Goal: Task Accomplishment & Management: Use online tool/utility

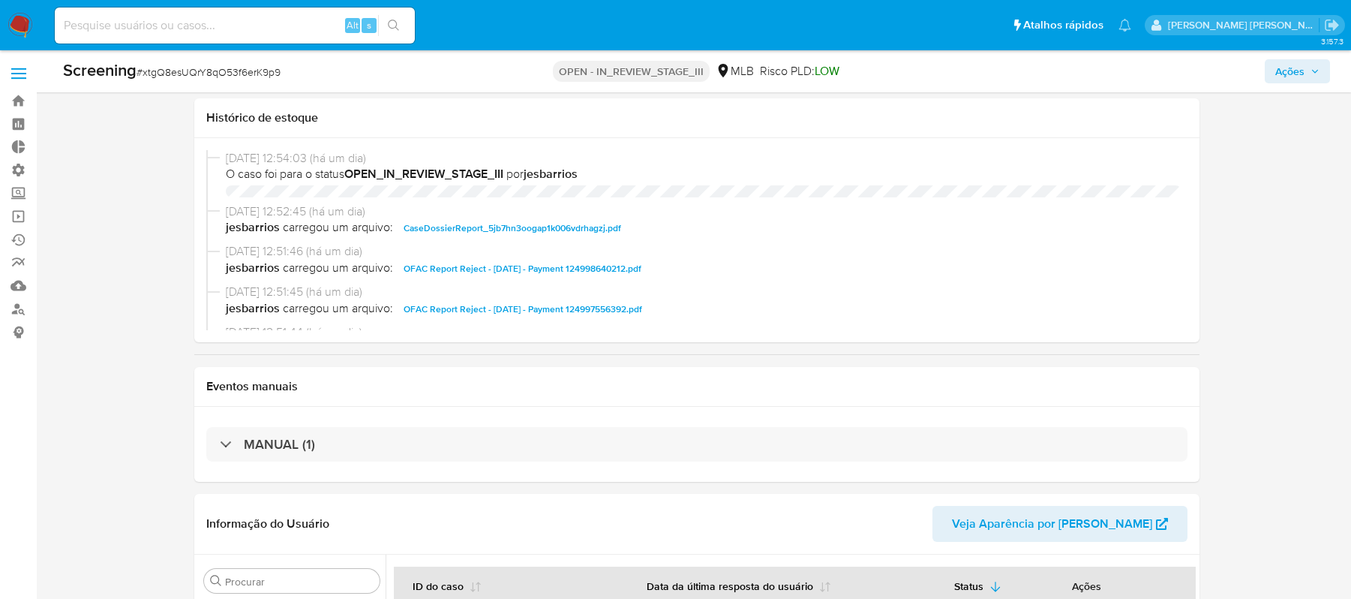
select select "10"
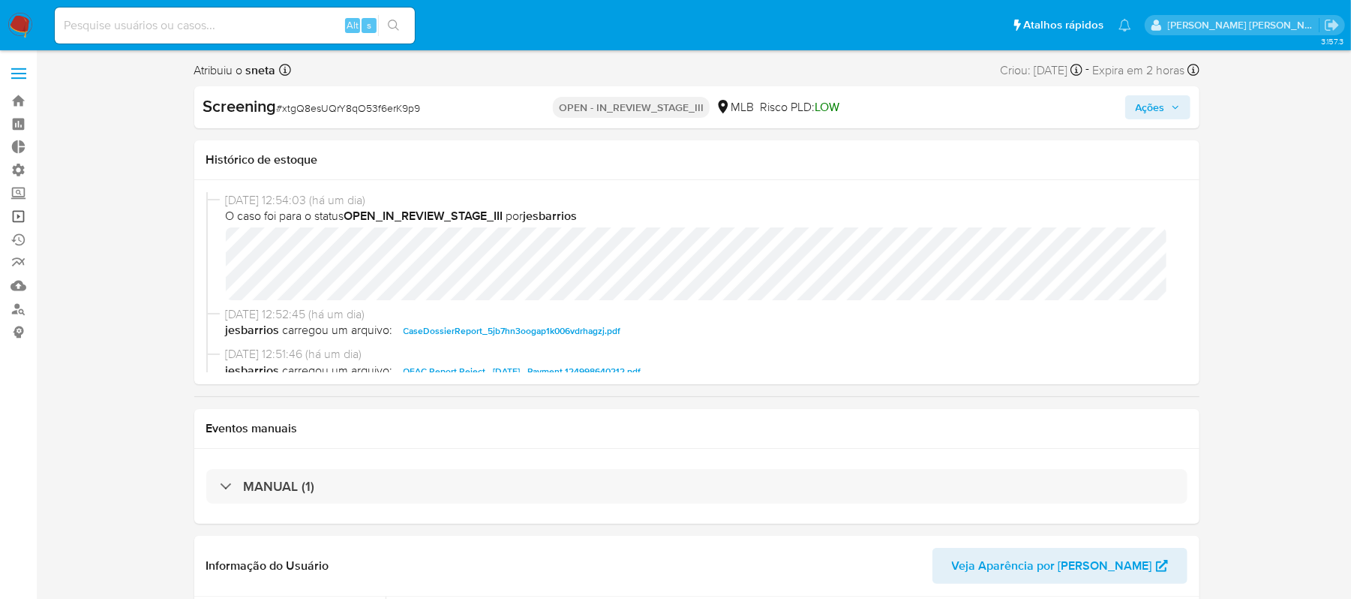
click at [23, 221] on link "Operações em massa" at bounding box center [89, 216] width 179 height 23
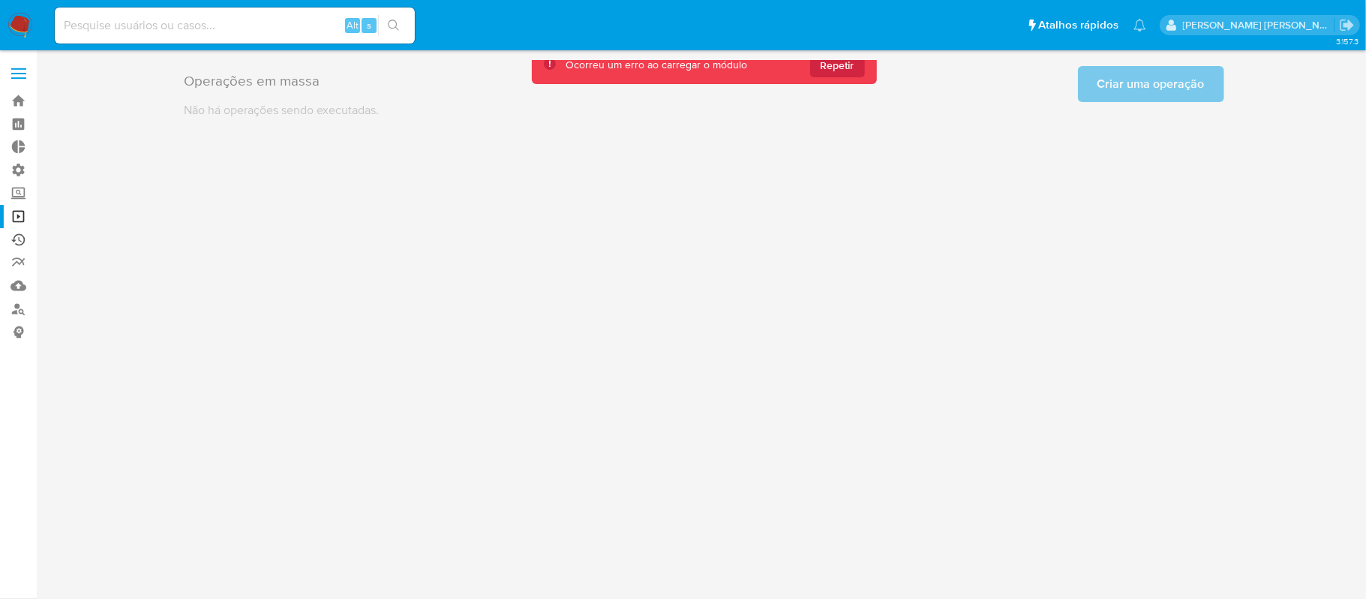
click at [26, 232] on link "Ejecuções automáticas" at bounding box center [89, 239] width 179 height 23
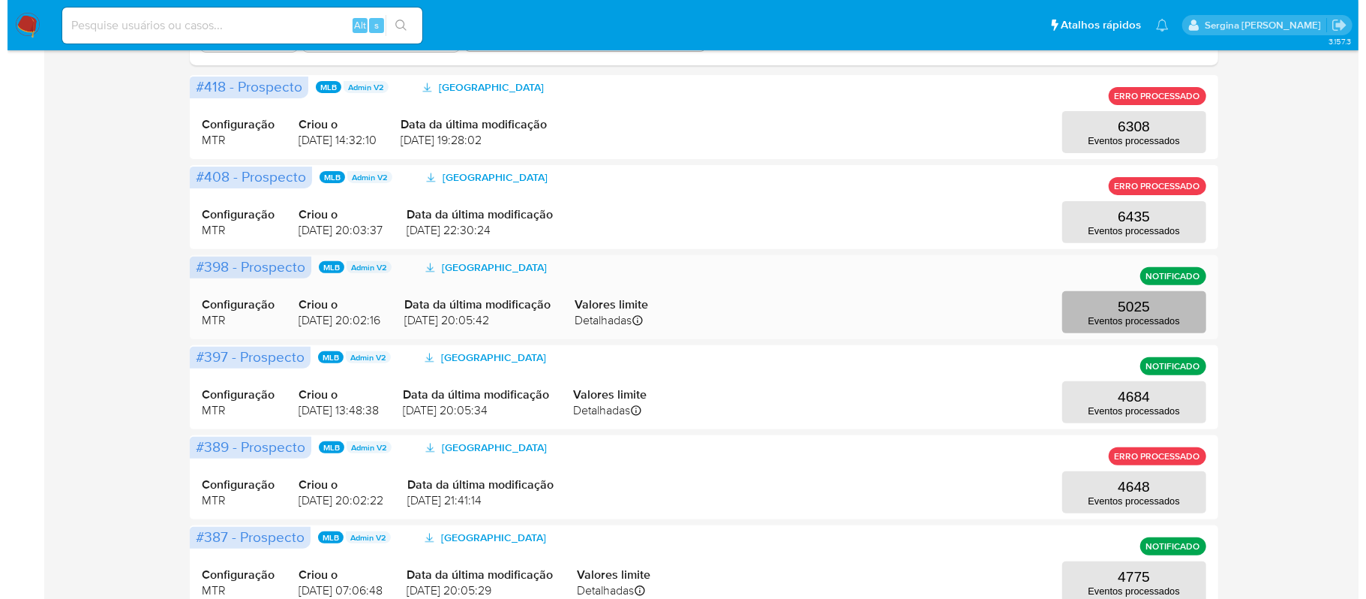
scroll to position [400, 0]
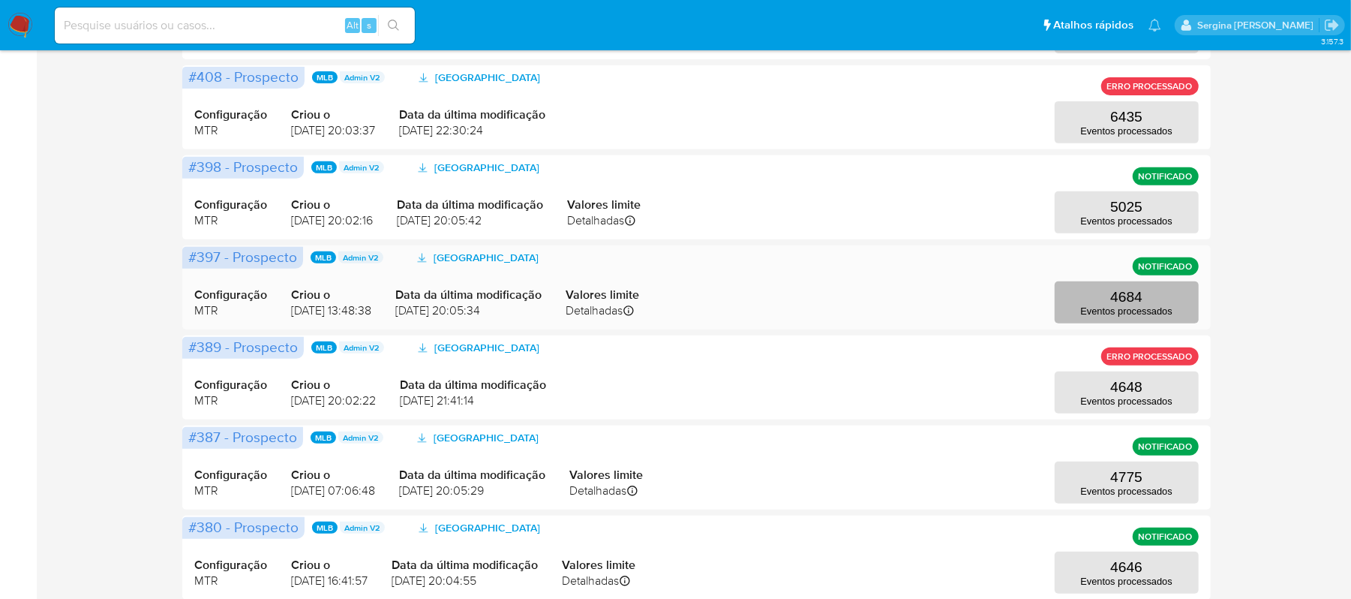
click at [1123, 309] on p "Eventos processados" at bounding box center [1127, 310] width 92 height 11
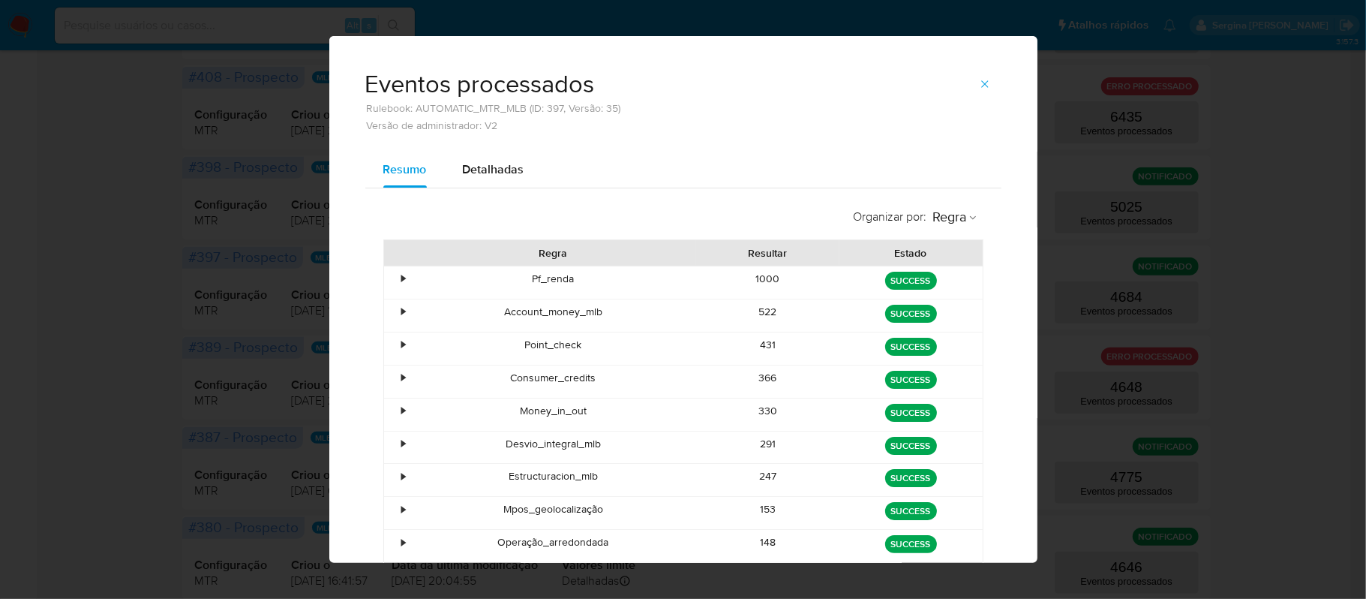
click at [402, 279] on div "•" at bounding box center [404, 279] width 4 height 14
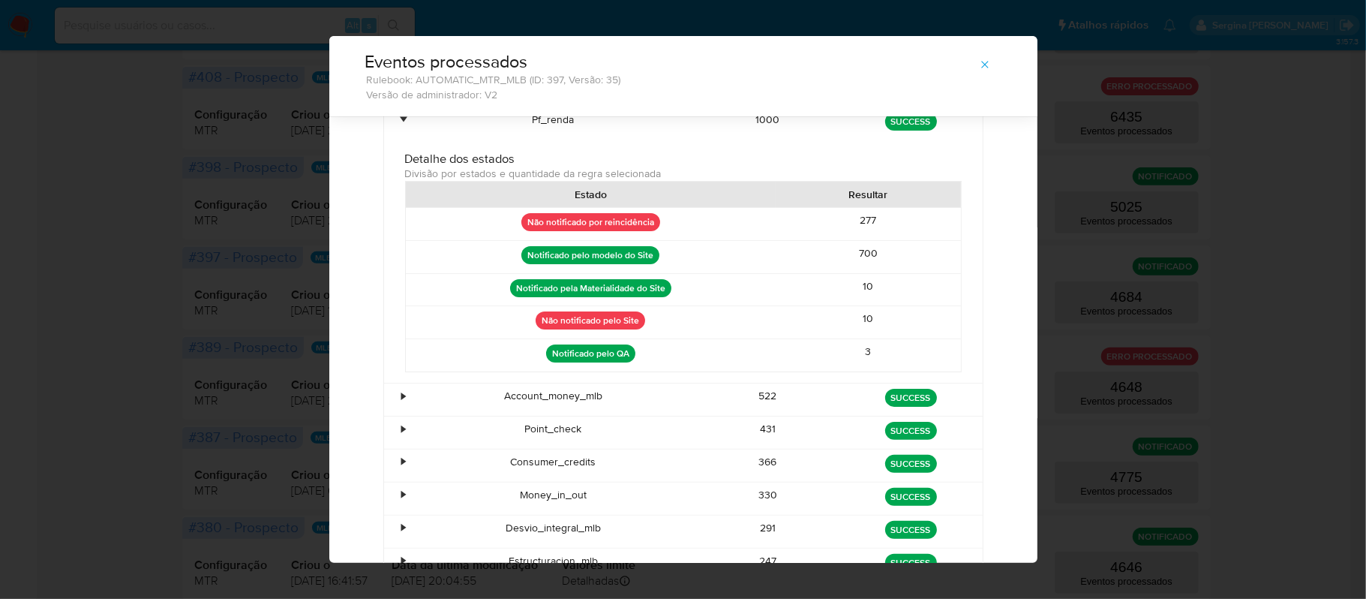
scroll to position [166, 0]
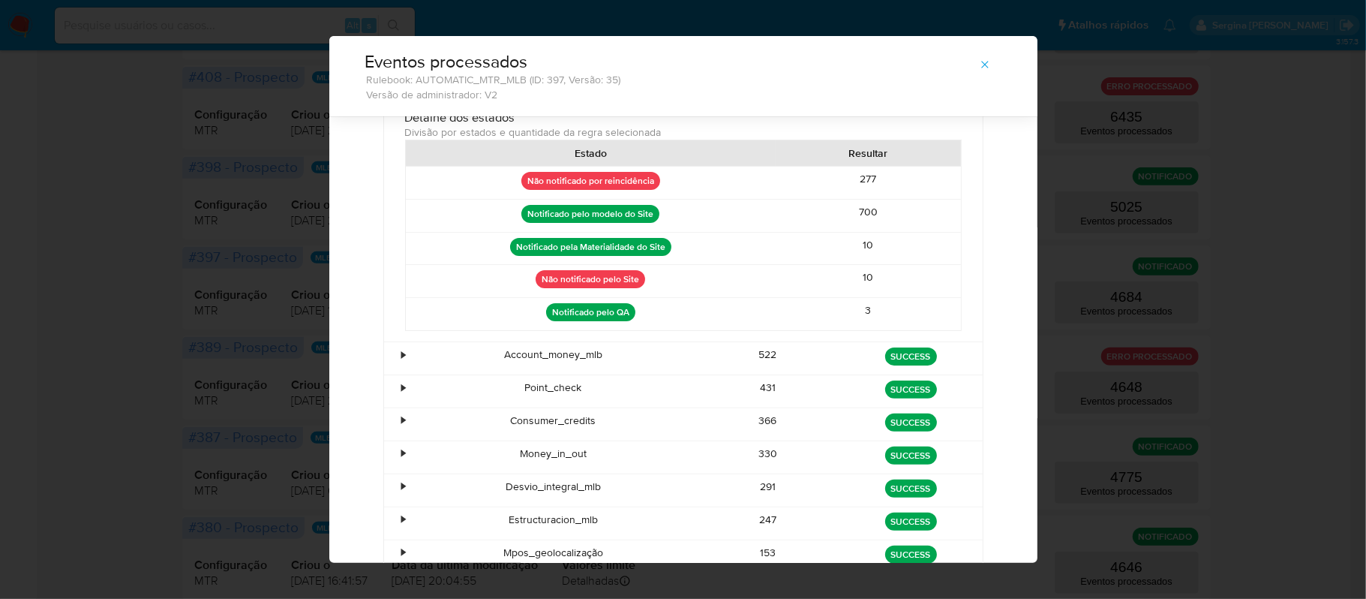
click at [402, 359] on div "•" at bounding box center [404, 354] width 4 height 14
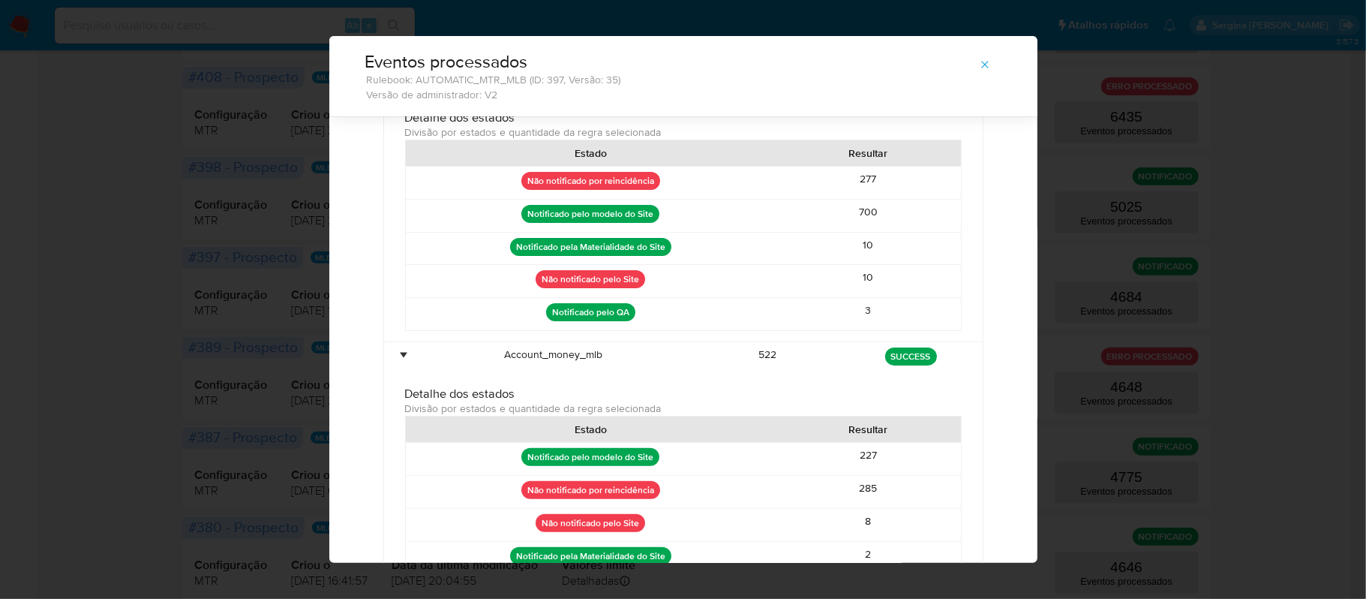
drag, startPoint x: 871, startPoint y: 494, endPoint x: 831, endPoint y: 493, distance: 39.8
click at [831, 493] on div "285" at bounding box center [868, 492] width 185 height 32
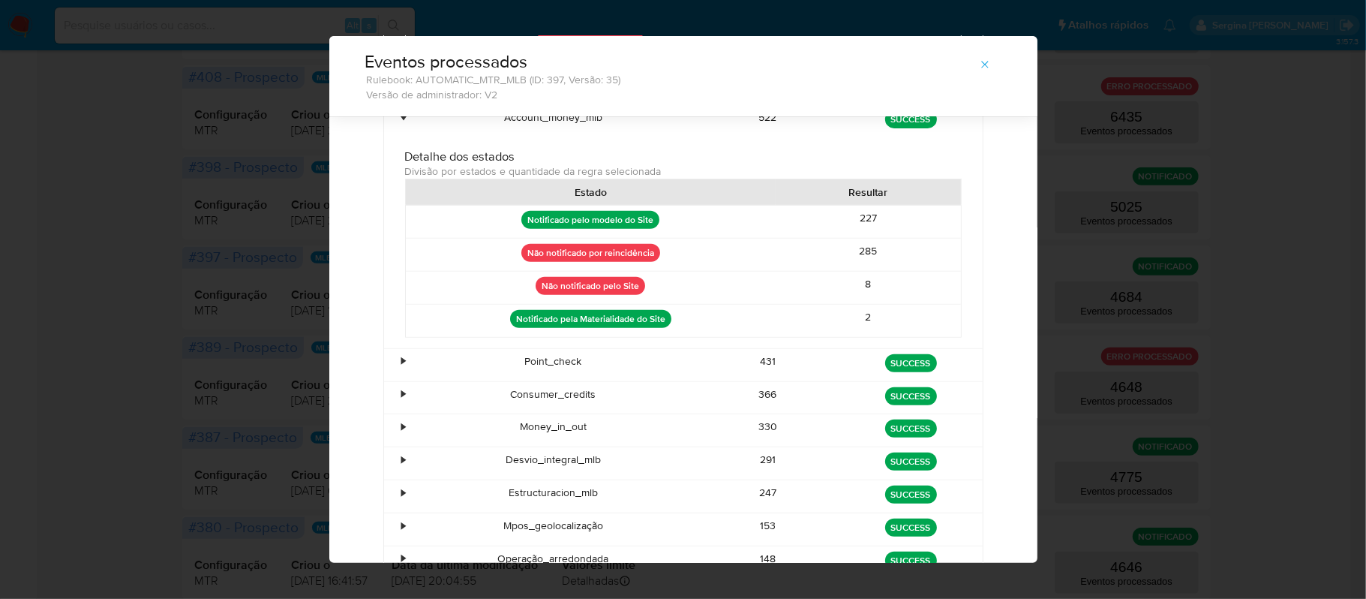
scroll to position [466, 0]
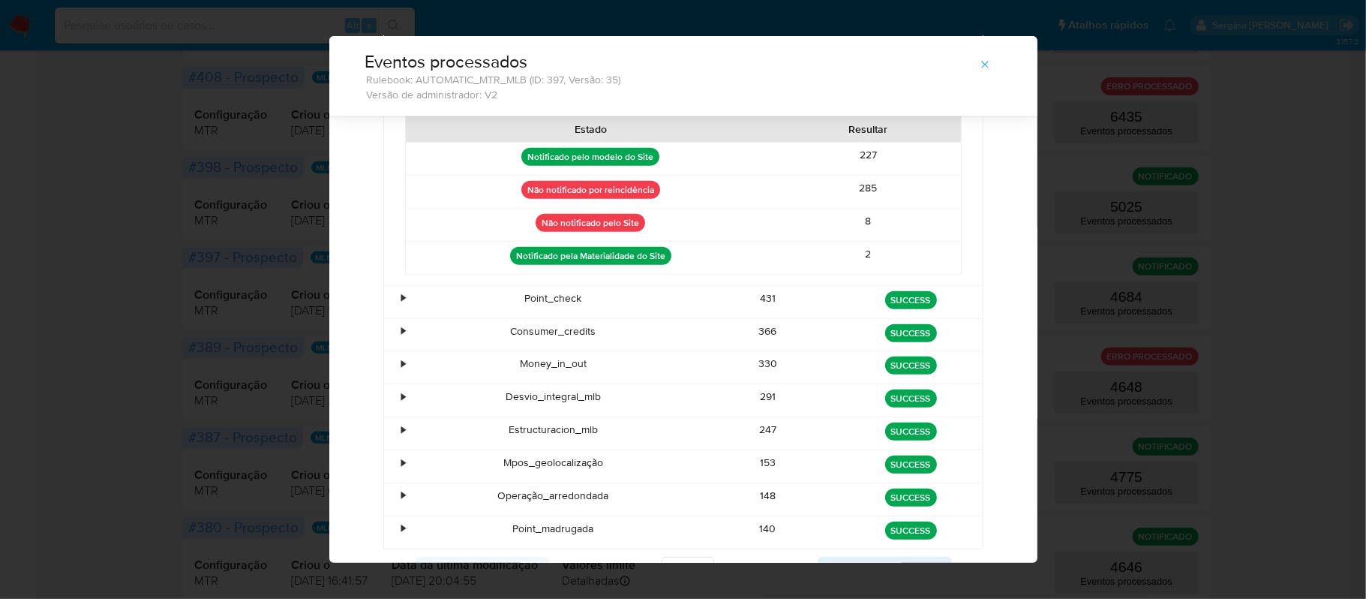
click at [392, 305] on div "•" at bounding box center [397, 302] width 26 height 32
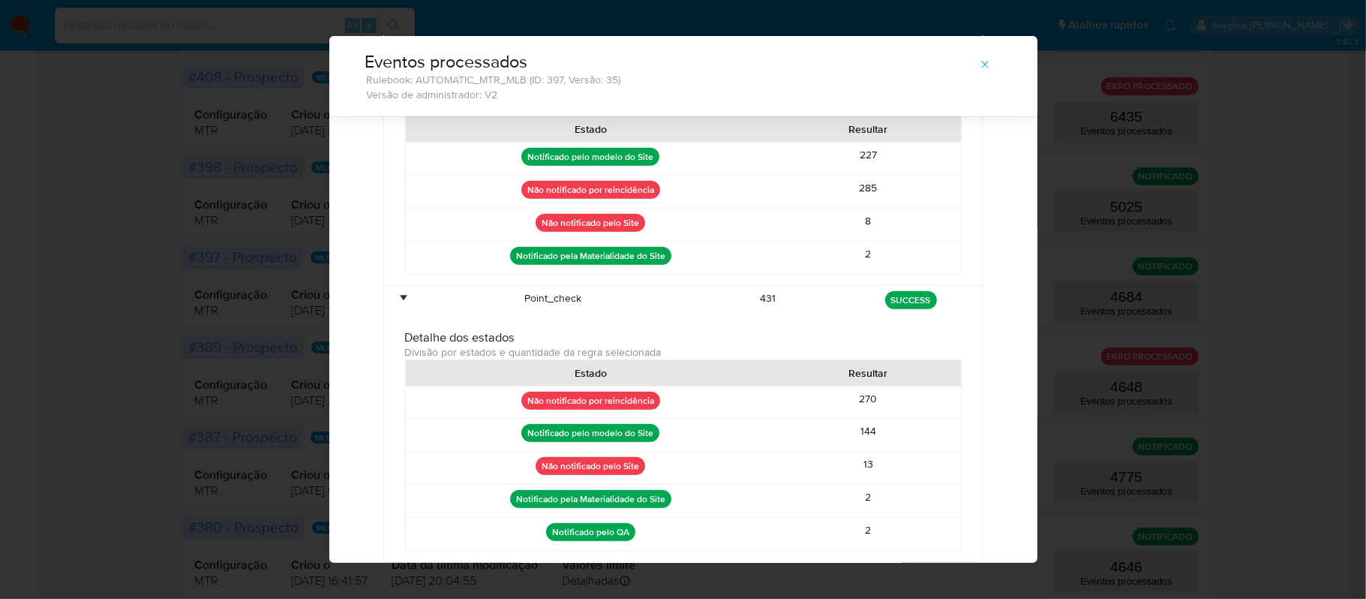
drag, startPoint x: 871, startPoint y: 409, endPoint x: 852, endPoint y: 406, distance: 19.0
click at [852, 406] on div "270" at bounding box center [868, 402] width 185 height 32
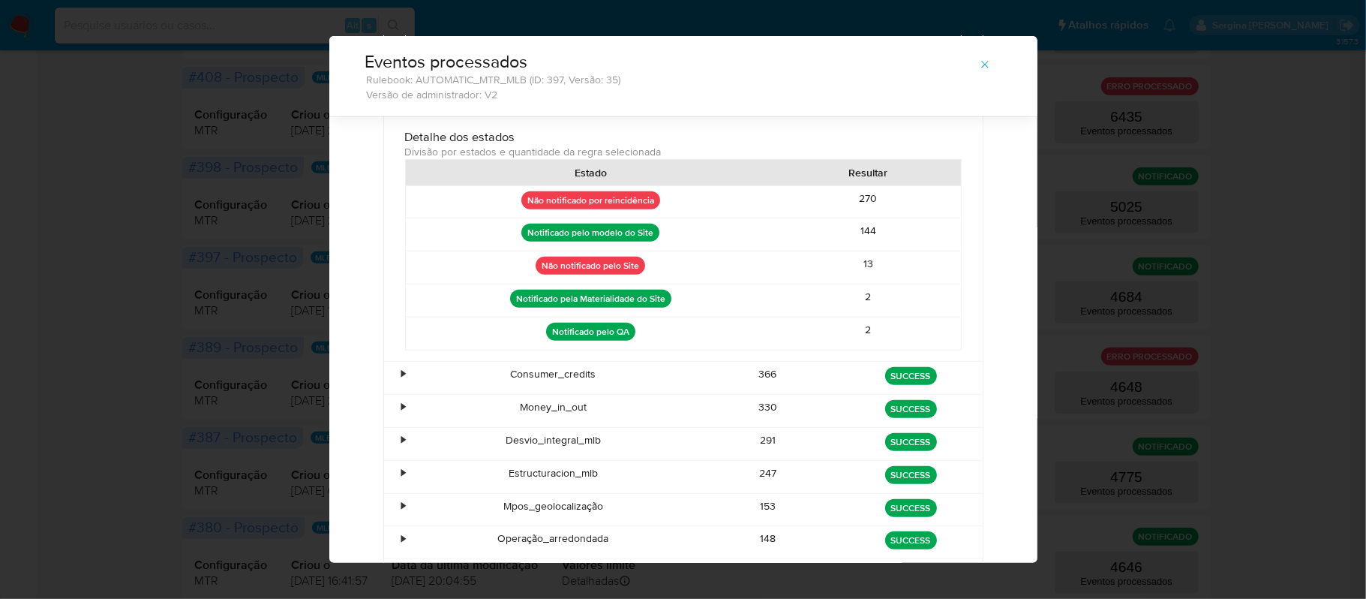
scroll to position [766, 0]
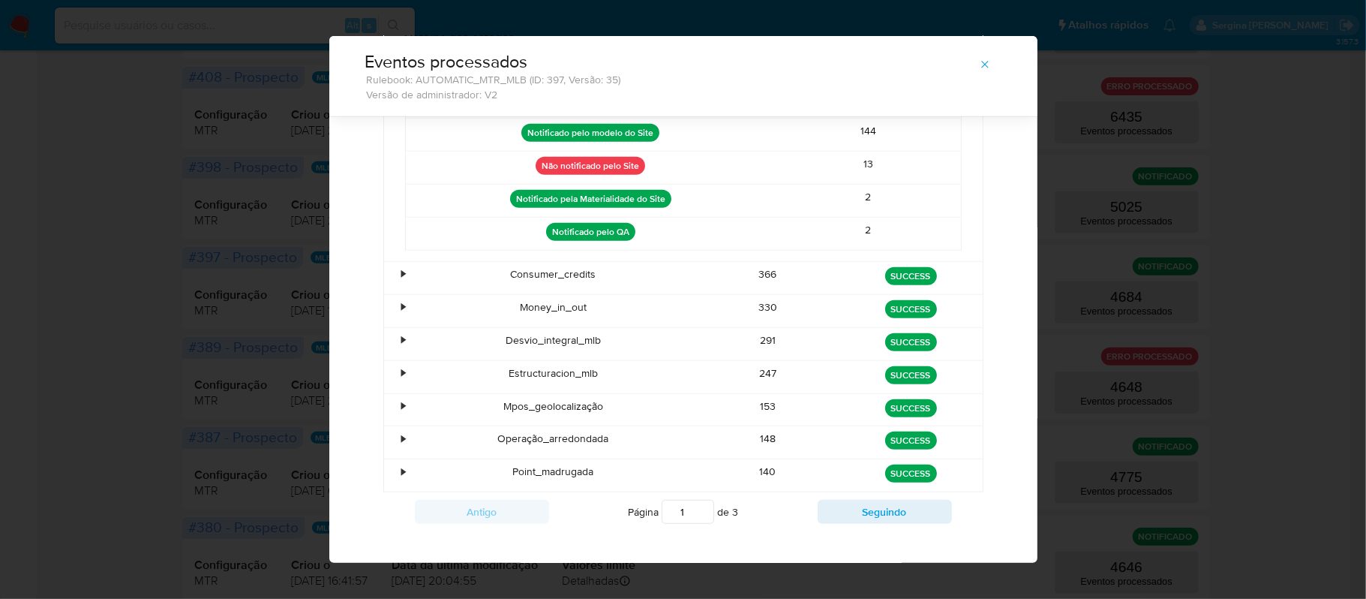
click at [390, 291] on div "•" at bounding box center [397, 278] width 26 height 32
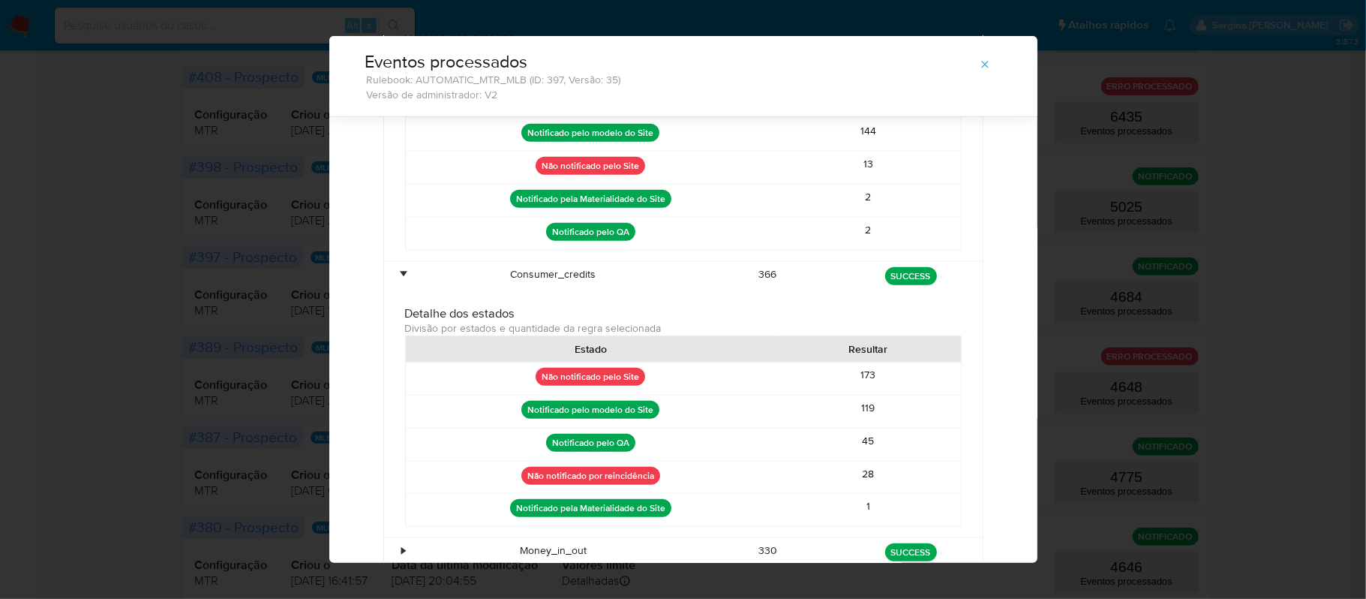
drag, startPoint x: 902, startPoint y: 495, endPoint x: 841, endPoint y: 493, distance: 60.8
click at [841, 493] on div "28" at bounding box center [868, 477] width 185 height 32
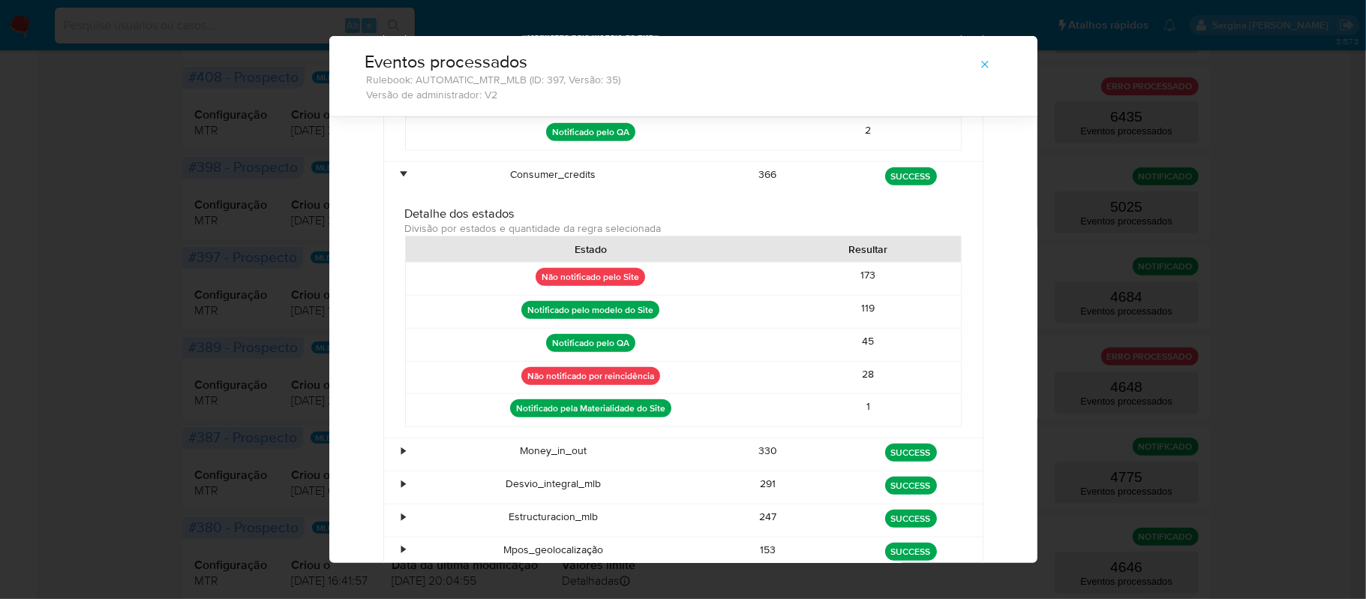
scroll to position [966, 0]
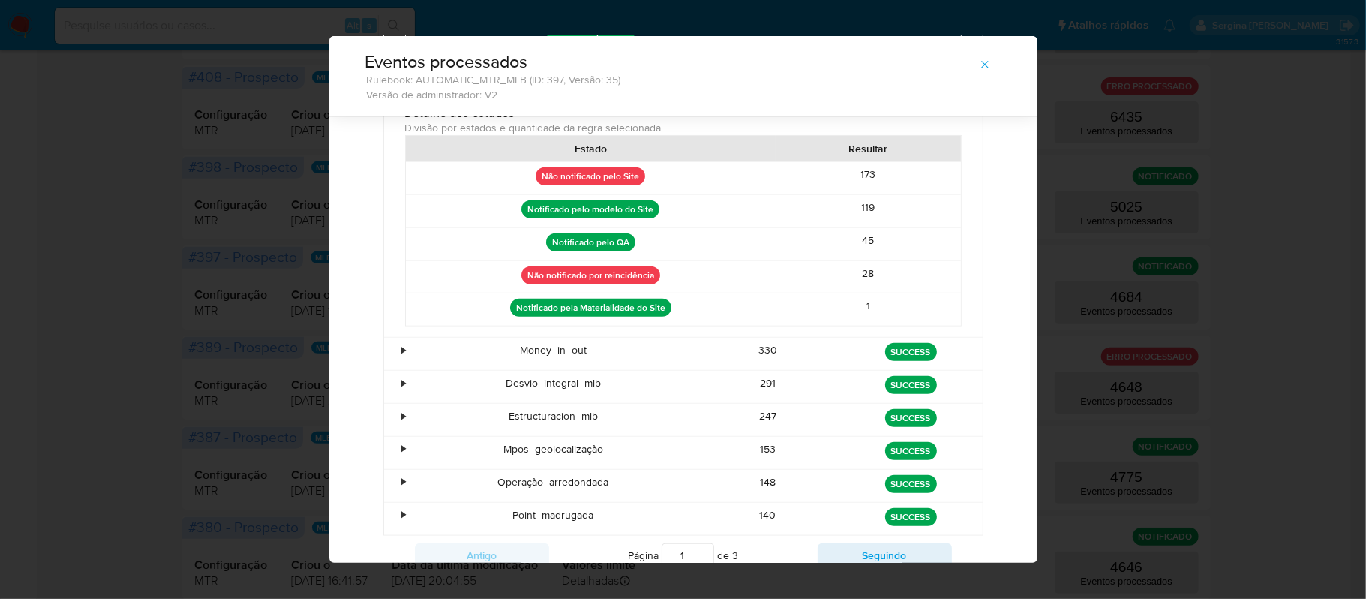
click at [399, 370] on div "•" at bounding box center [397, 354] width 26 height 32
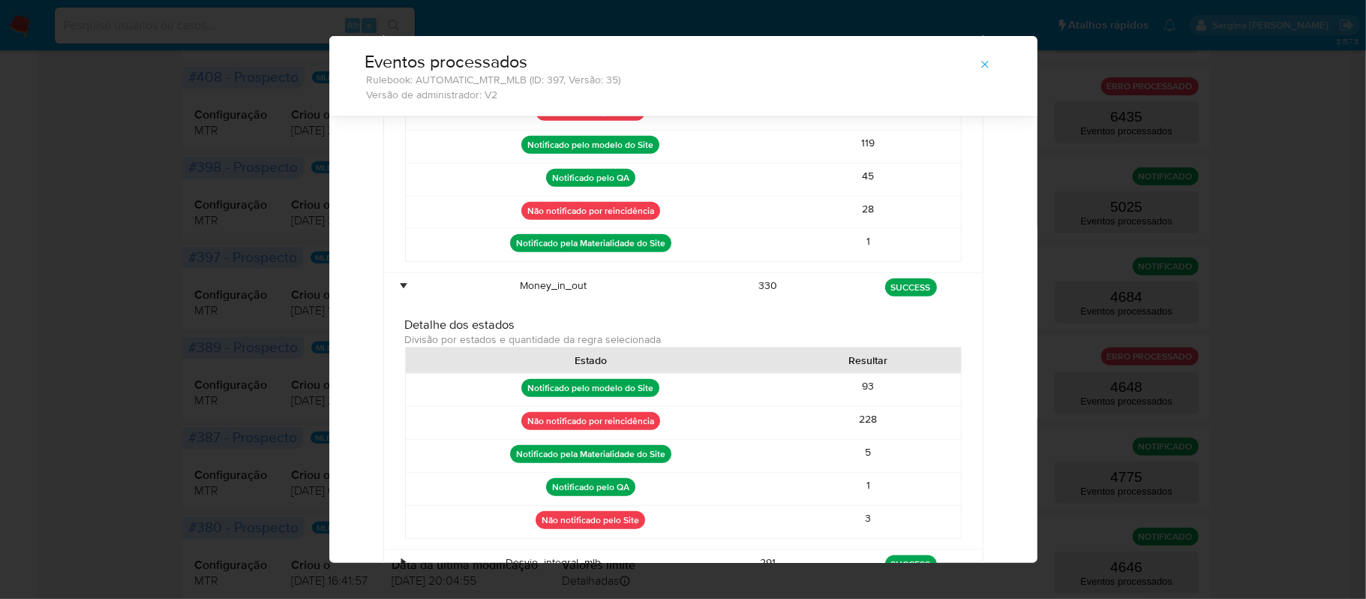
scroll to position [1066, 0]
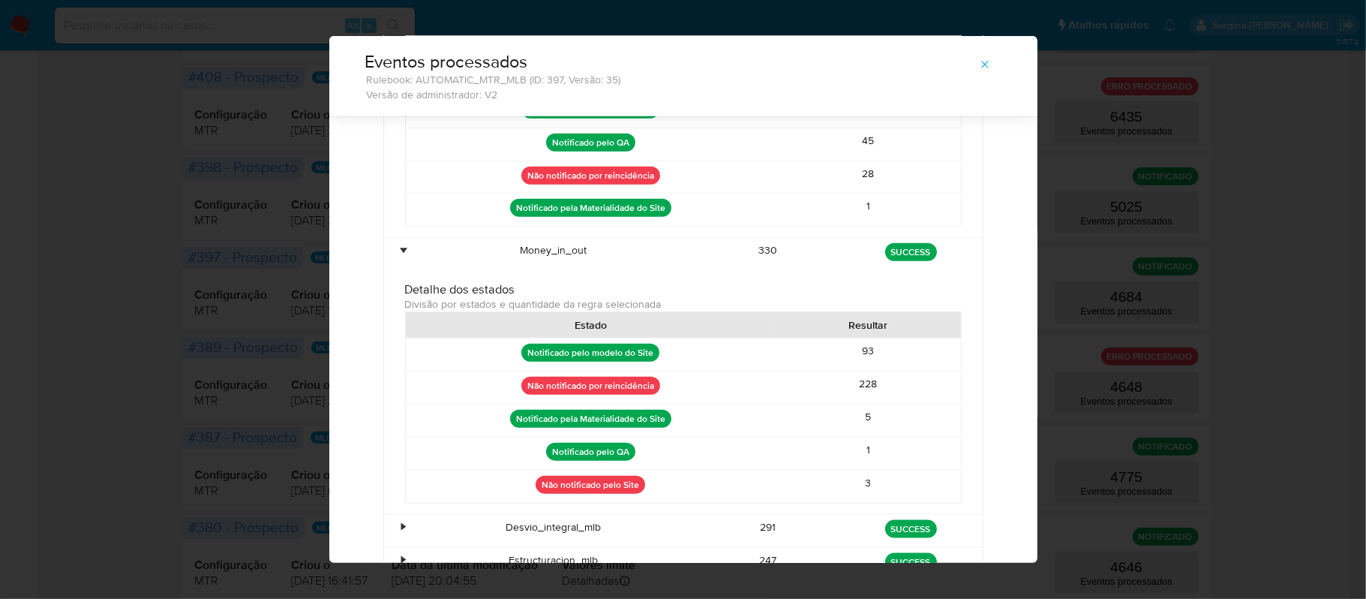
drag, startPoint x: 892, startPoint y: 403, endPoint x: 834, endPoint y: 403, distance: 57.8
click at [834, 403] on div "228" at bounding box center [868, 387] width 185 height 32
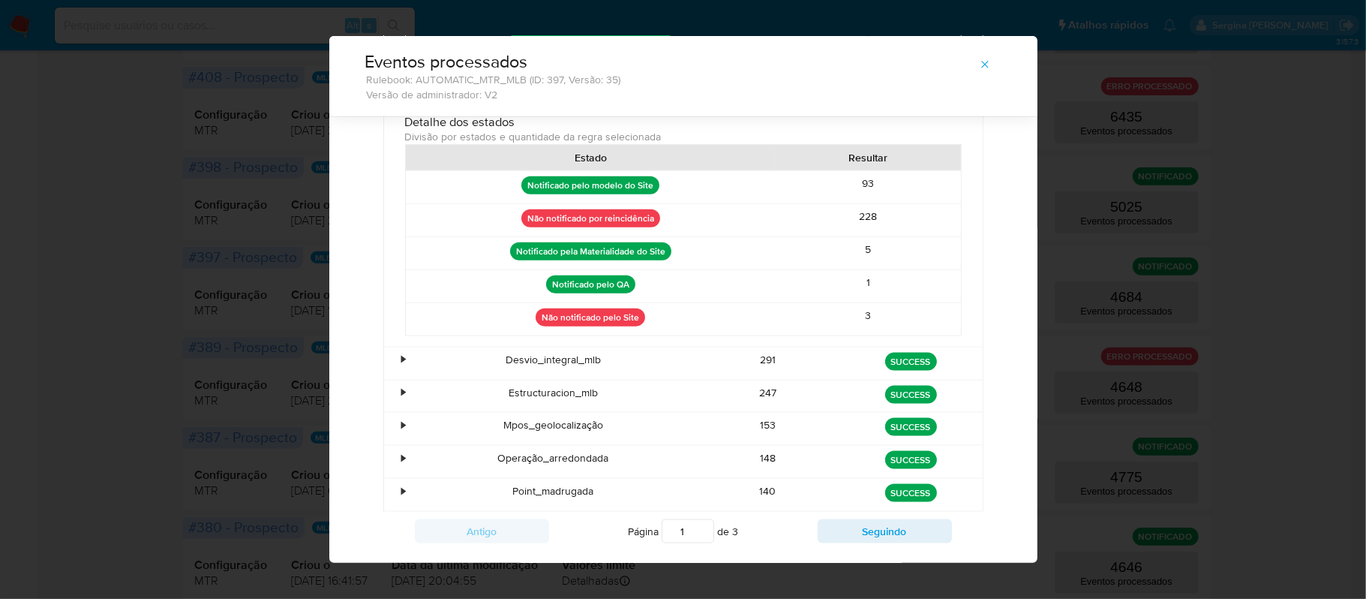
scroll to position [1266, 0]
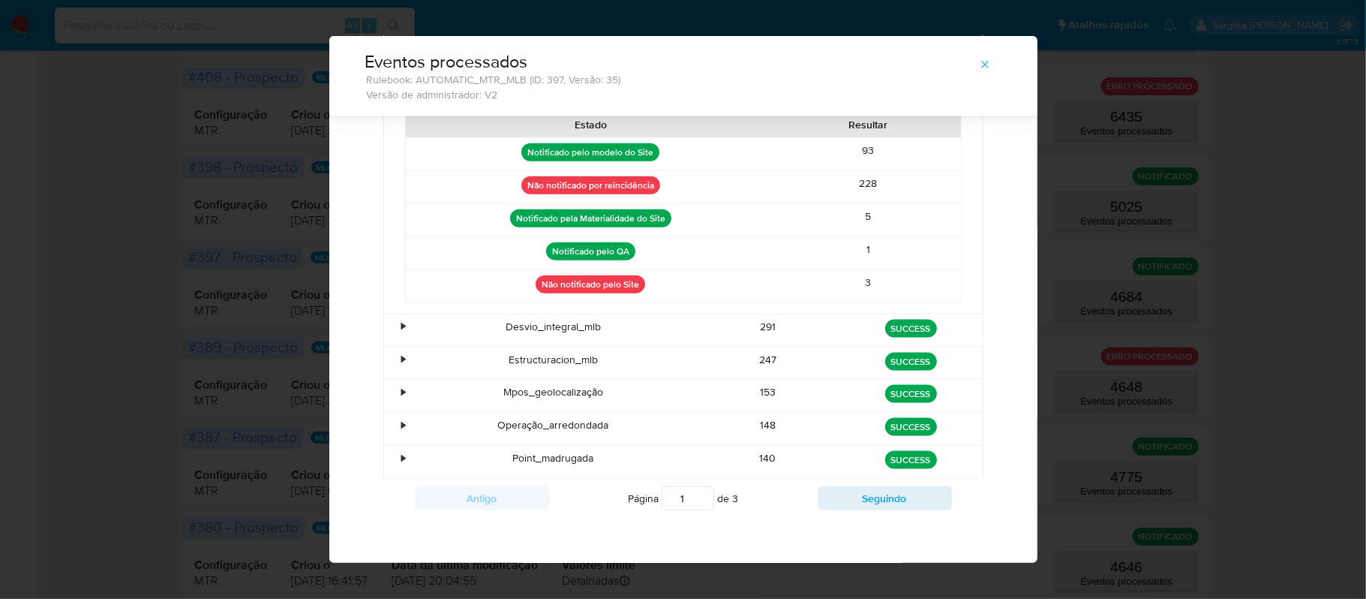
click at [389, 347] on div "•" at bounding box center [397, 330] width 26 height 32
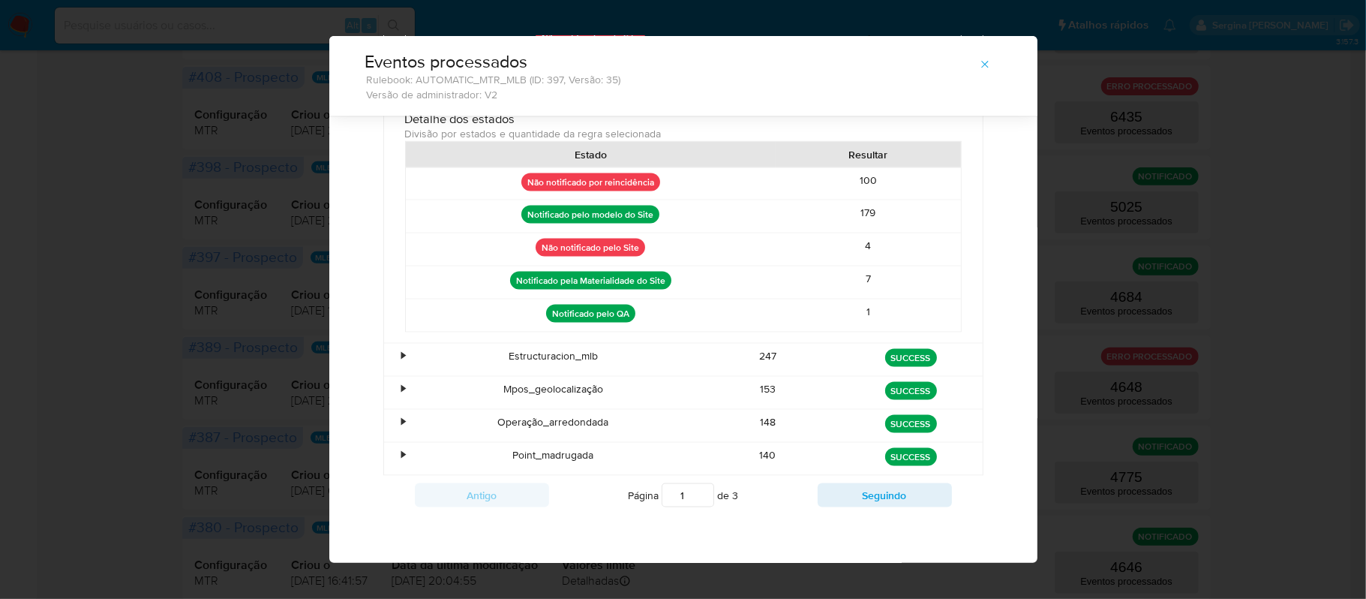
scroll to position [1545, 0]
click at [402, 358] on div "•" at bounding box center [404, 356] width 4 height 14
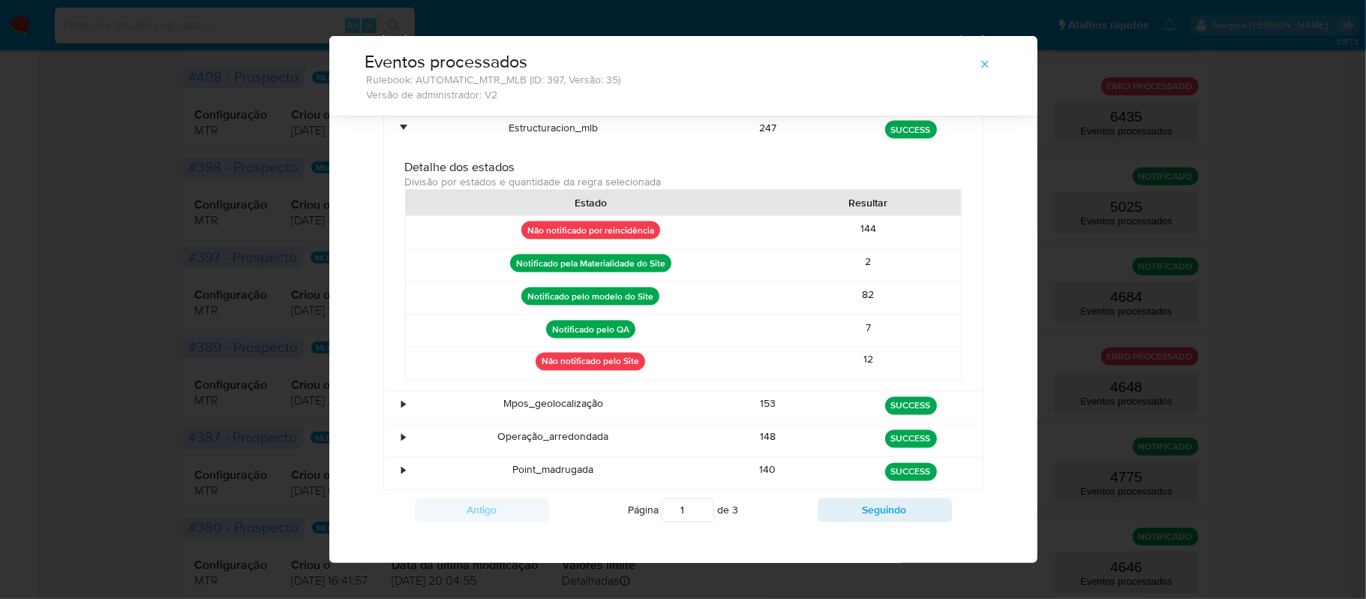
scroll to position [1745, 0]
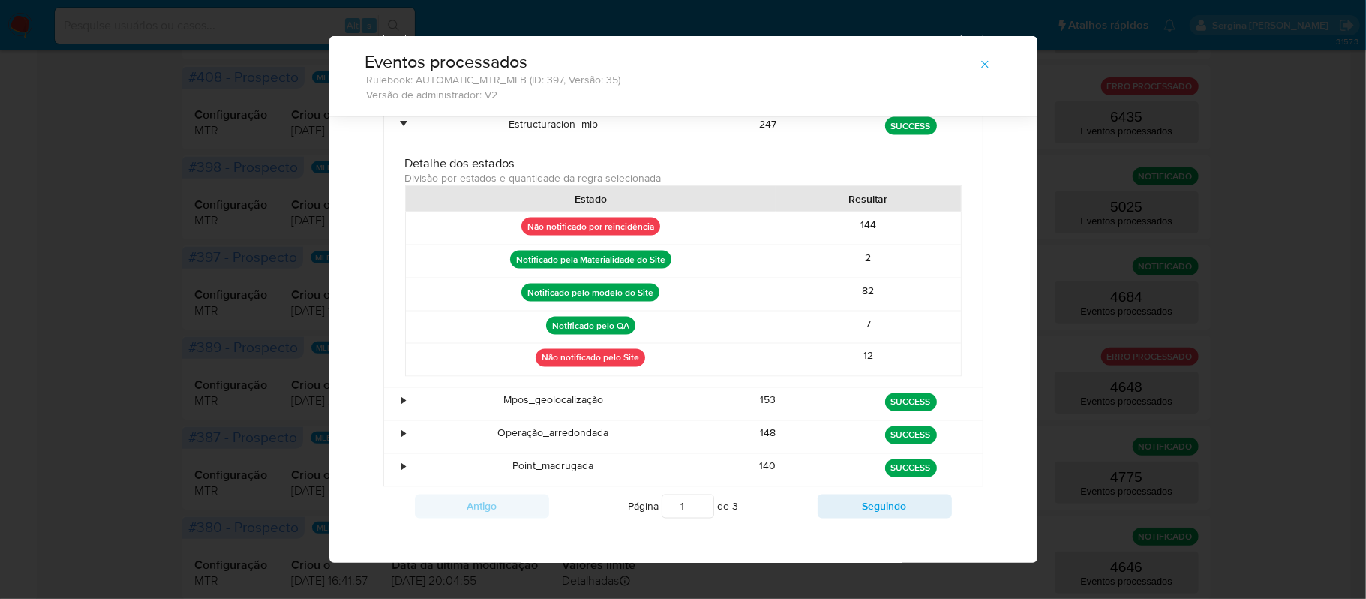
click at [393, 420] on div "•" at bounding box center [397, 404] width 26 height 32
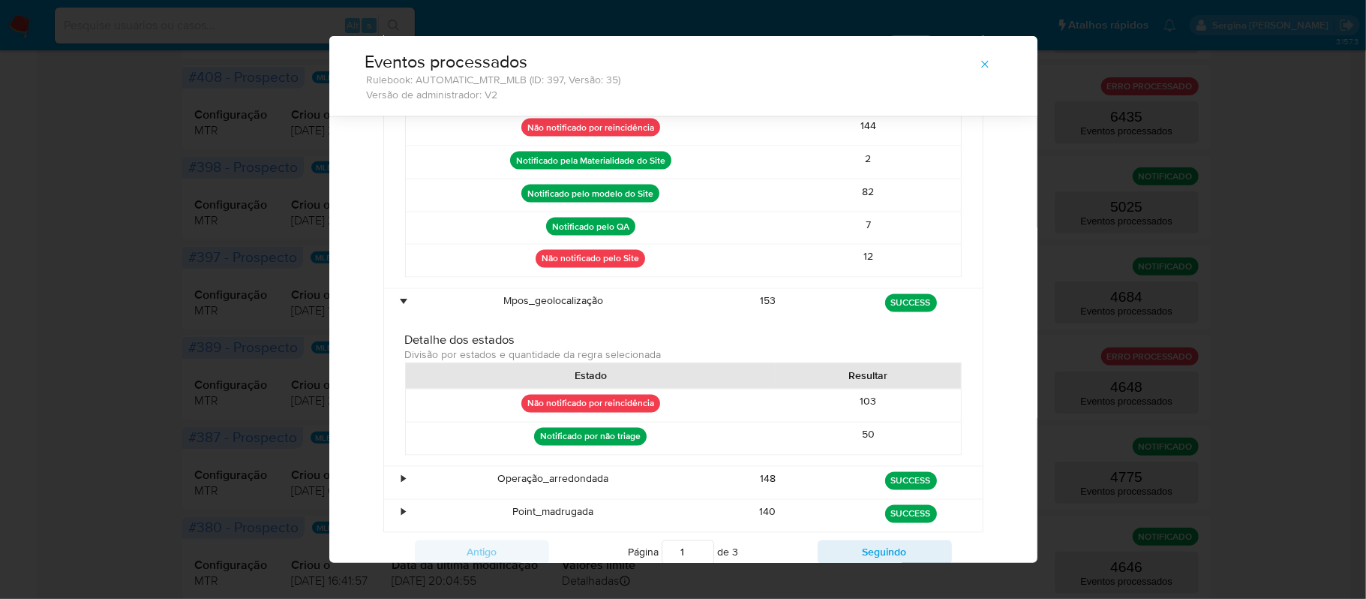
scroll to position [1940, 0]
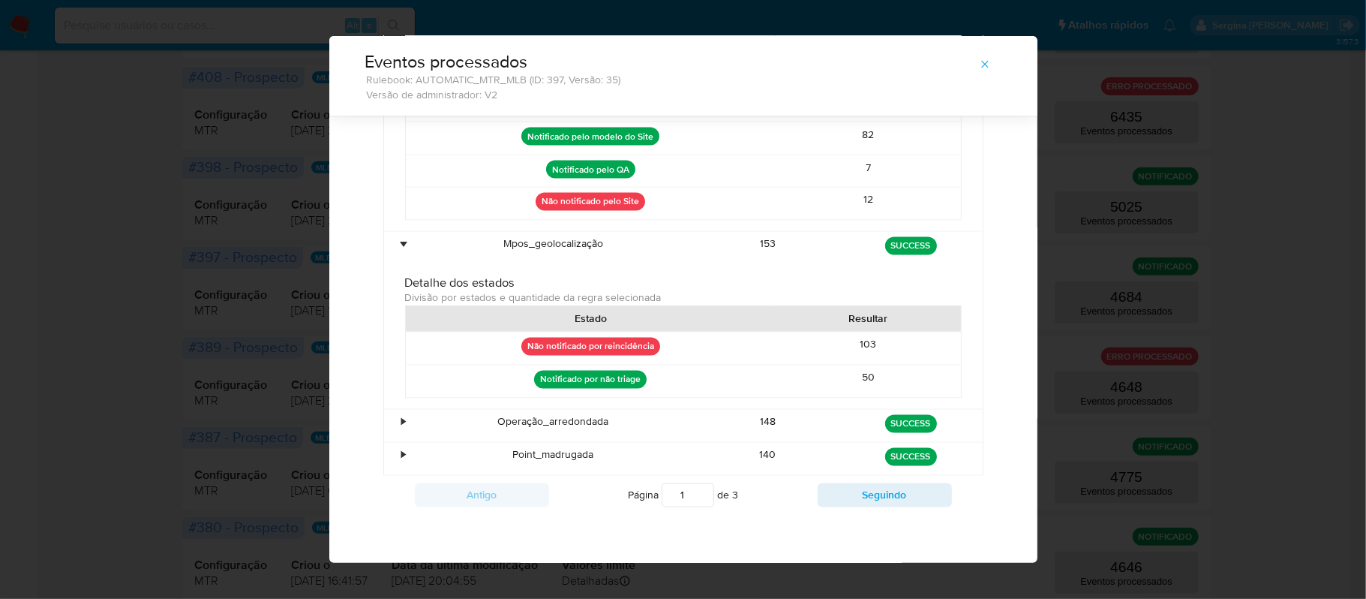
click at [390, 418] on div "•" at bounding box center [397, 426] width 26 height 32
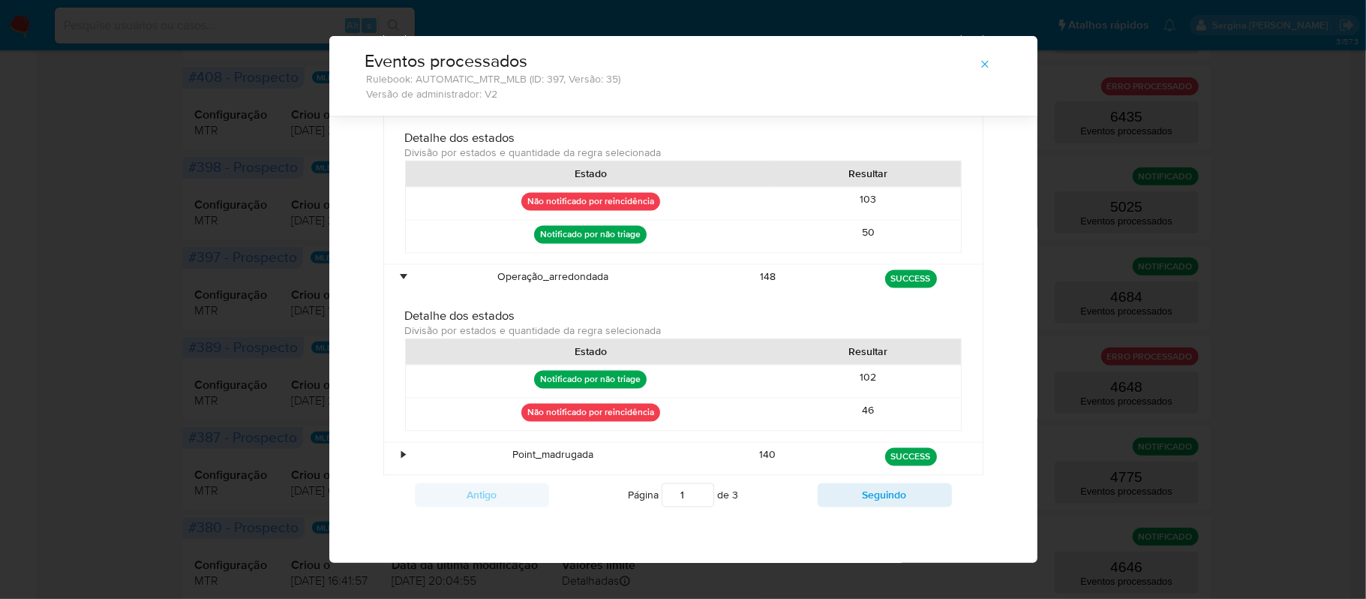
scroll to position [2086, 0]
click at [402, 450] on div "•" at bounding box center [404, 455] width 4 height 14
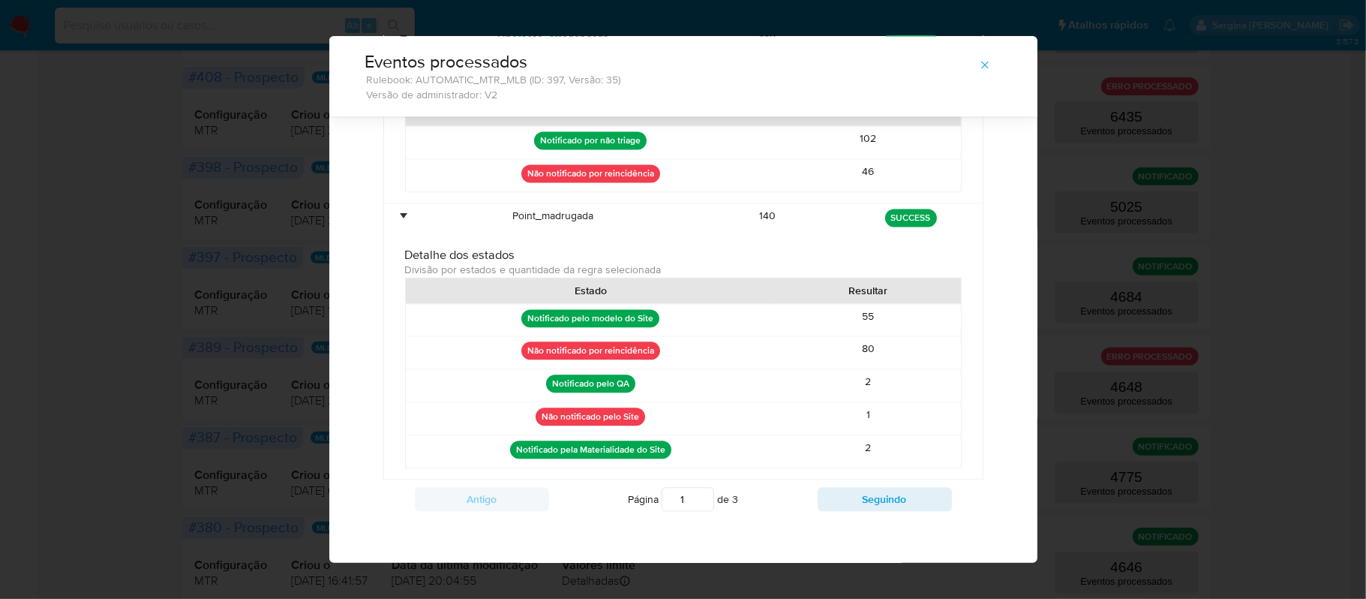
scroll to position [2286, 0]
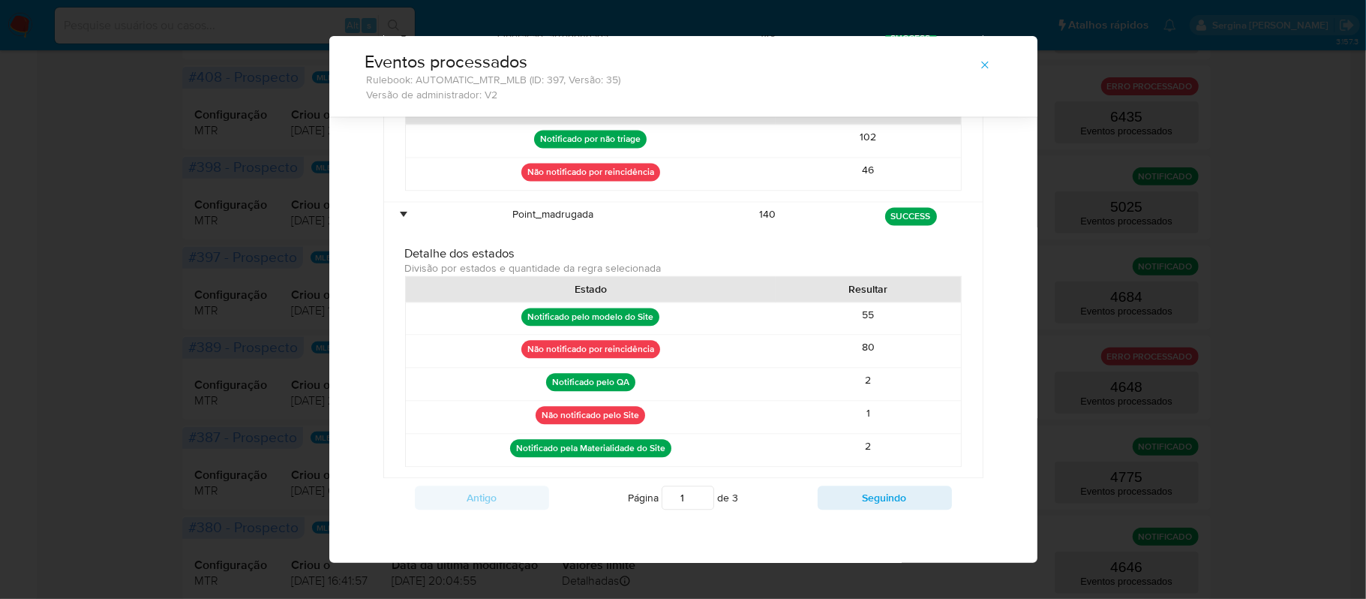
drag, startPoint x: 881, startPoint y: 389, endPoint x: 848, endPoint y: 388, distance: 33.0
click at [848, 367] on div "80" at bounding box center [868, 351] width 185 height 32
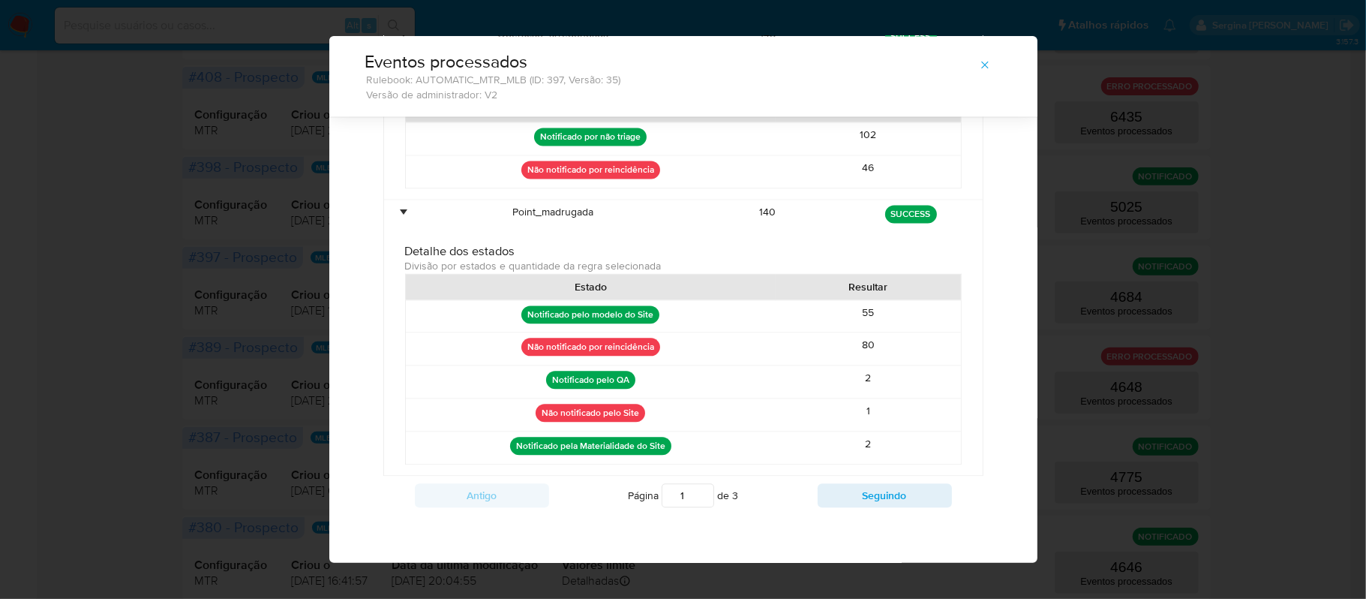
scroll to position [2334, 0]
click at [905, 502] on button "Seguindo" at bounding box center [885, 495] width 134 height 24
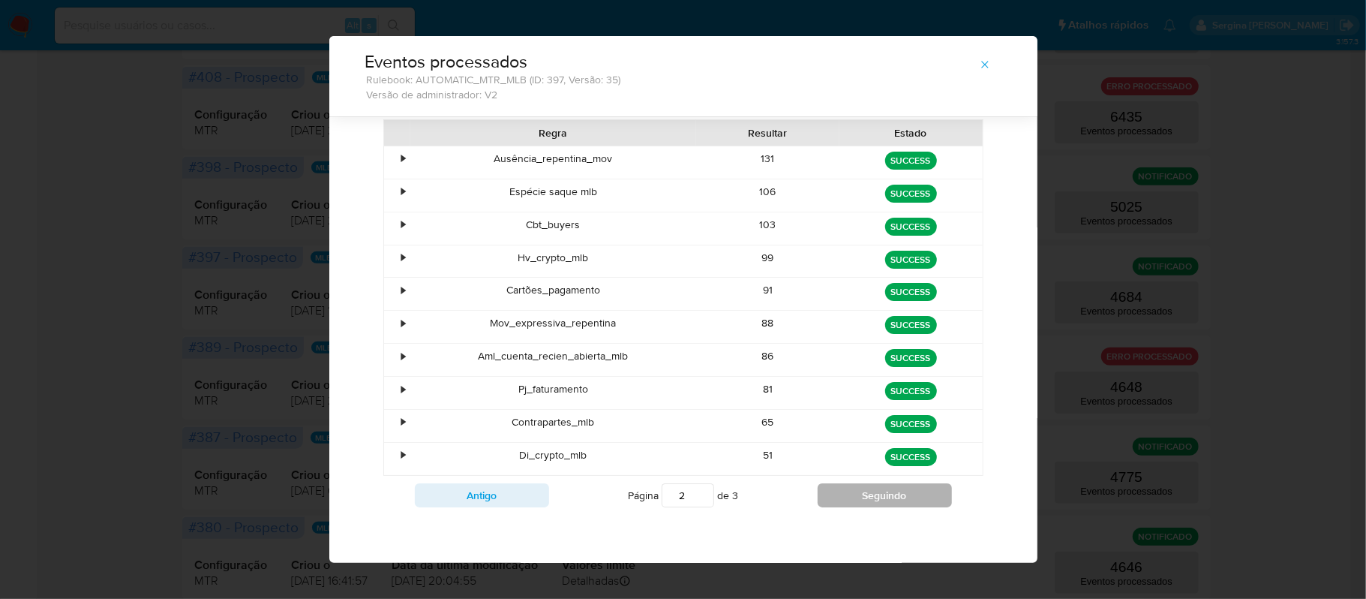
scroll to position [93, 0]
click at [402, 153] on div "•" at bounding box center [404, 159] width 4 height 14
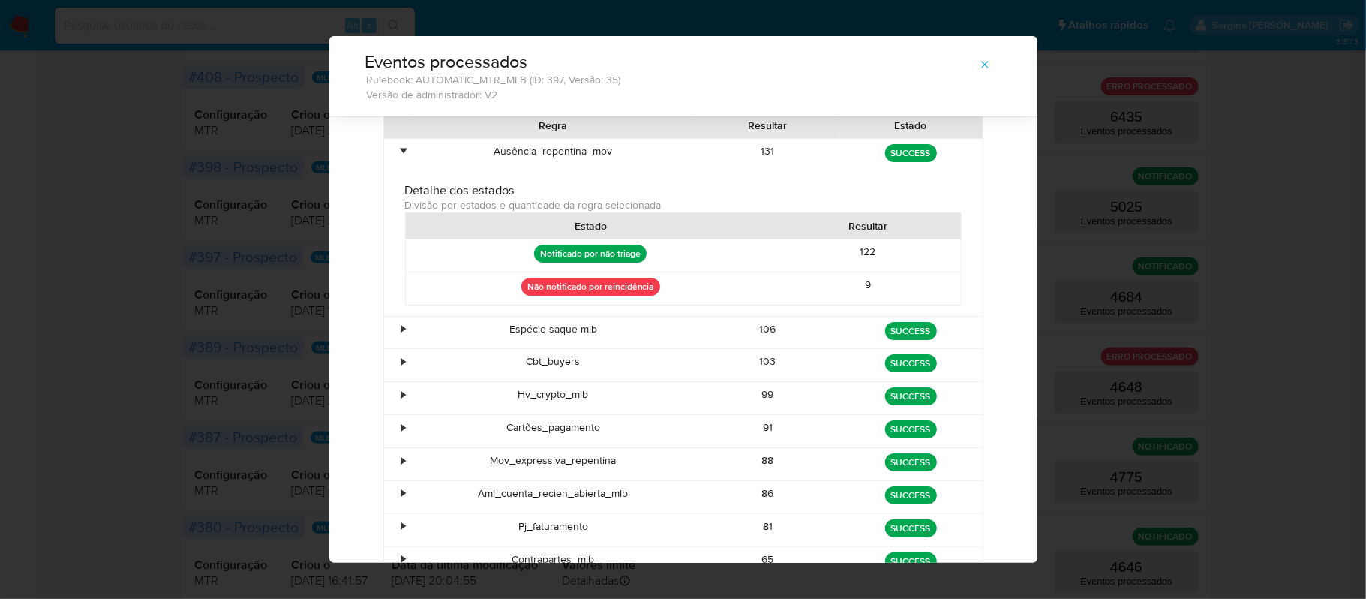
click at [385, 334] on div "•" at bounding box center [397, 333] width 26 height 32
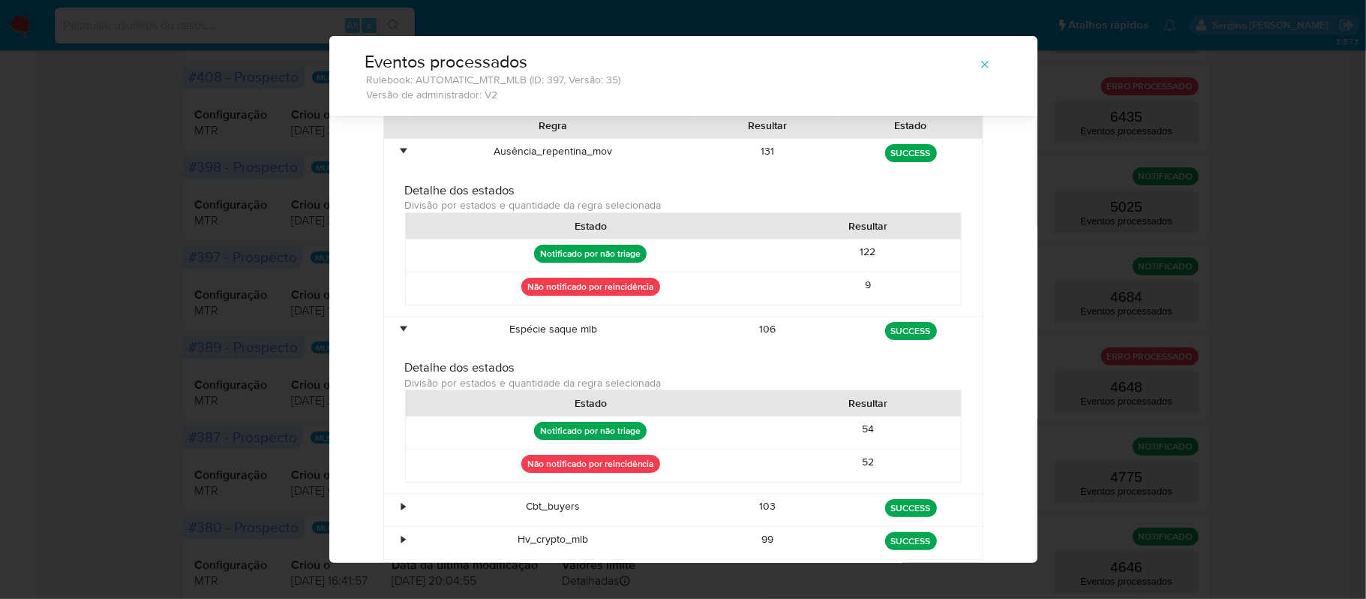
drag, startPoint x: 878, startPoint y: 470, endPoint x: 840, endPoint y: 468, distance: 37.5
click at [840, 468] on div "52" at bounding box center [868, 465] width 185 height 32
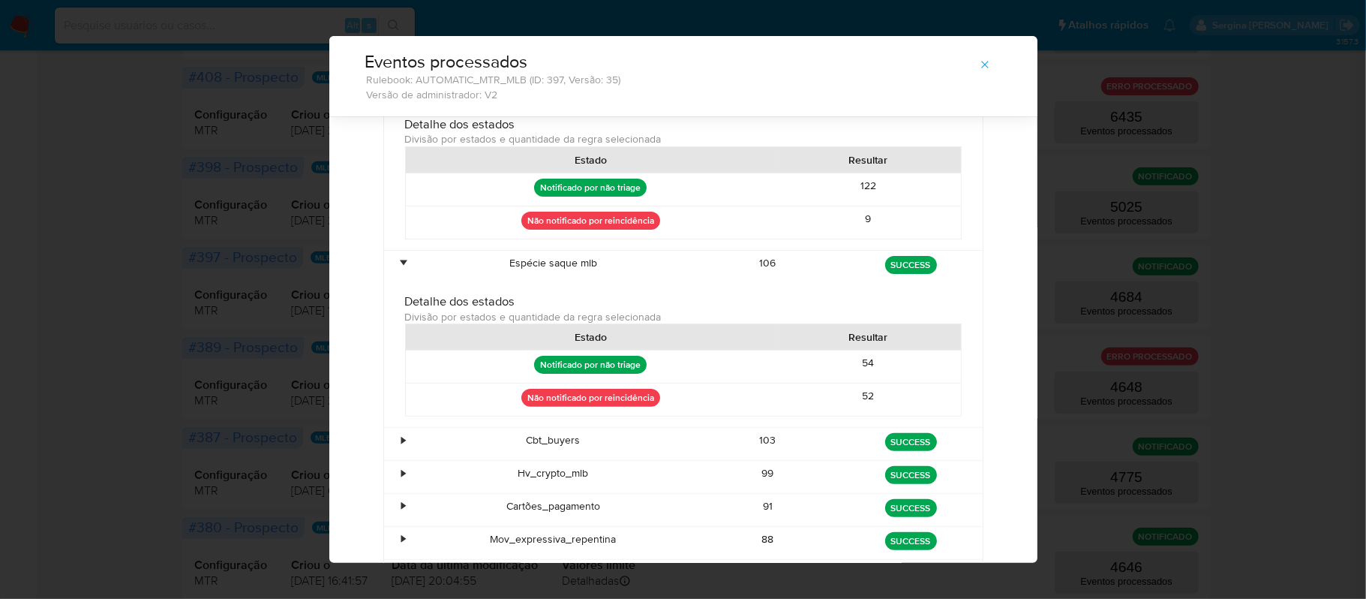
scroll to position [293, 0]
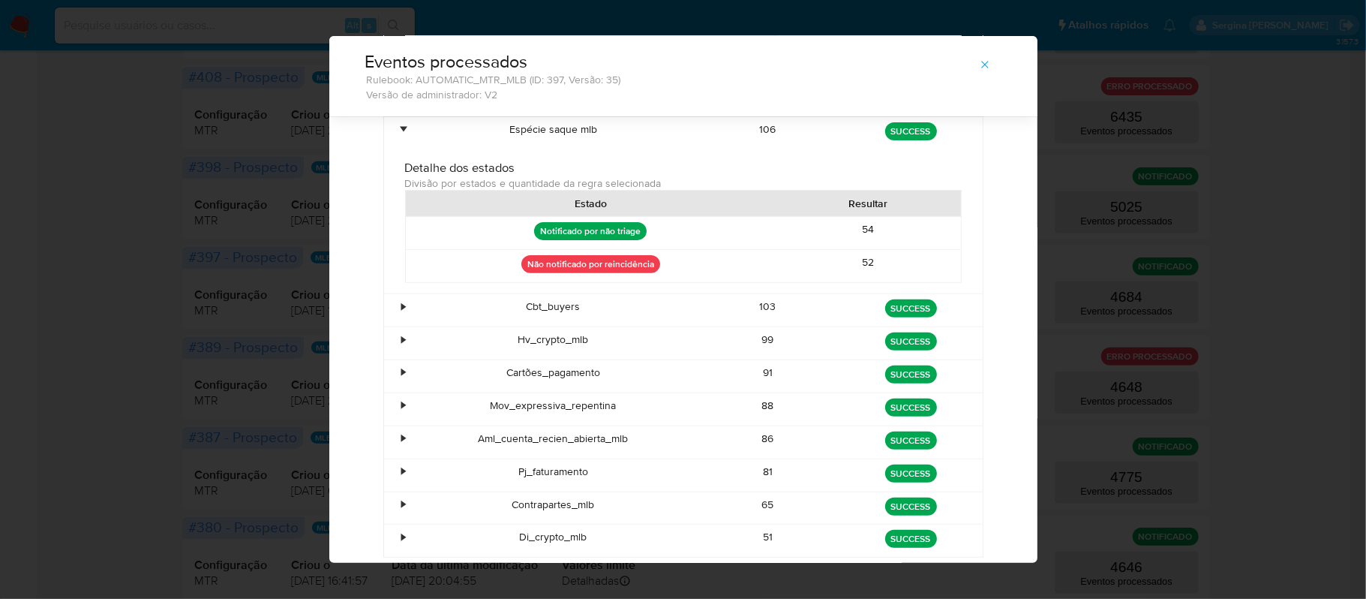
click at [390, 309] on div "•" at bounding box center [397, 310] width 26 height 32
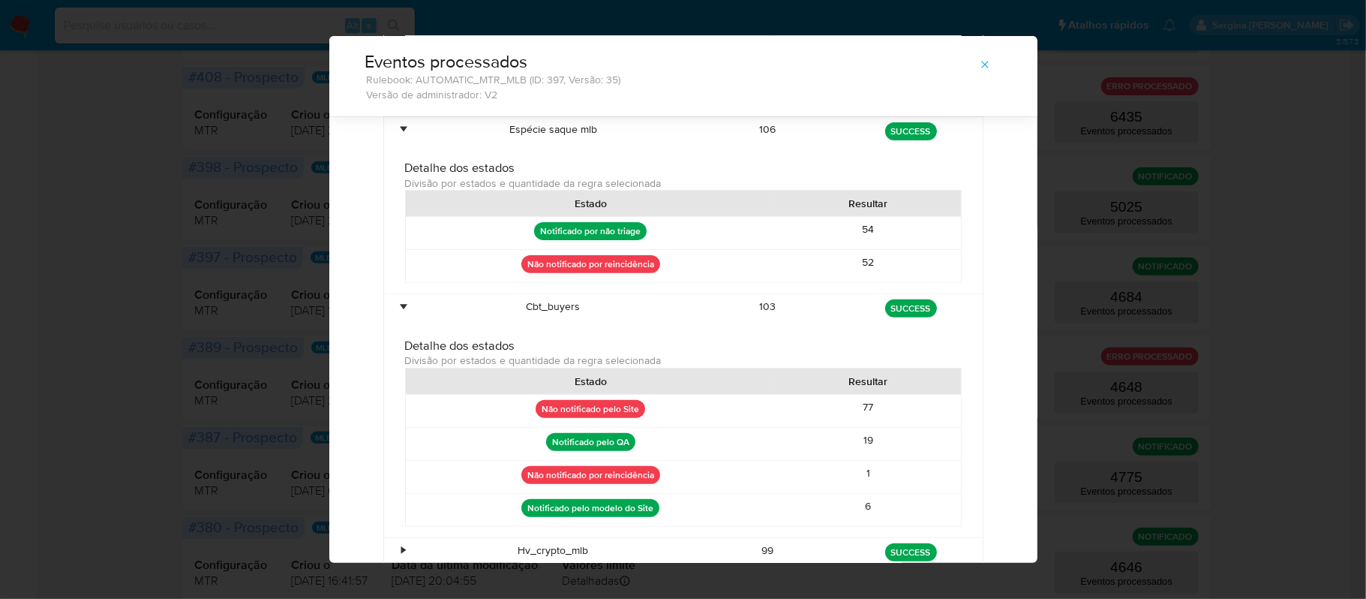
drag, startPoint x: 907, startPoint y: 484, endPoint x: 842, endPoint y: 481, distance: 65.3
click at [842, 481] on div "1" at bounding box center [868, 477] width 185 height 32
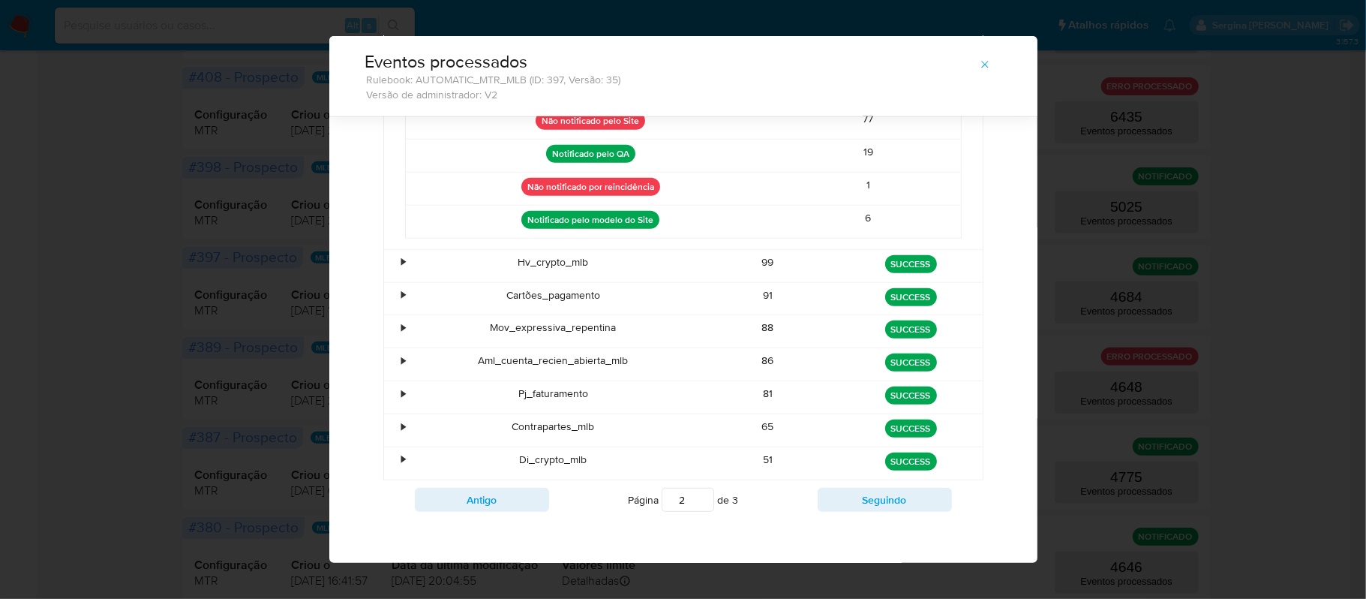
scroll to position [593, 0]
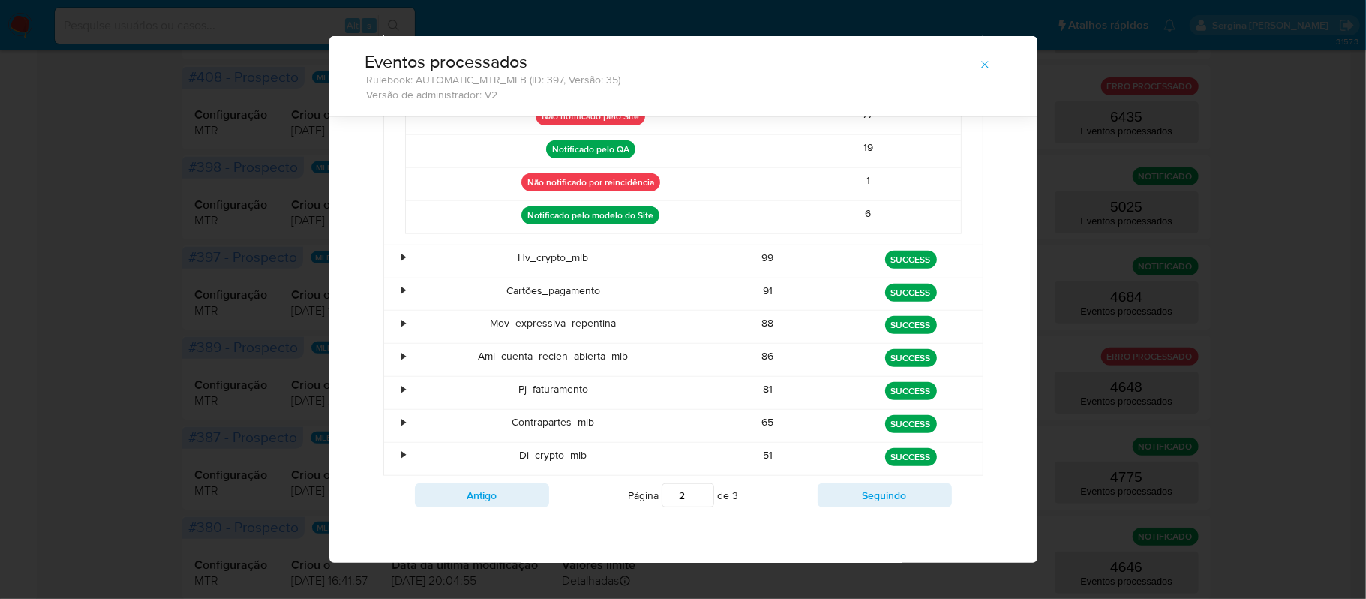
click at [402, 257] on div "•" at bounding box center [404, 258] width 4 height 14
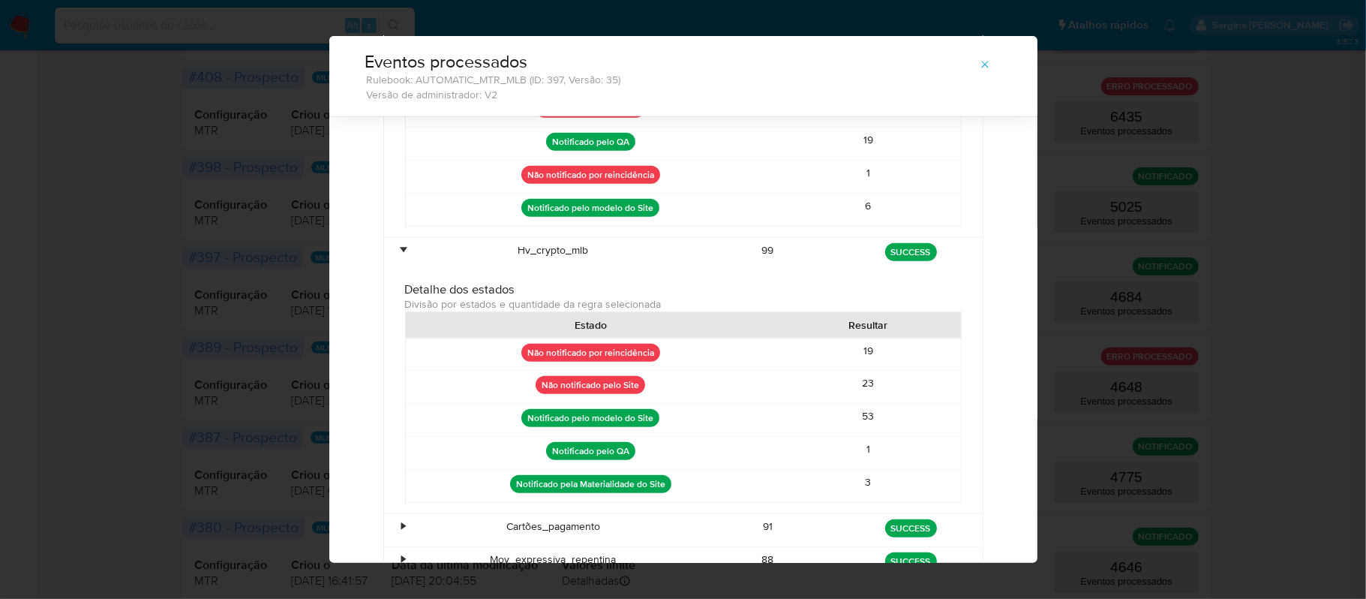
drag, startPoint x: 874, startPoint y: 362, endPoint x: 854, endPoint y: 359, distance: 20.5
click at [854, 359] on div "19" at bounding box center [868, 354] width 185 height 32
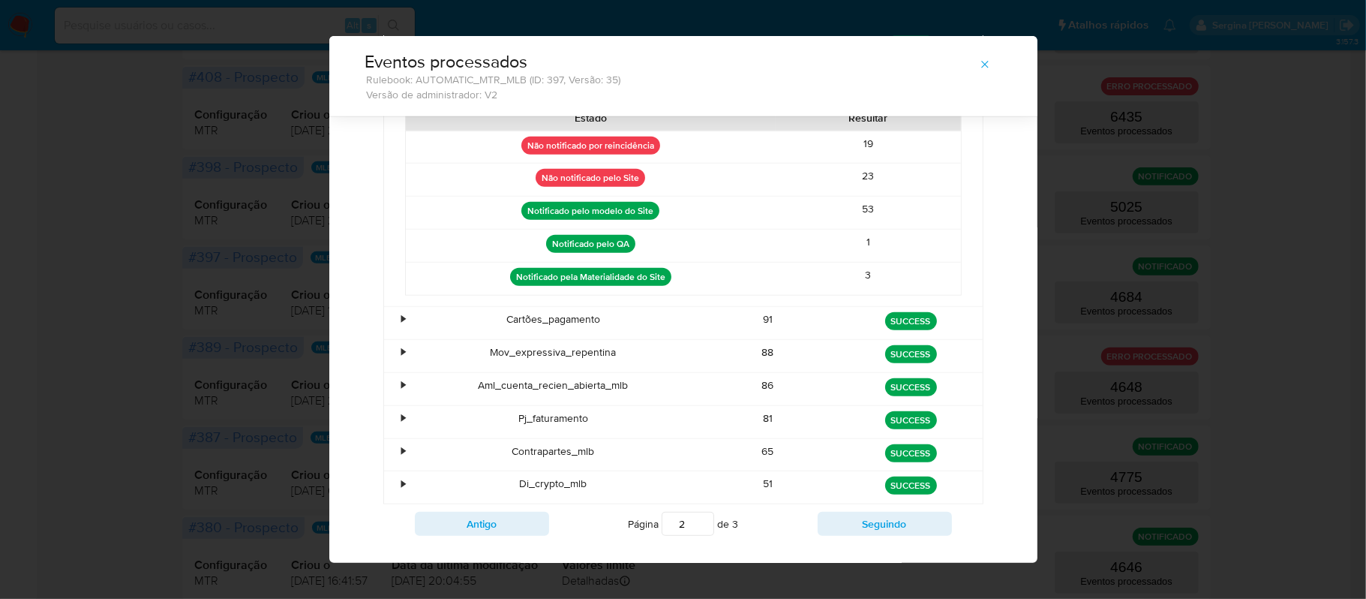
scroll to position [848, 0]
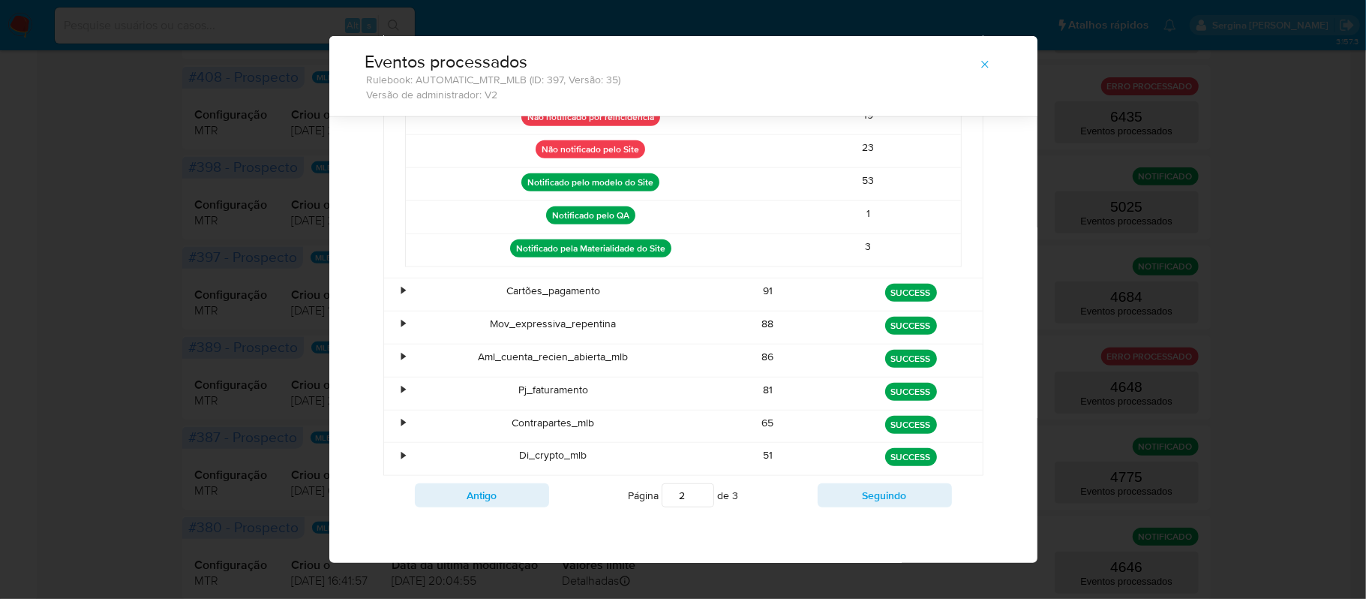
click at [402, 287] on div "•" at bounding box center [404, 291] width 4 height 14
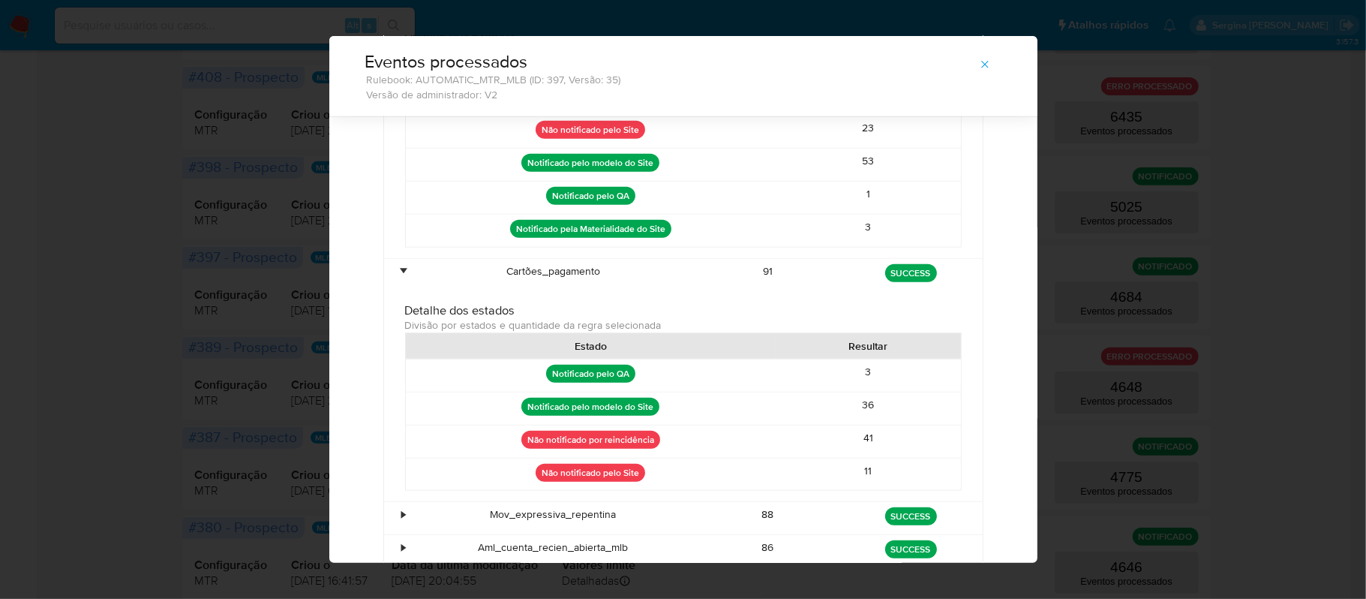
drag, startPoint x: 868, startPoint y: 456, endPoint x: 841, endPoint y: 456, distance: 27.0
click at [841, 456] on div "41" at bounding box center [868, 441] width 185 height 32
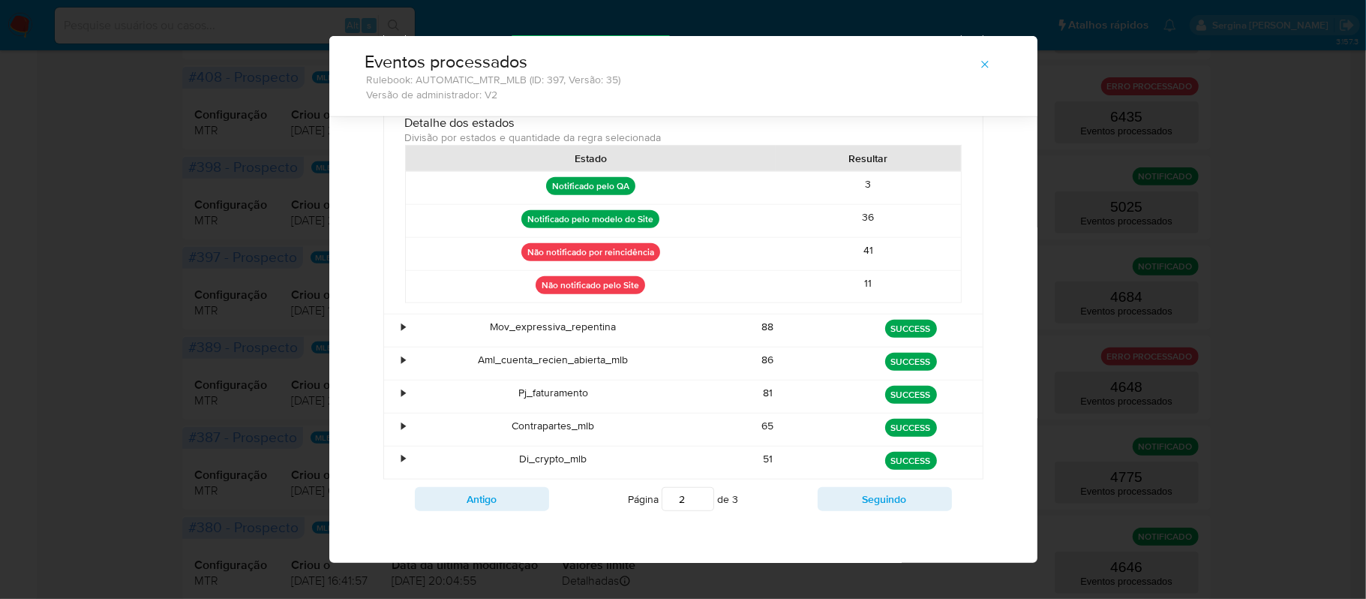
scroll to position [1048, 0]
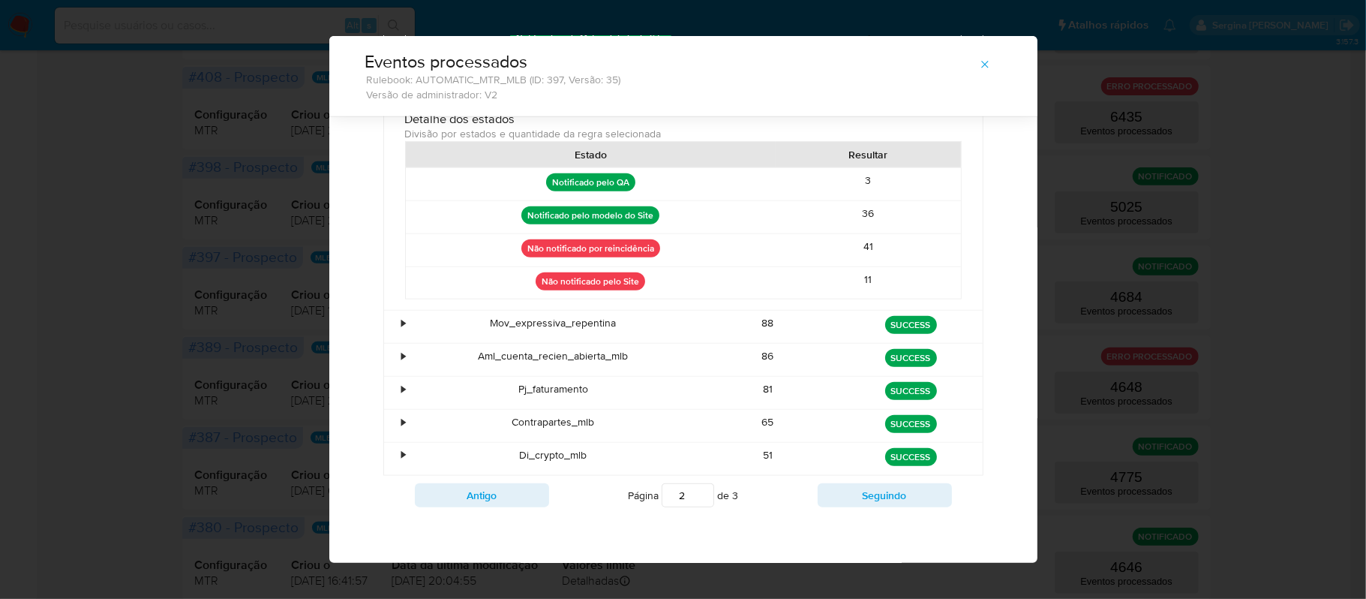
click at [402, 330] on div "•" at bounding box center [404, 323] width 4 height 14
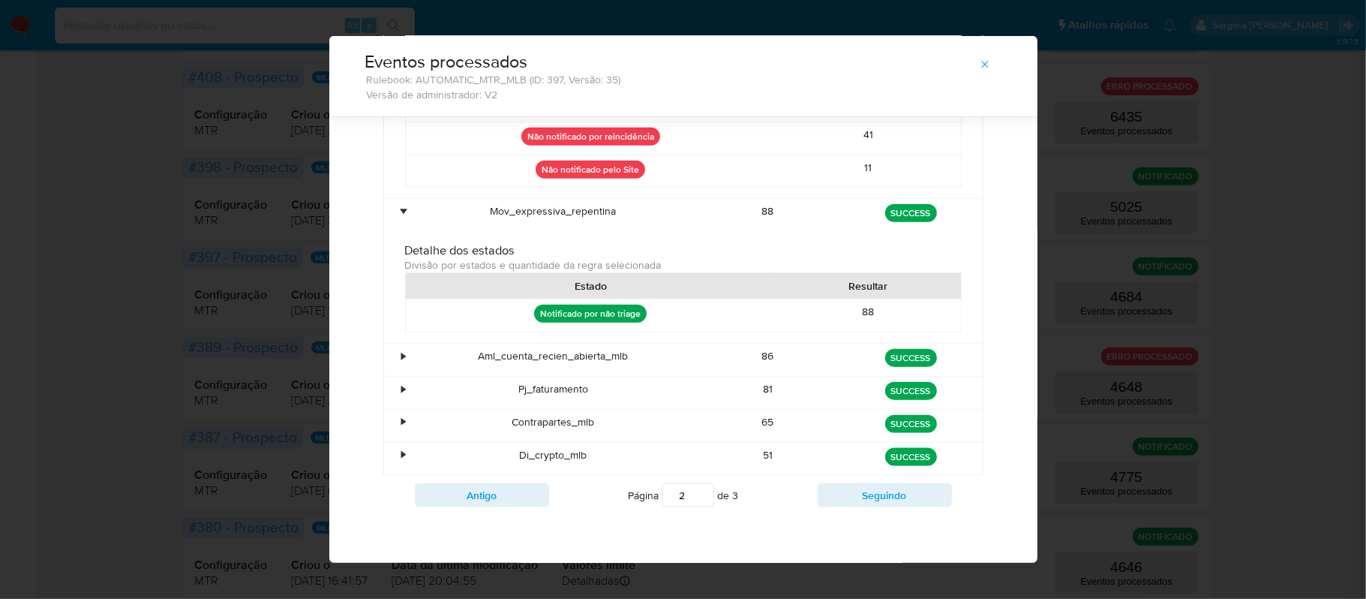
scroll to position [1175, 0]
click at [399, 350] on div "•" at bounding box center [397, 360] width 26 height 32
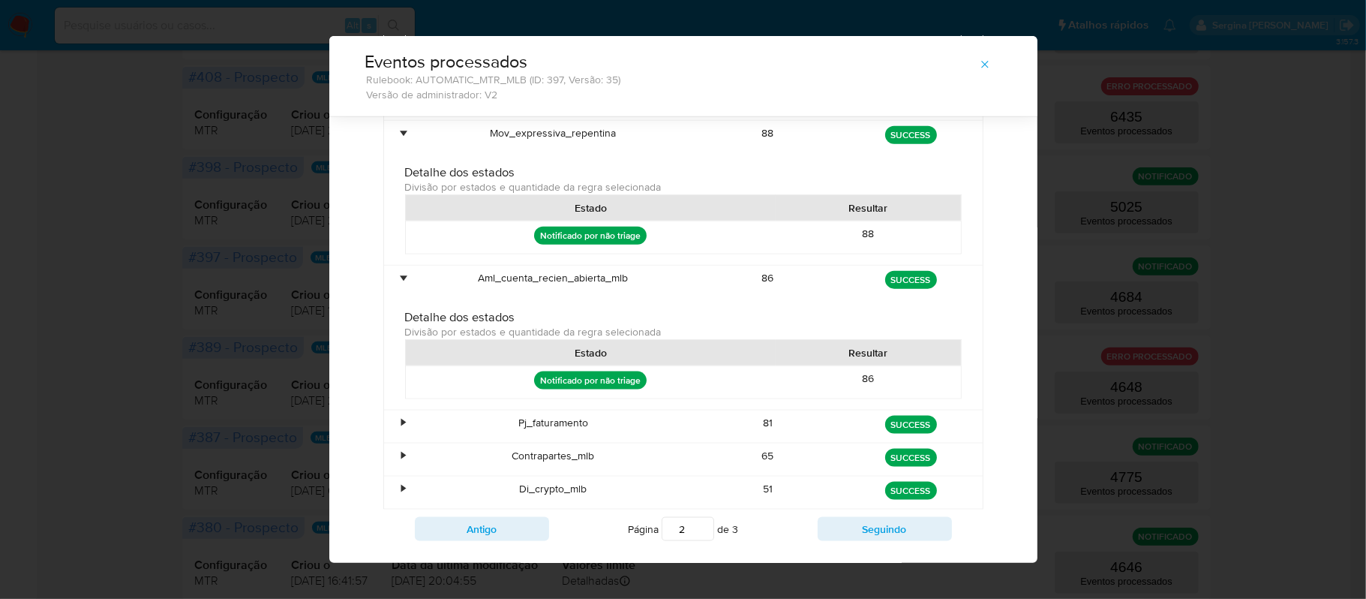
scroll to position [1275, 0]
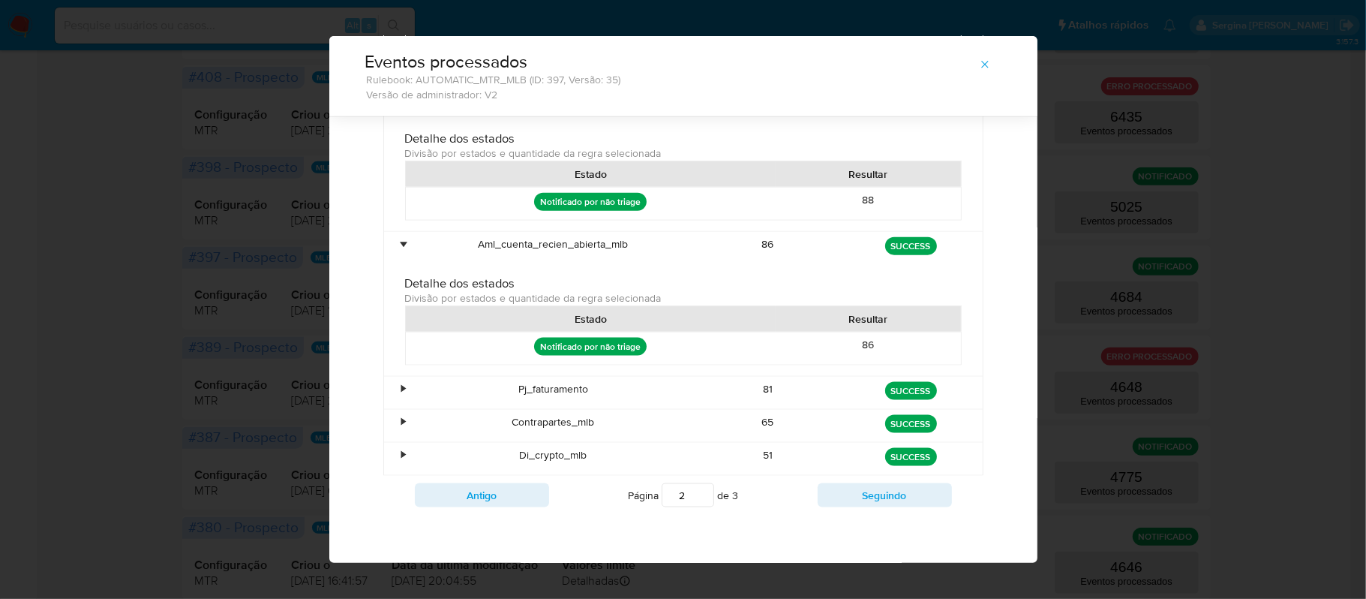
click at [384, 401] on div "•" at bounding box center [397, 393] width 26 height 32
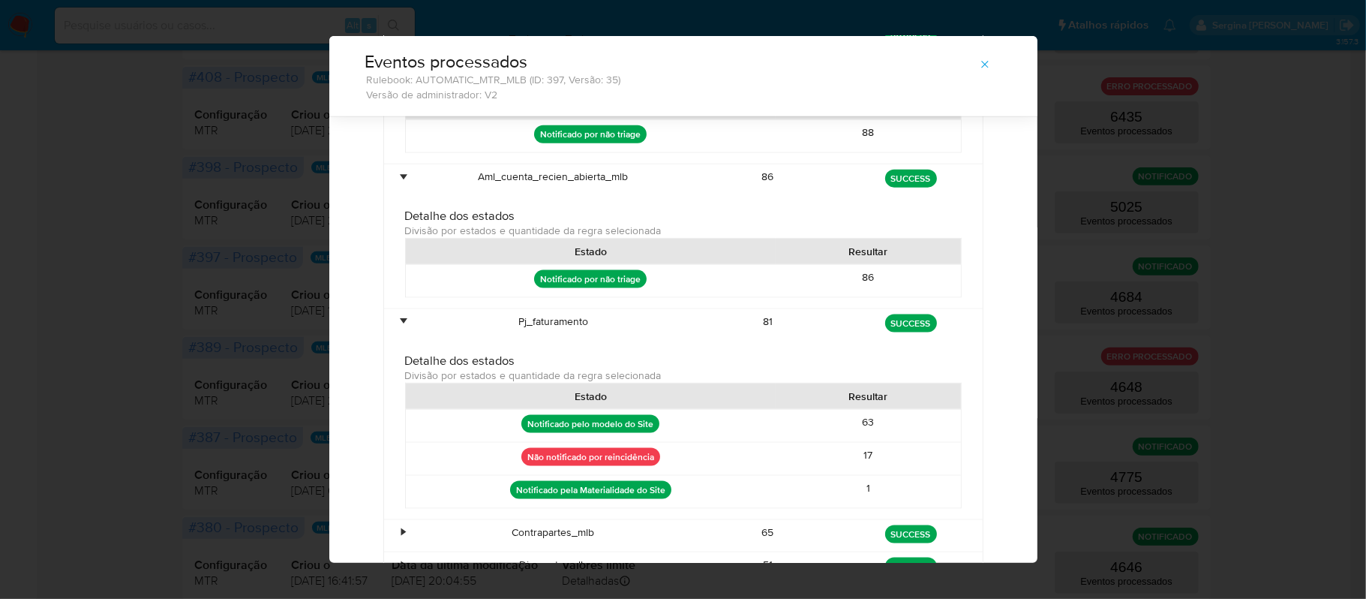
scroll to position [1375, 0]
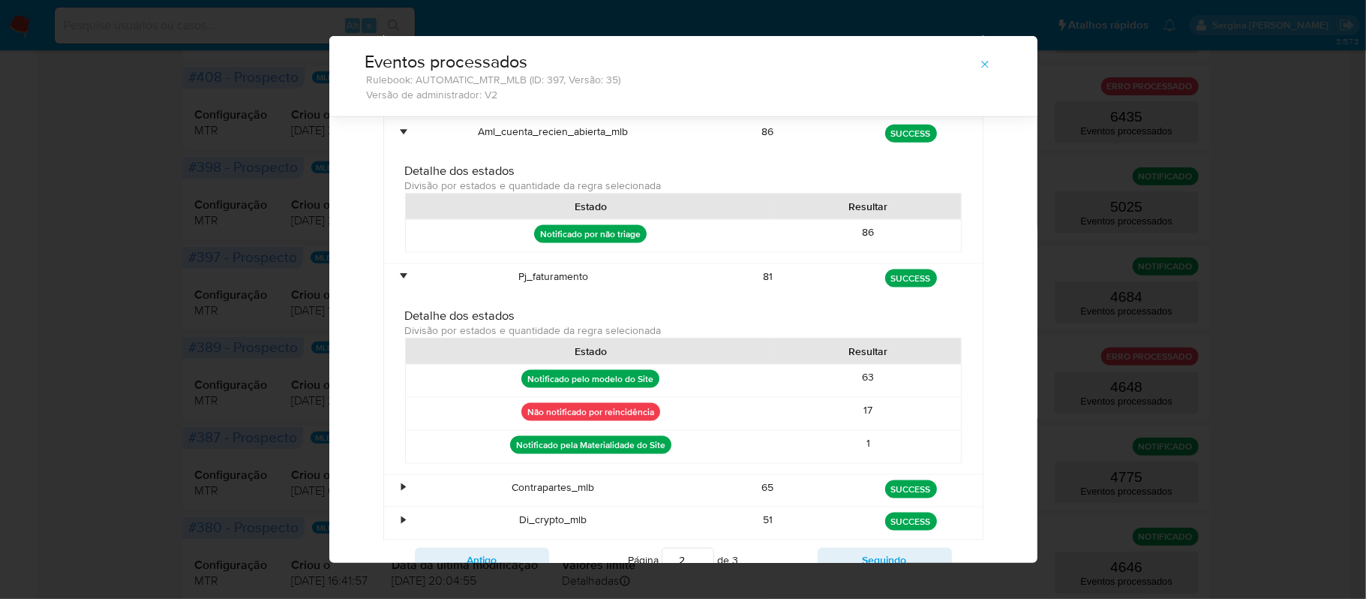
drag, startPoint x: 875, startPoint y: 433, endPoint x: 856, endPoint y: 434, distance: 18.8
click at [856, 430] on div "17" at bounding box center [868, 414] width 185 height 32
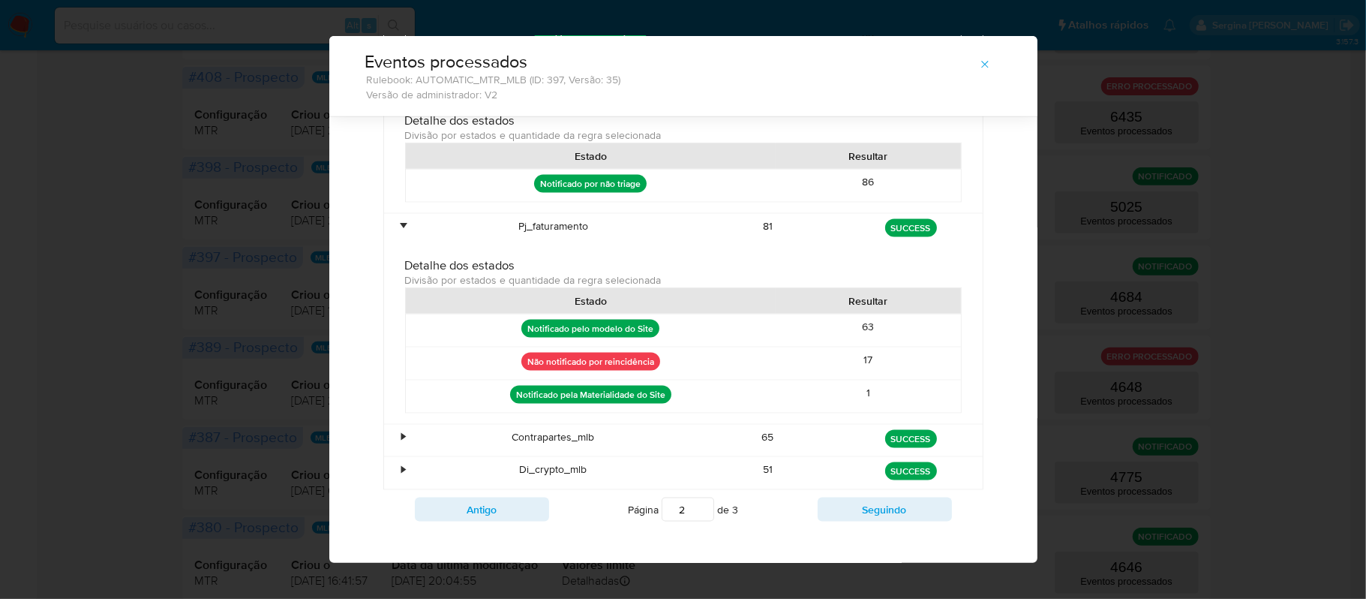
scroll to position [1468, 0]
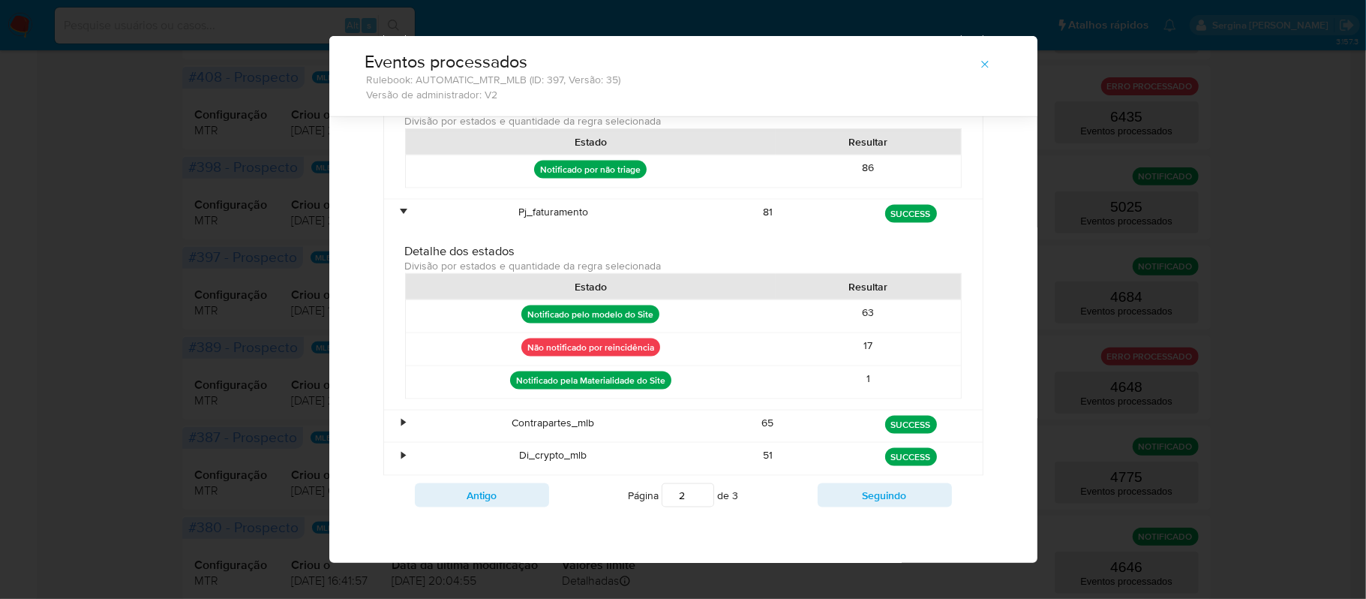
click at [400, 425] on div "•" at bounding box center [397, 426] width 26 height 32
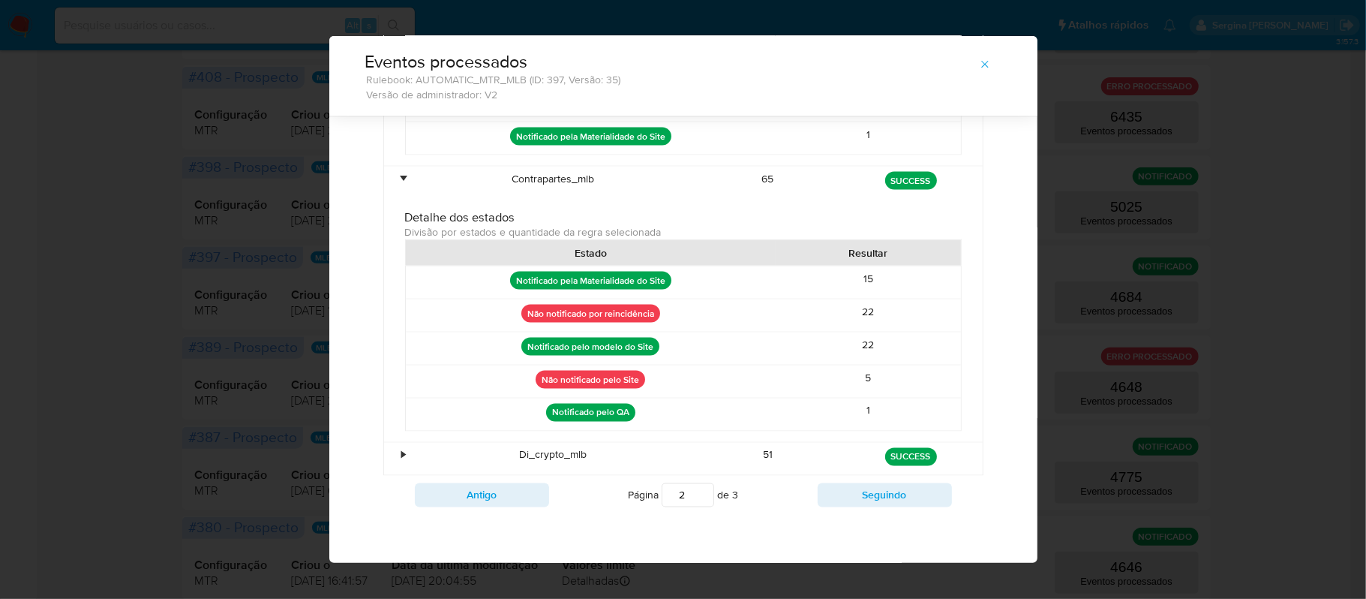
scroll to position [1716, 0]
click at [402, 454] on div "•" at bounding box center [404, 455] width 4 height 14
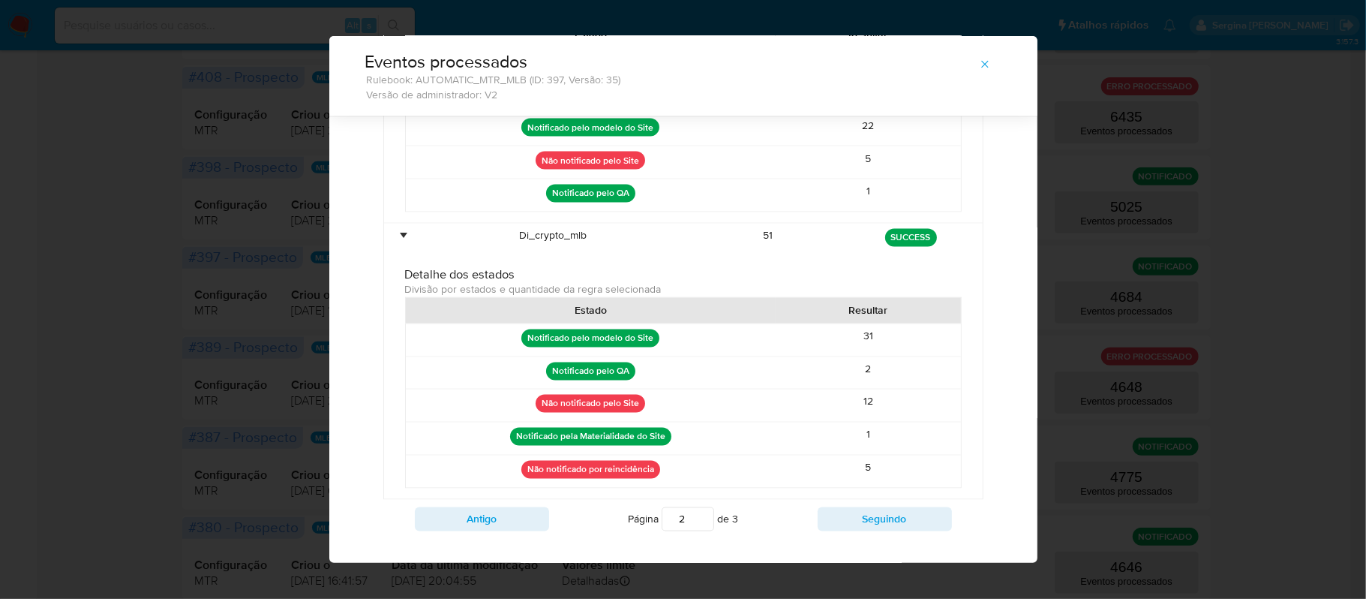
scroll to position [1963, 0]
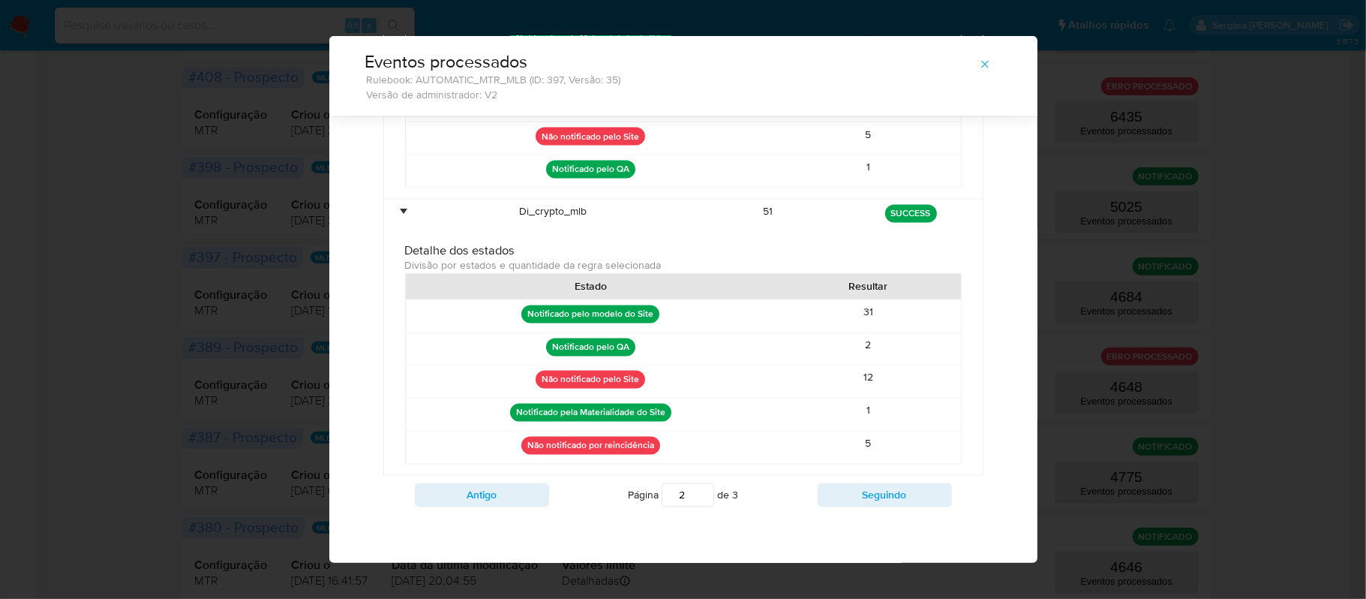
drag, startPoint x: 904, startPoint y: 442, endPoint x: 841, endPoint y: 442, distance: 63.0
click at [841, 442] on div "5" at bounding box center [868, 447] width 185 height 32
click at [863, 485] on button "Seguindo" at bounding box center [885, 495] width 134 height 24
type input "3"
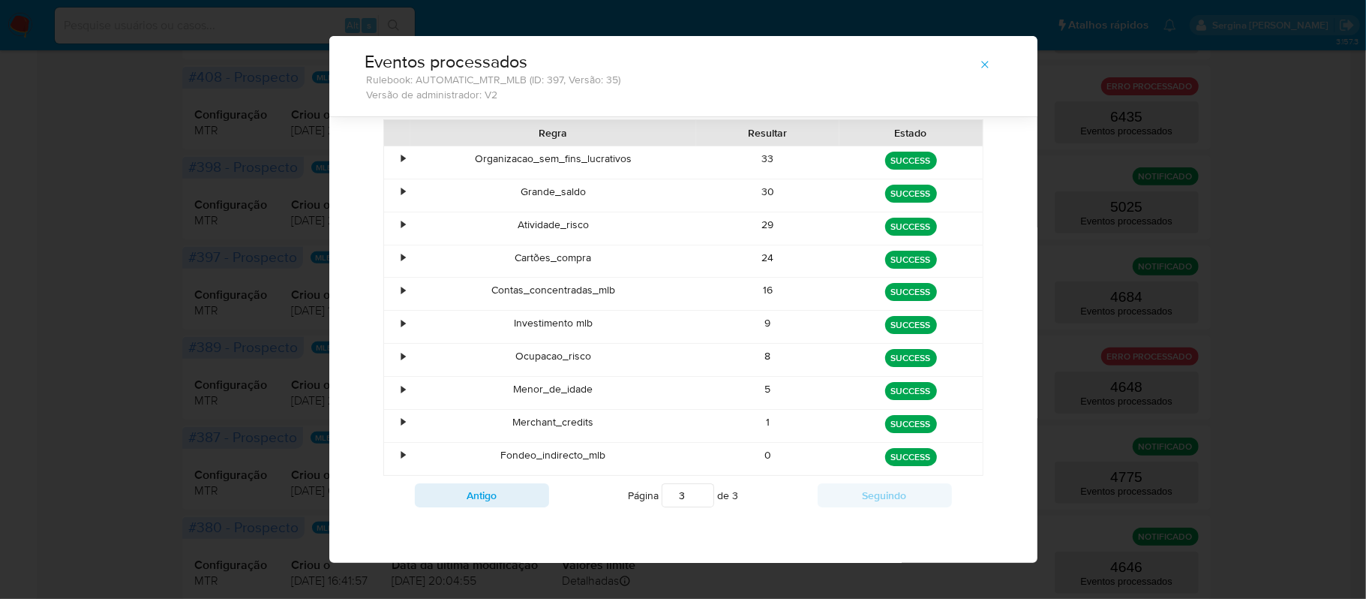
scroll to position [93, 0]
click at [402, 152] on div "•" at bounding box center [404, 159] width 4 height 14
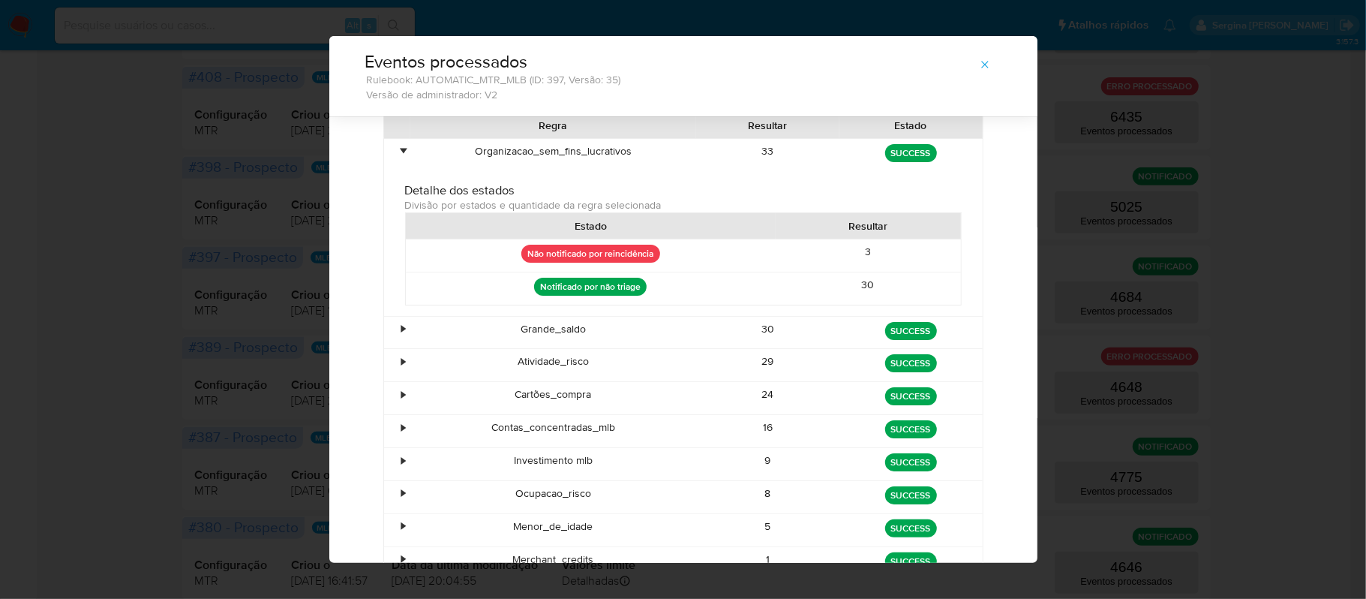
click at [389, 330] on div "•" at bounding box center [397, 333] width 26 height 32
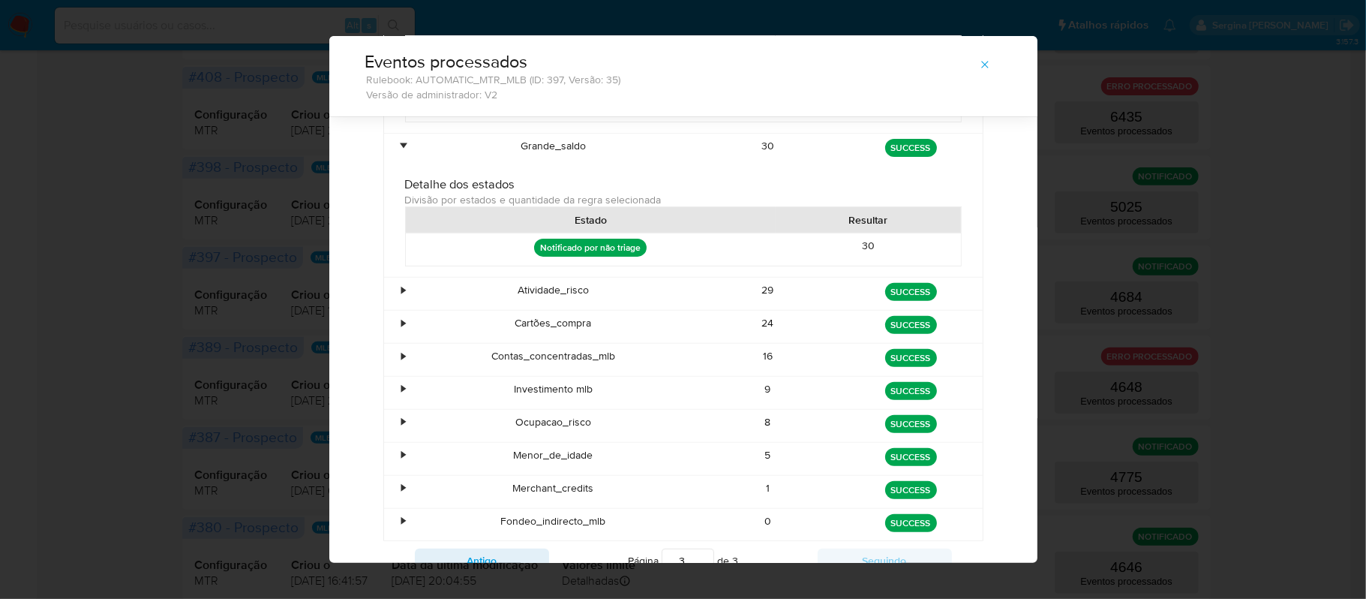
scroll to position [293, 0]
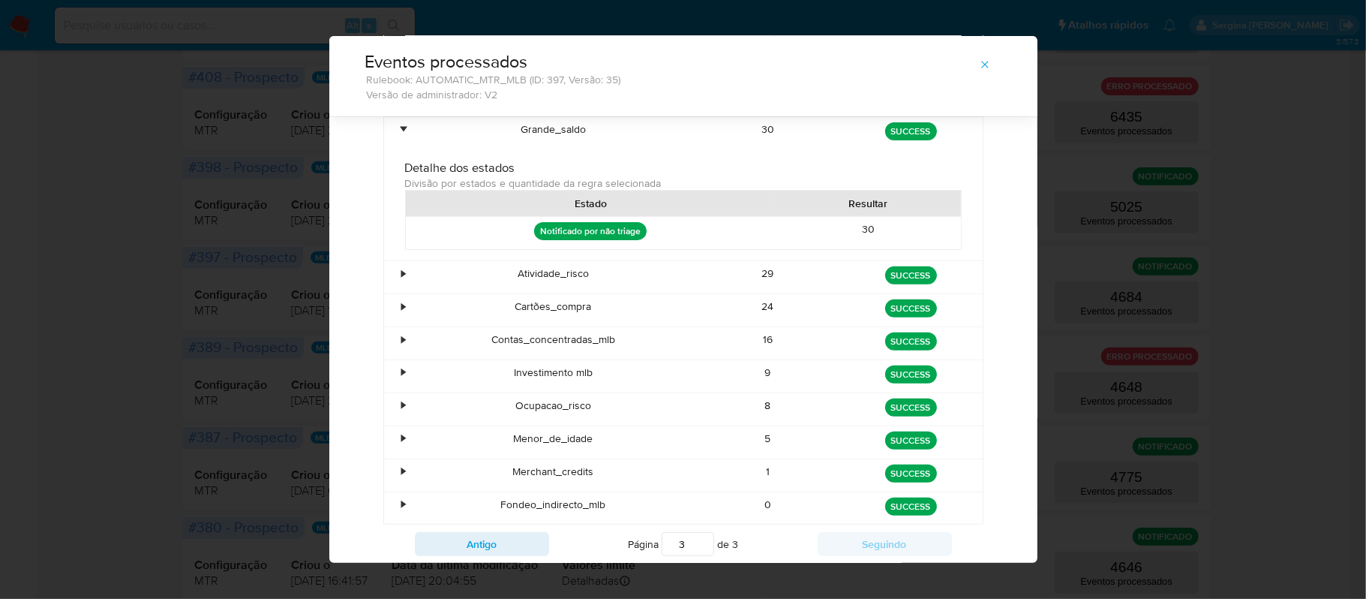
click at [399, 282] on div "•" at bounding box center [397, 277] width 26 height 32
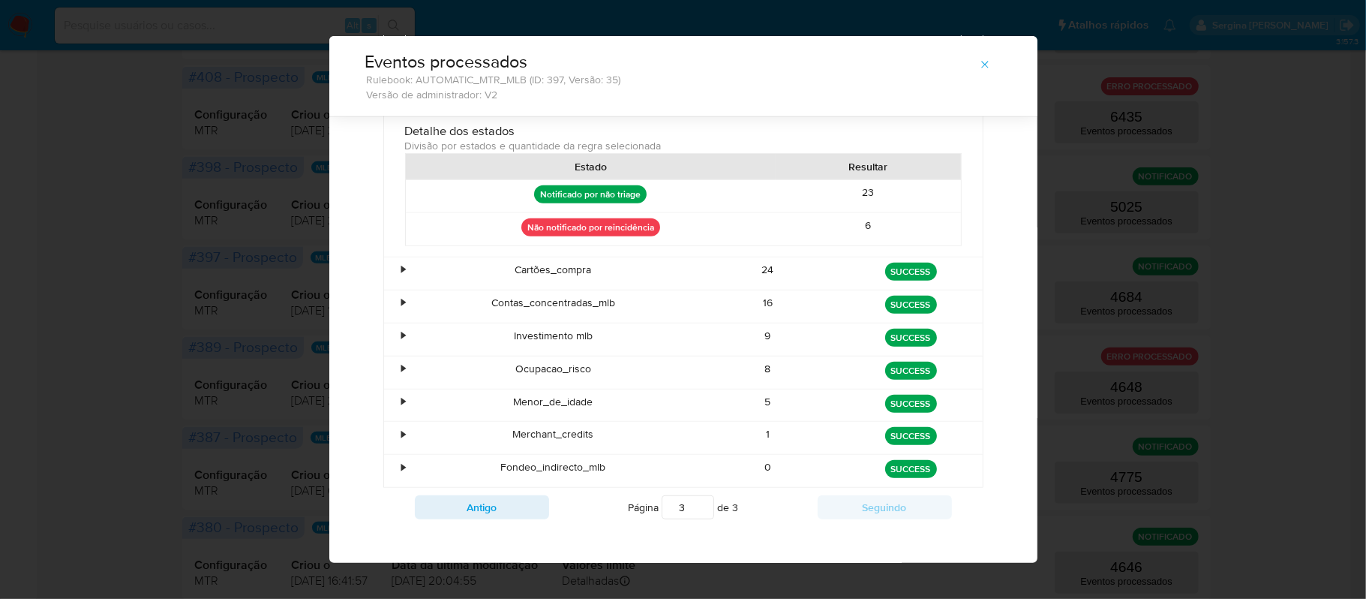
scroll to position [493, 0]
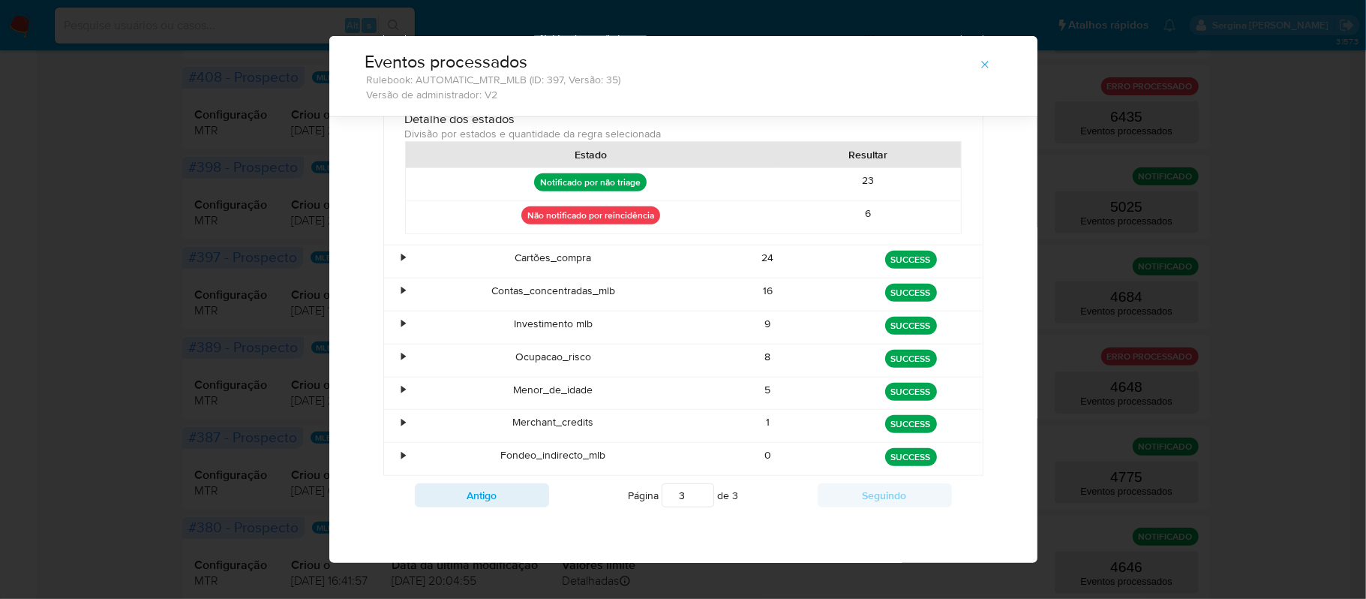
click at [388, 259] on div "•" at bounding box center [397, 261] width 26 height 32
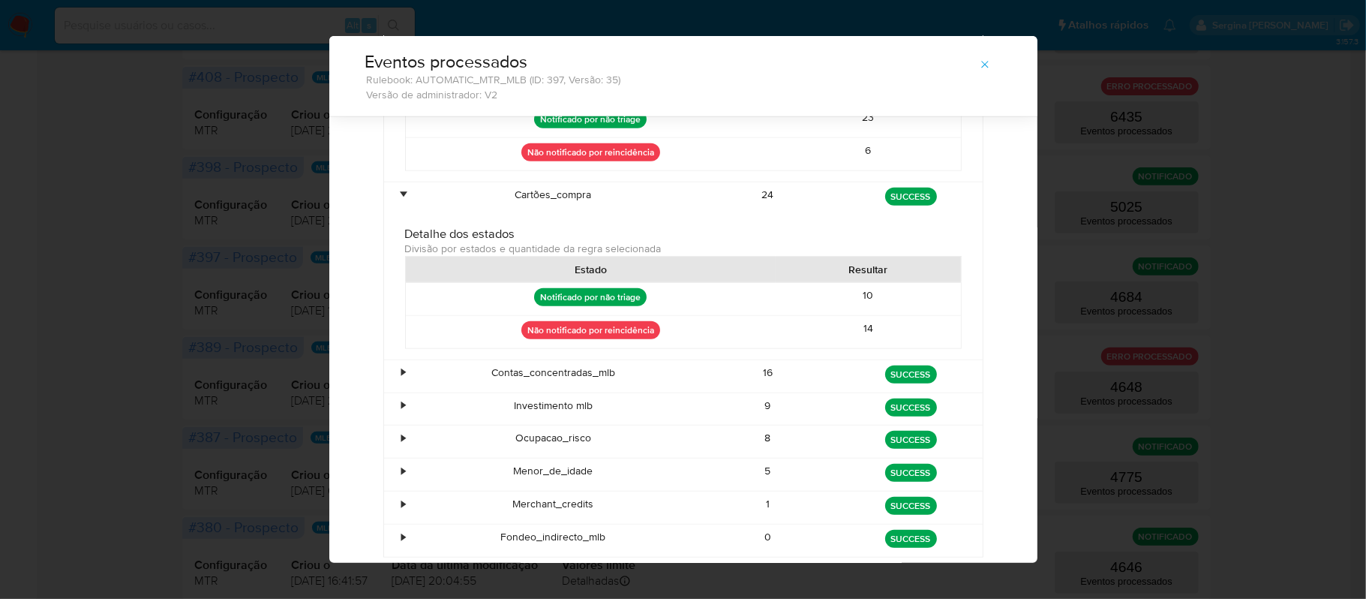
scroll to position [593, 0]
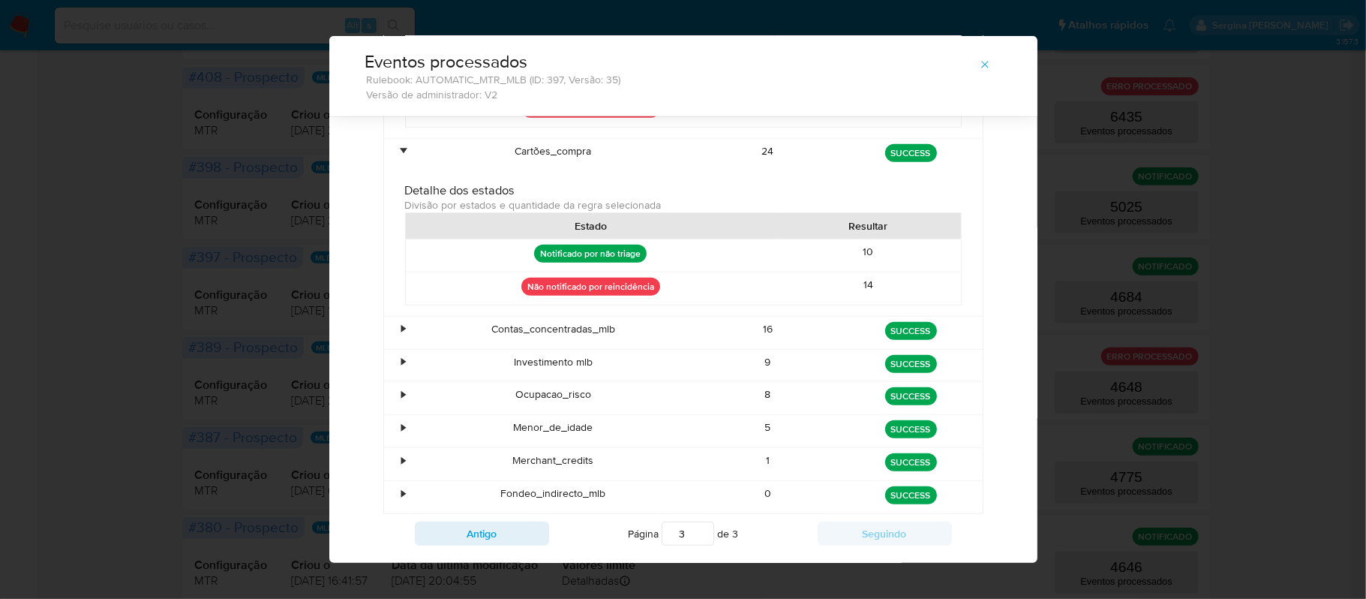
click at [392, 342] on div "•" at bounding box center [397, 333] width 26 height 32
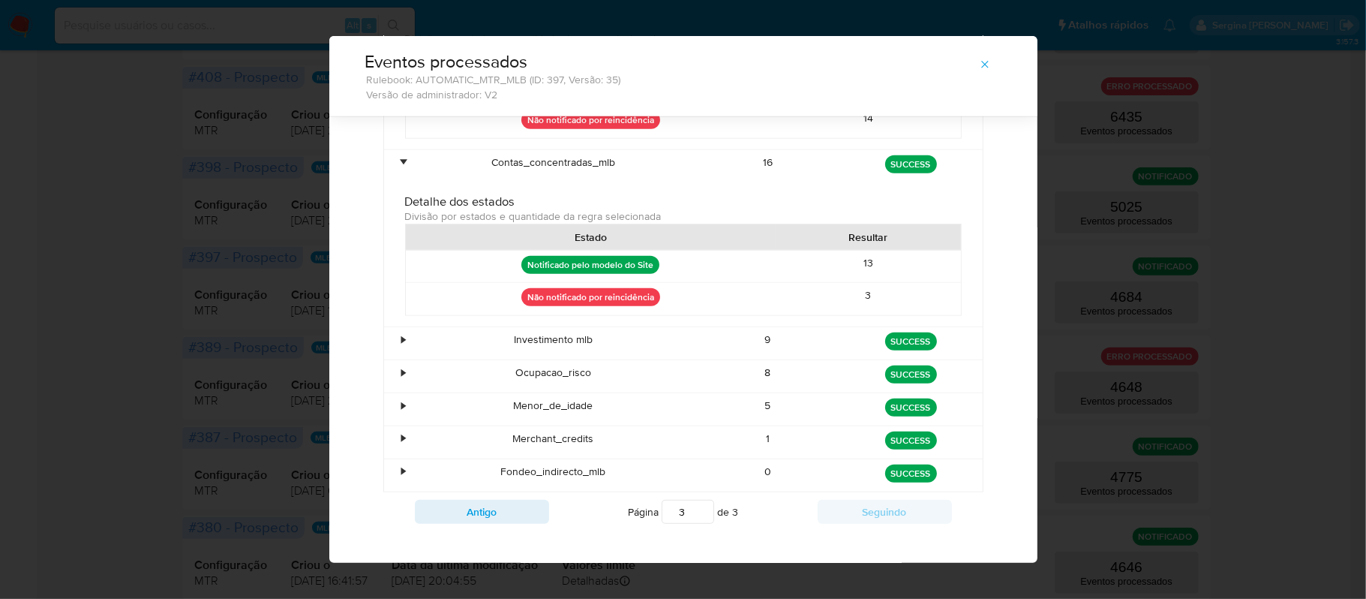
scroll to position [793, 0]
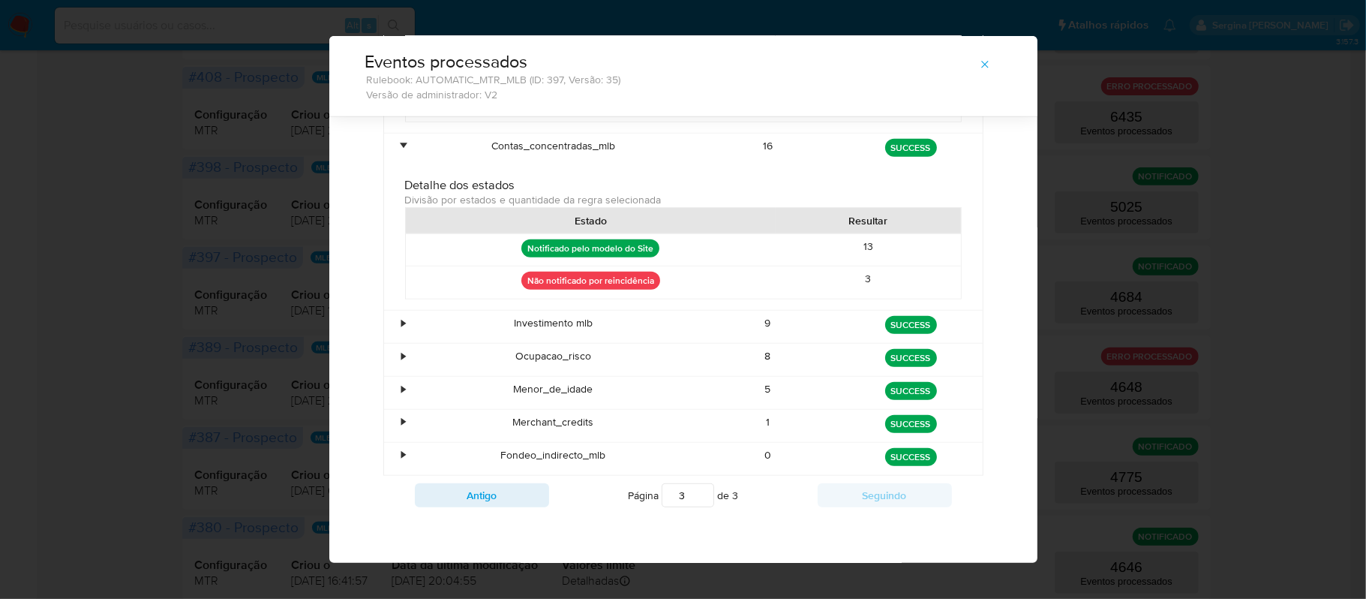
click at [385, 317] on div "•" at bounding box center [397, 327] width 26 height 32
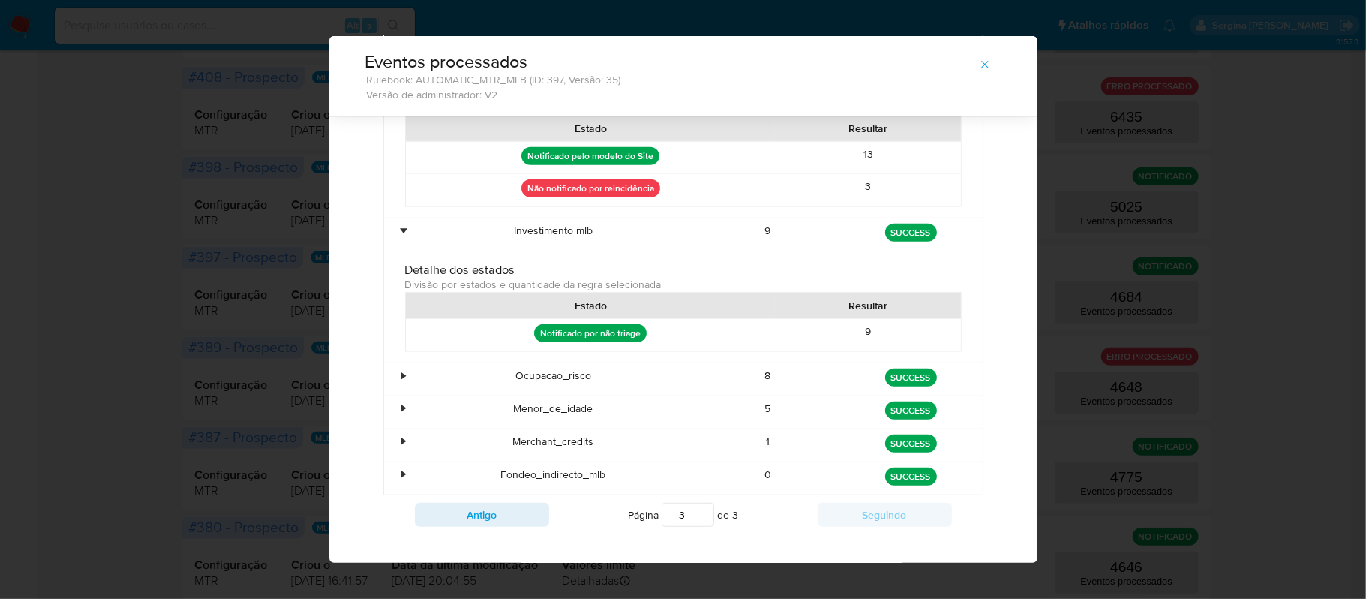
scroll to position [906, 0]
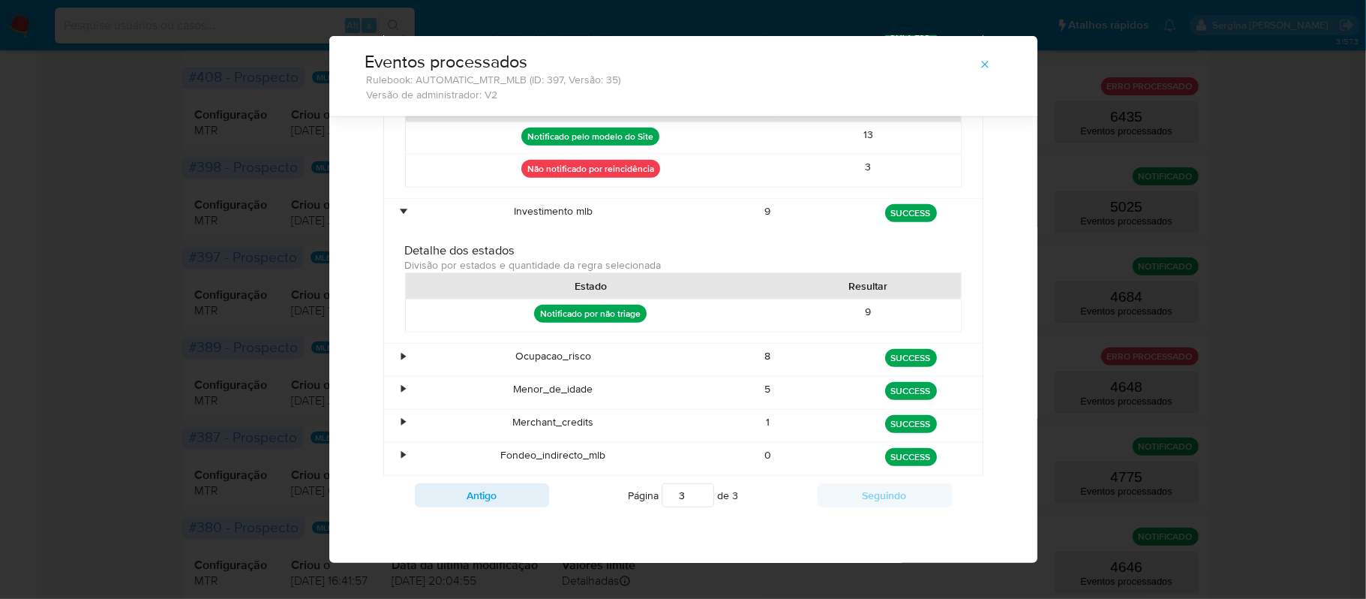
click at [402, 349] on div "•" at bounding box center [404, 356] width 4 height 14
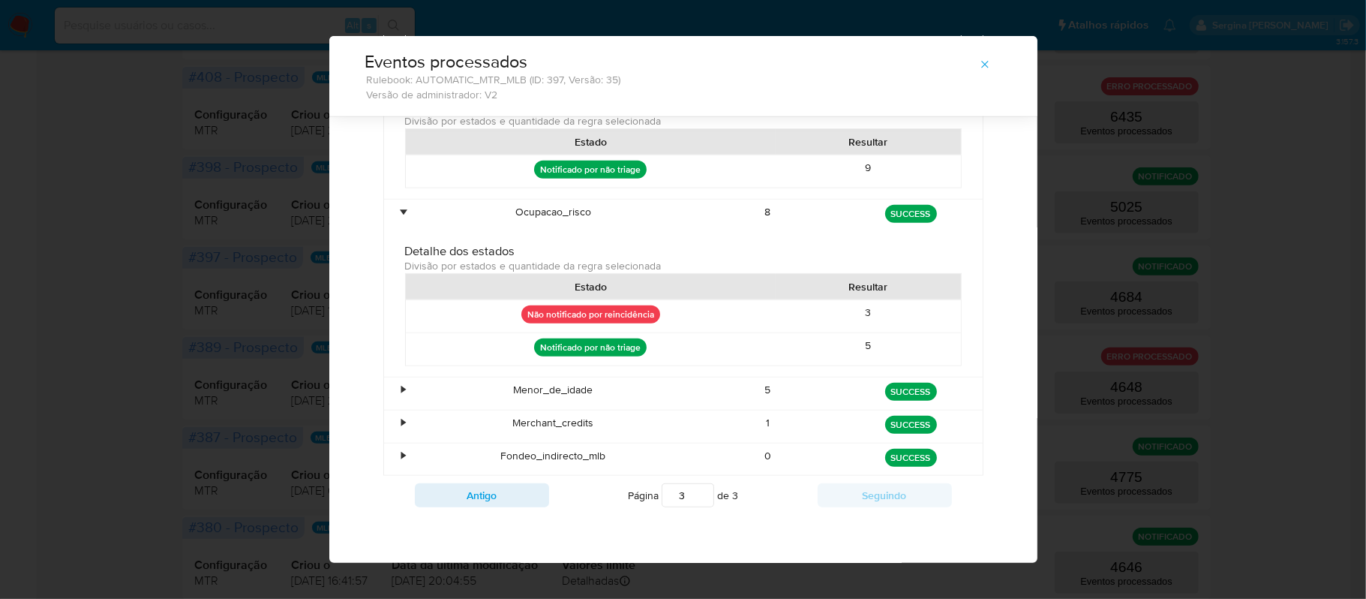
scroll to position [1052, 0]
click at [402, 389] on div "•" at bounding box center [404, 390] width 4 height 14
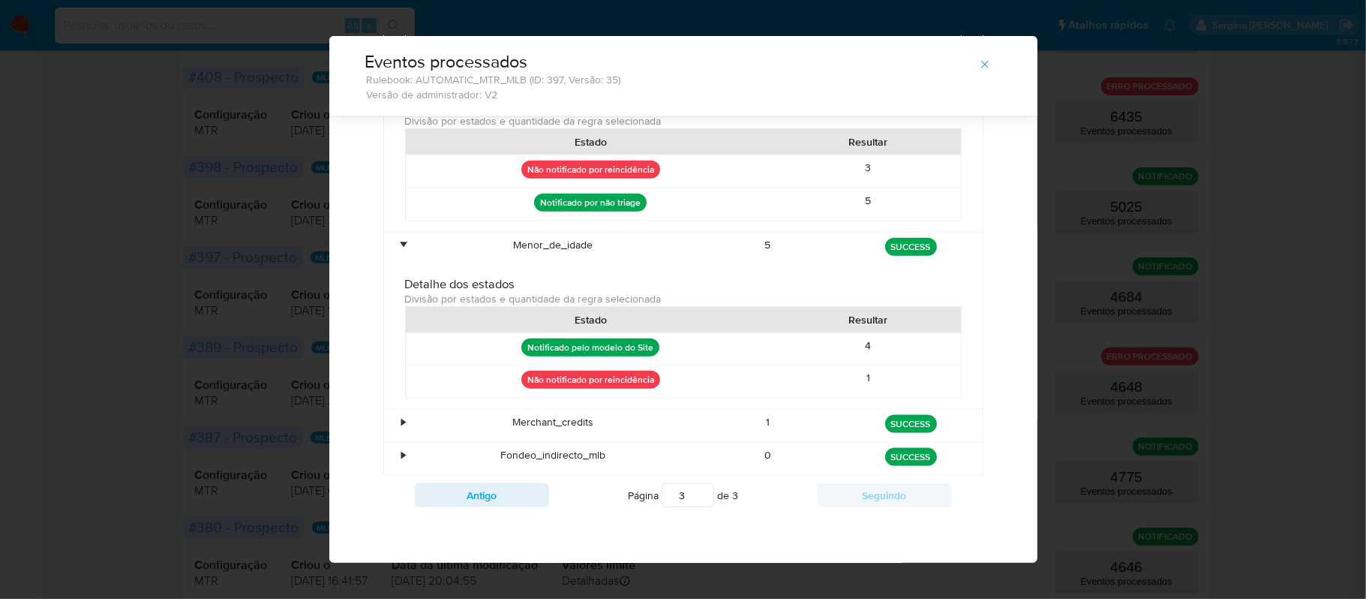
scroll to position [1199, 0]
click at [402, 420] on div "•" at bounding box center [404, 422] width 4 height 14
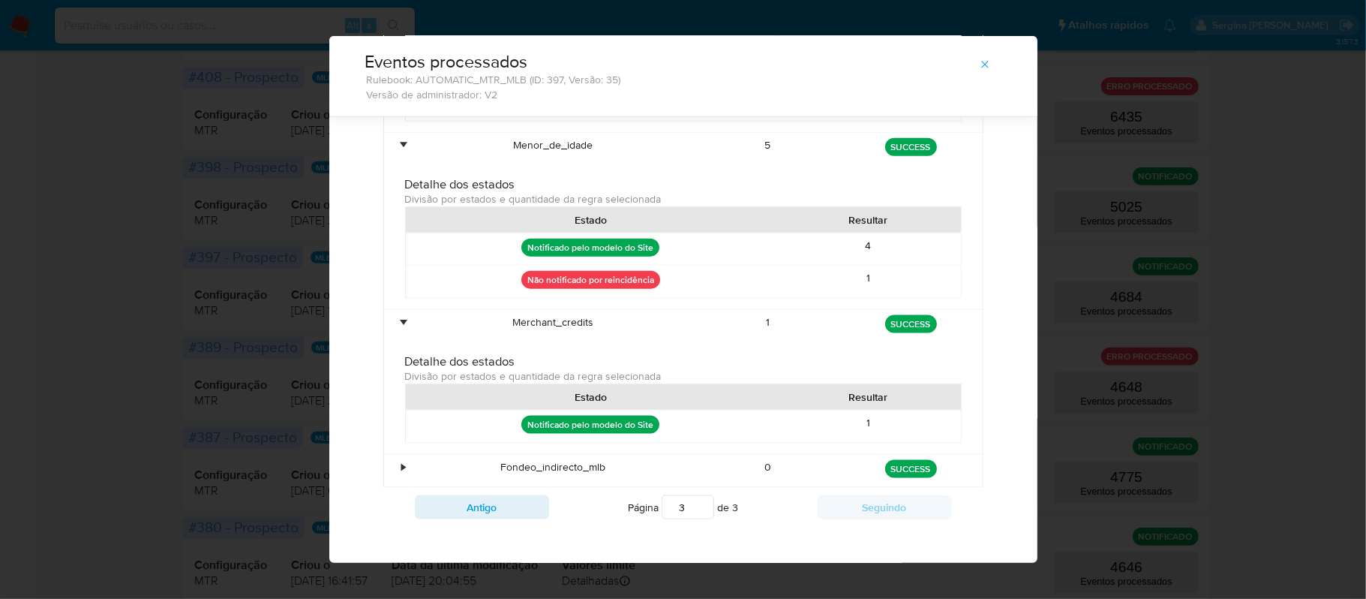
scroll to position [1312, 0]
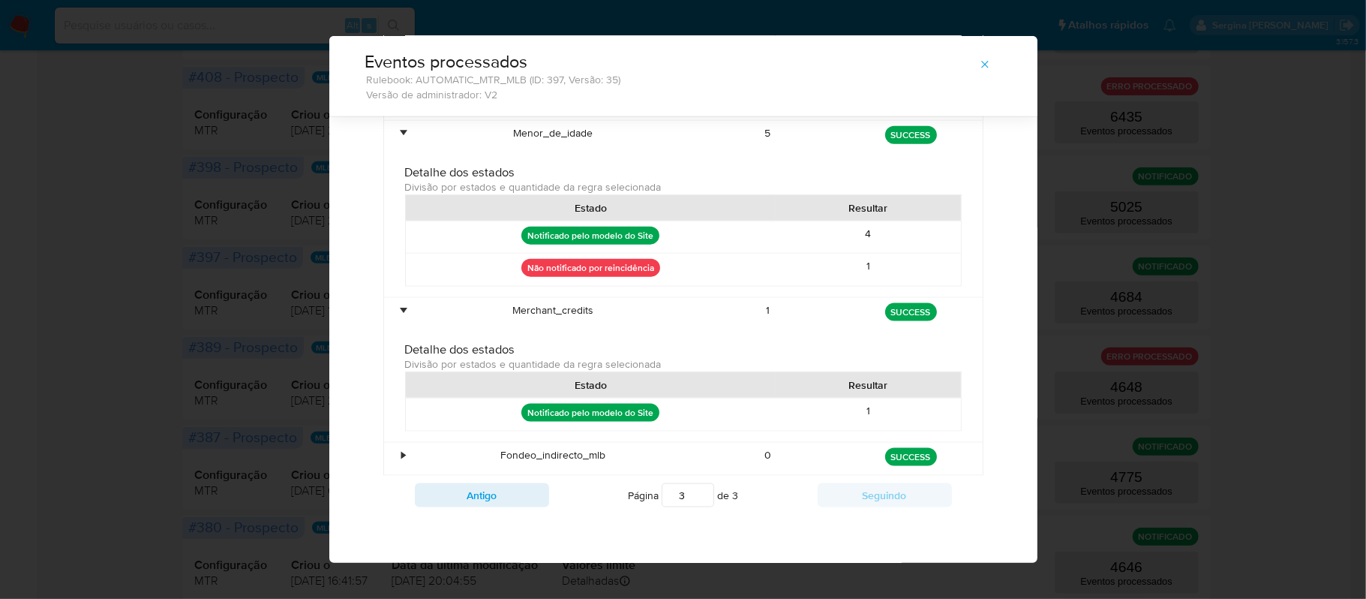
click at [402, 454] on div "•" at bounding box center [404, 455] width 4 height 14
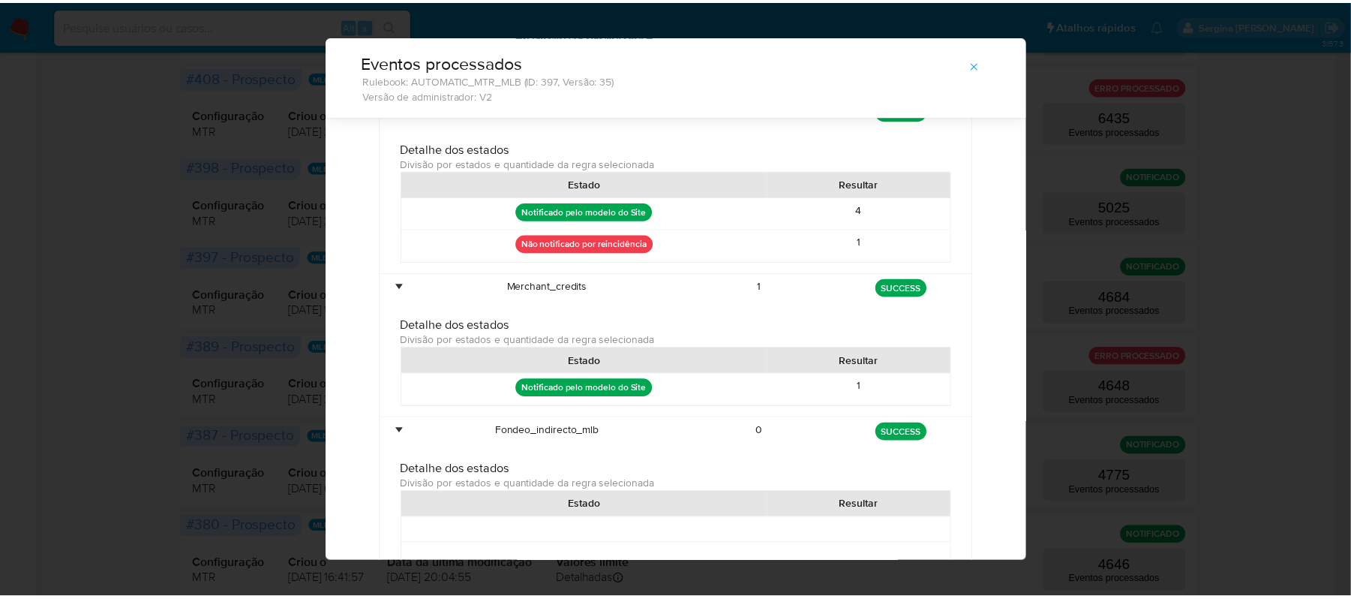
scroll to position [1519, 0]
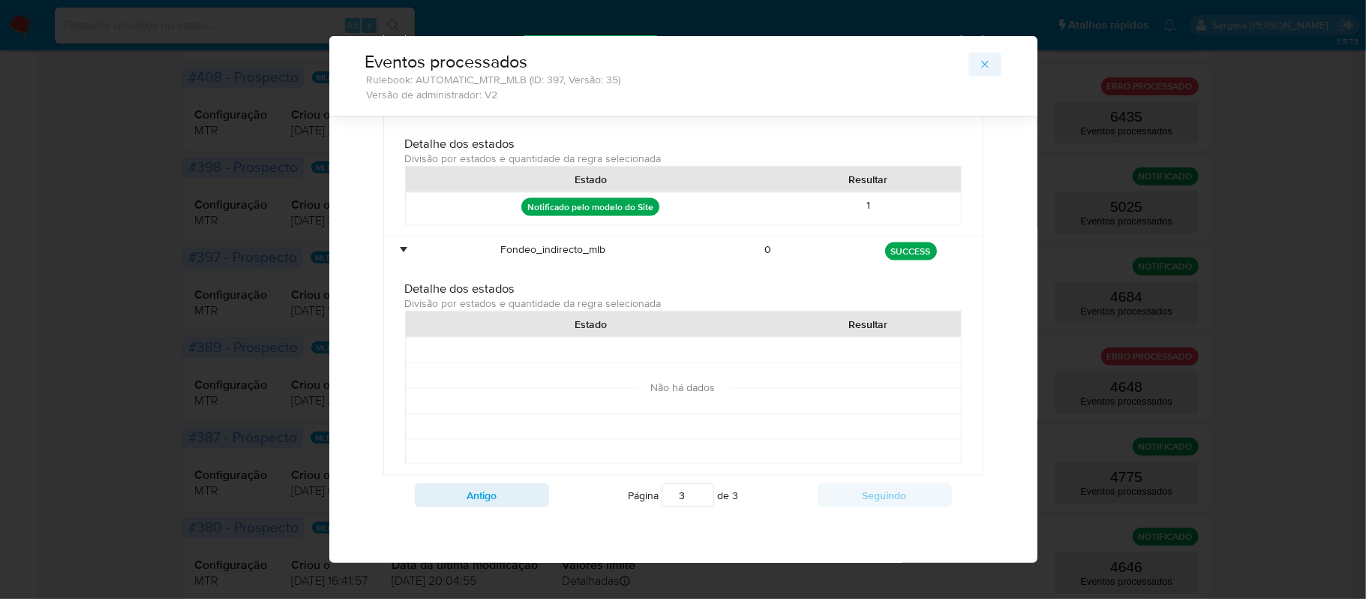
click at [979, 59] on icon "button" at bounding box center [985, 65] width 12 height 12
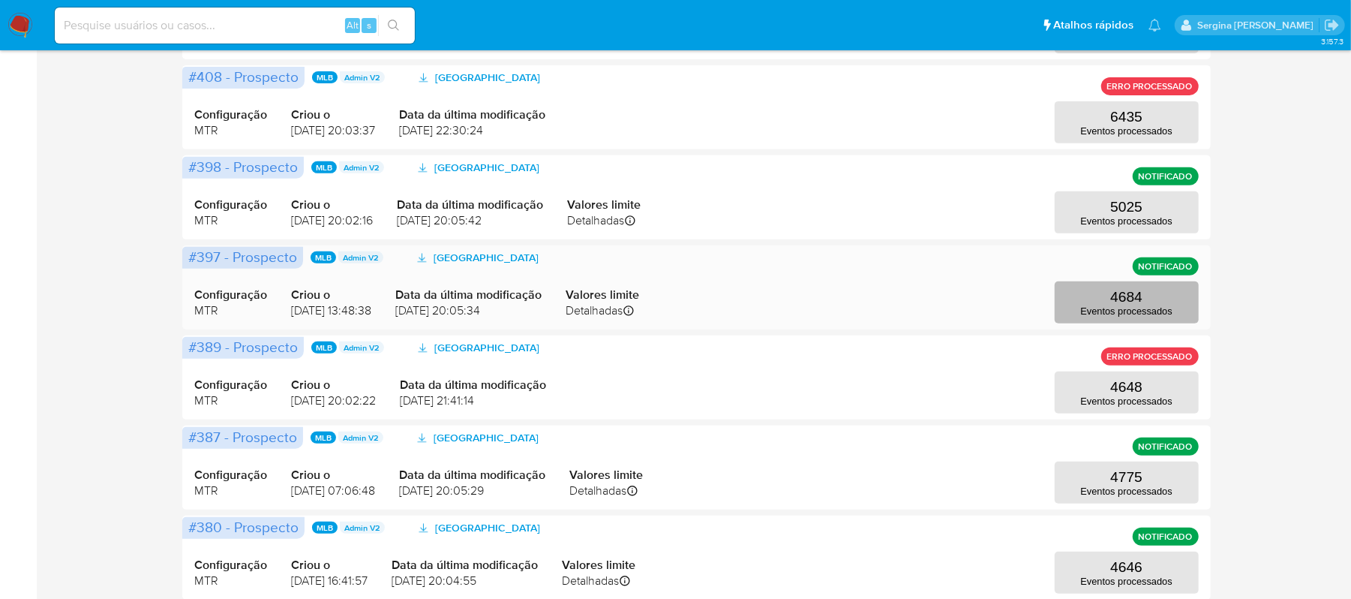
drag, startPoint x: 1181, startPoint y: 306, endPoint x: 1091, endPoint y: 299, distance: 90.3
click at [1091, 299] on button "4684 Eventos processados" at bounding box center [1127, 302] width 144 height 42
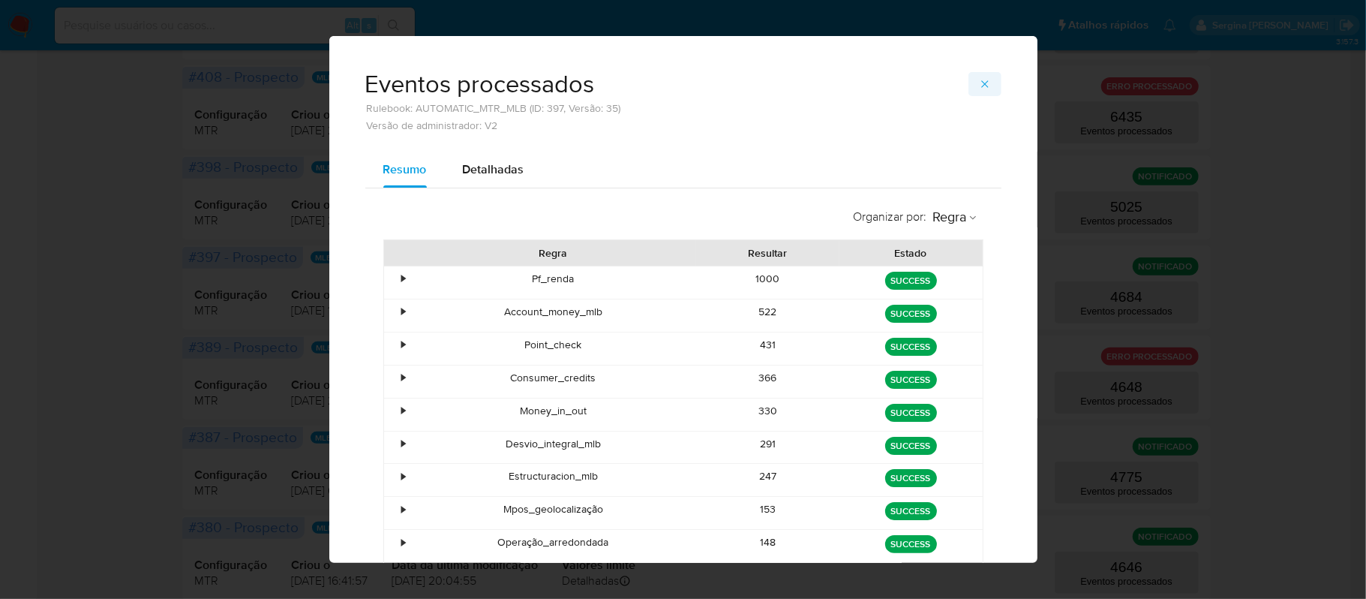
click at [991, 83] on button "button" at bounding box center [984, 84] width 33 height 24
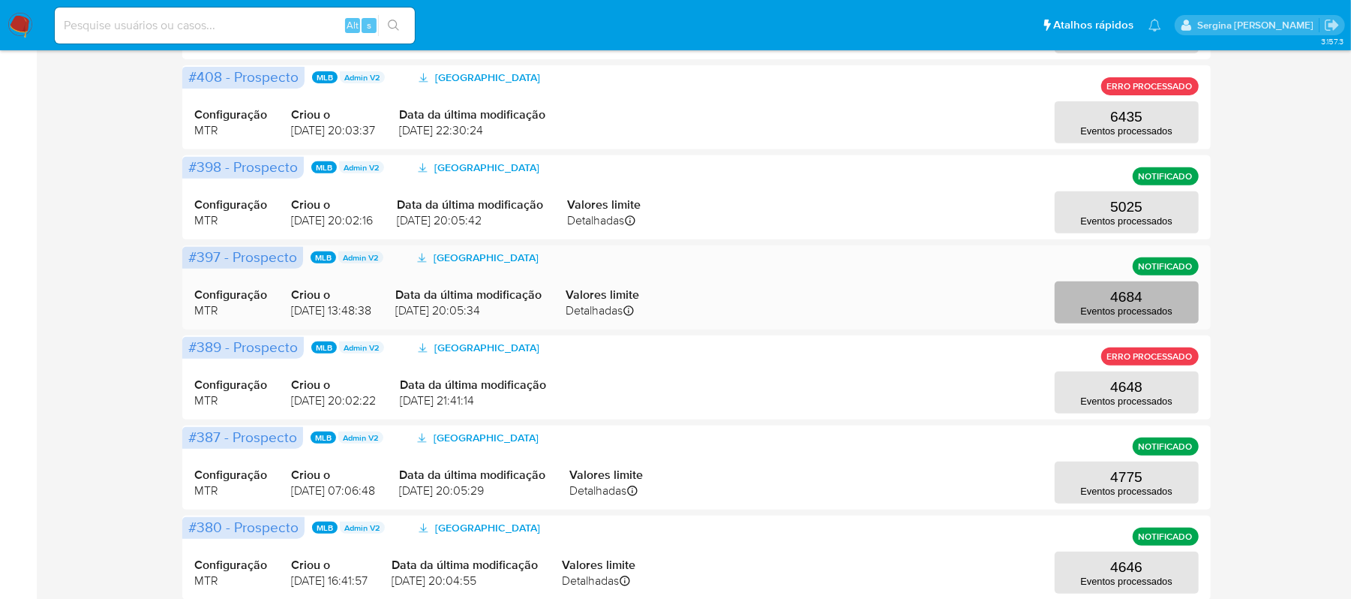
click at [1117, 291] on p "4684" at bounding box center [1126, 297] width 32 height 17
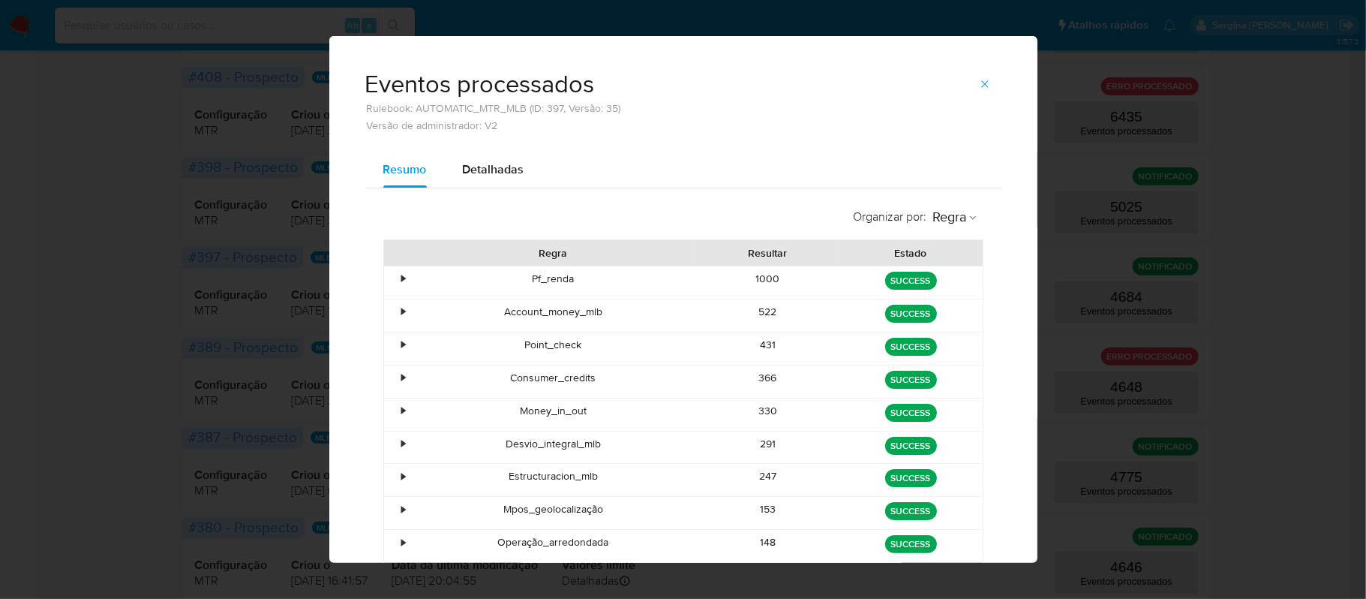
click at [398, 274] on div "•" at bounding box center [397, 282] width 26 height 32
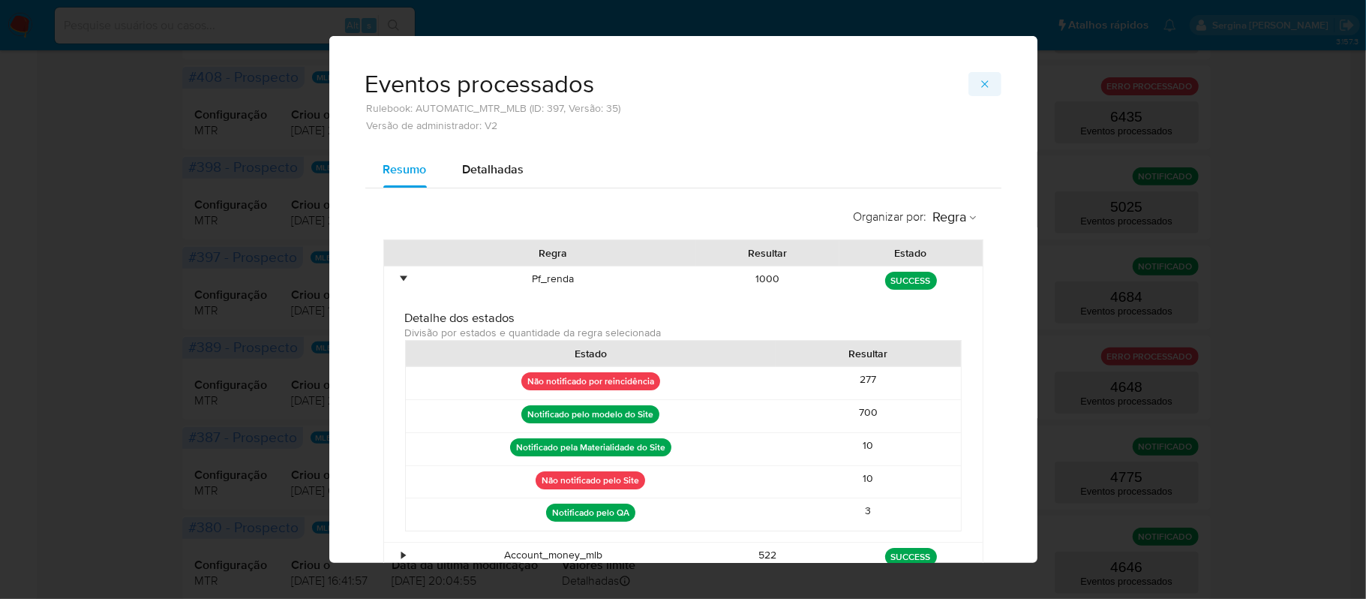
click at [970, 75] on button "button" at bounding box center [984, 84] width 33 height 24
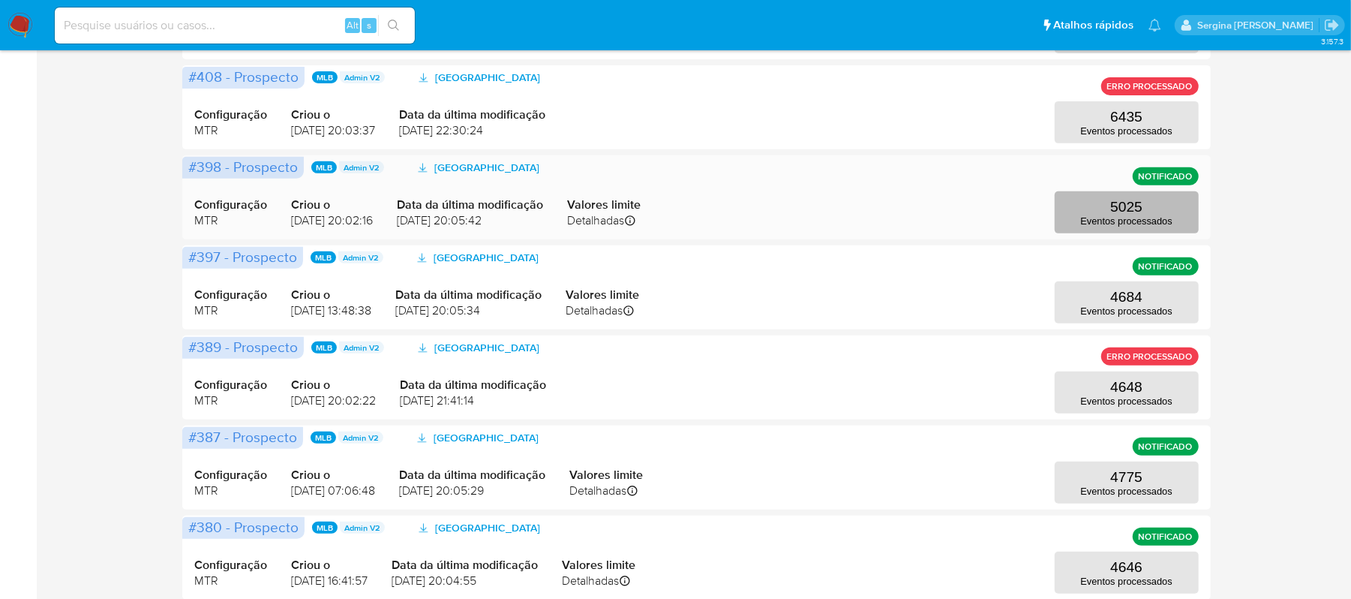
click at [1099, 209] on button "5025 Eventos processados" at bounding box center [1127, 212] width 144 height 42
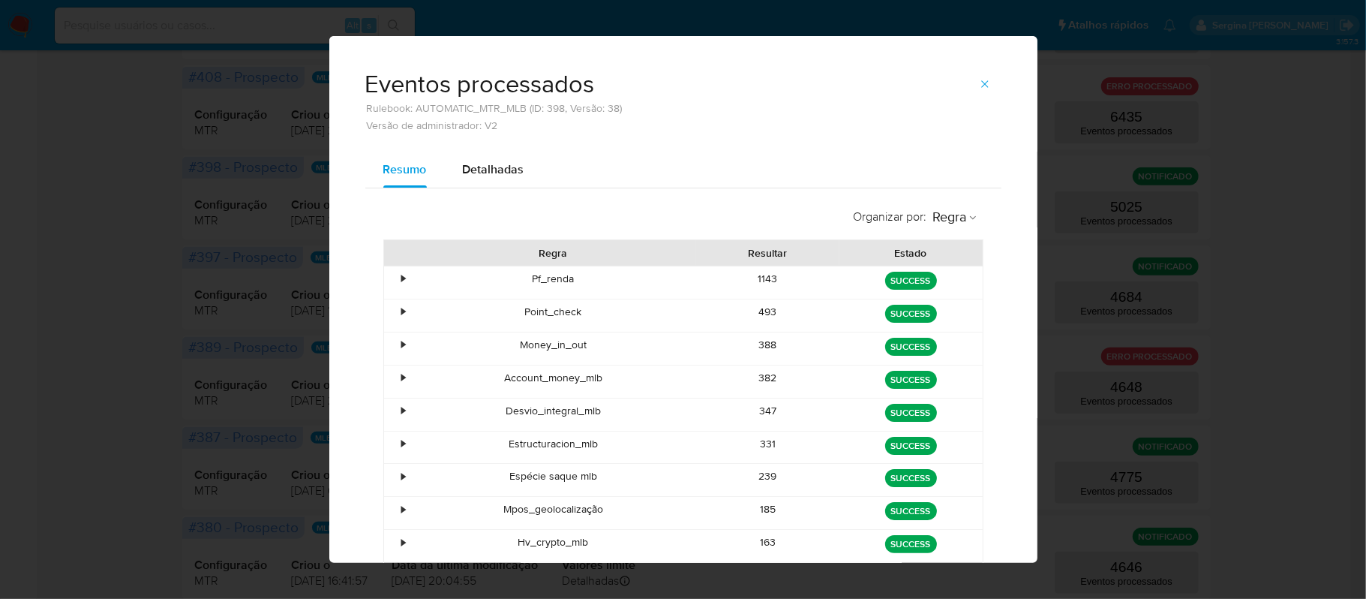
click at [402, 274] on div "•" at bounding box center [404, 279] width 4 height 14
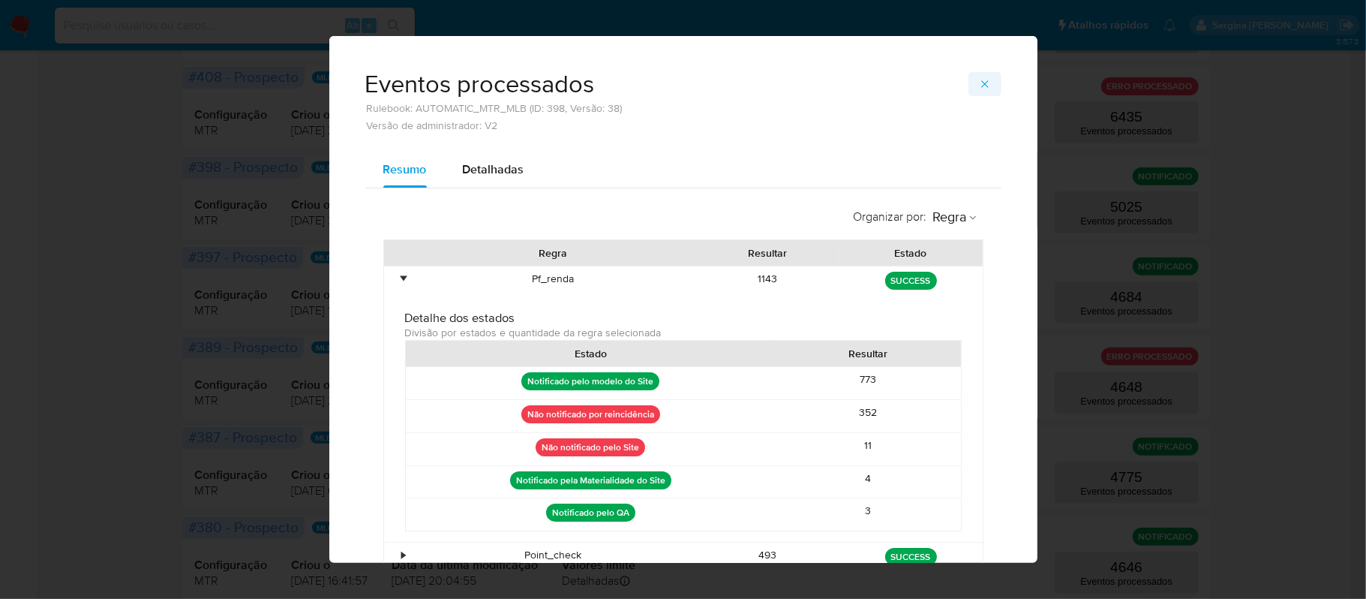
click at [979, 74] on span "button" at bounding box center [985, 84] width 12 height 21
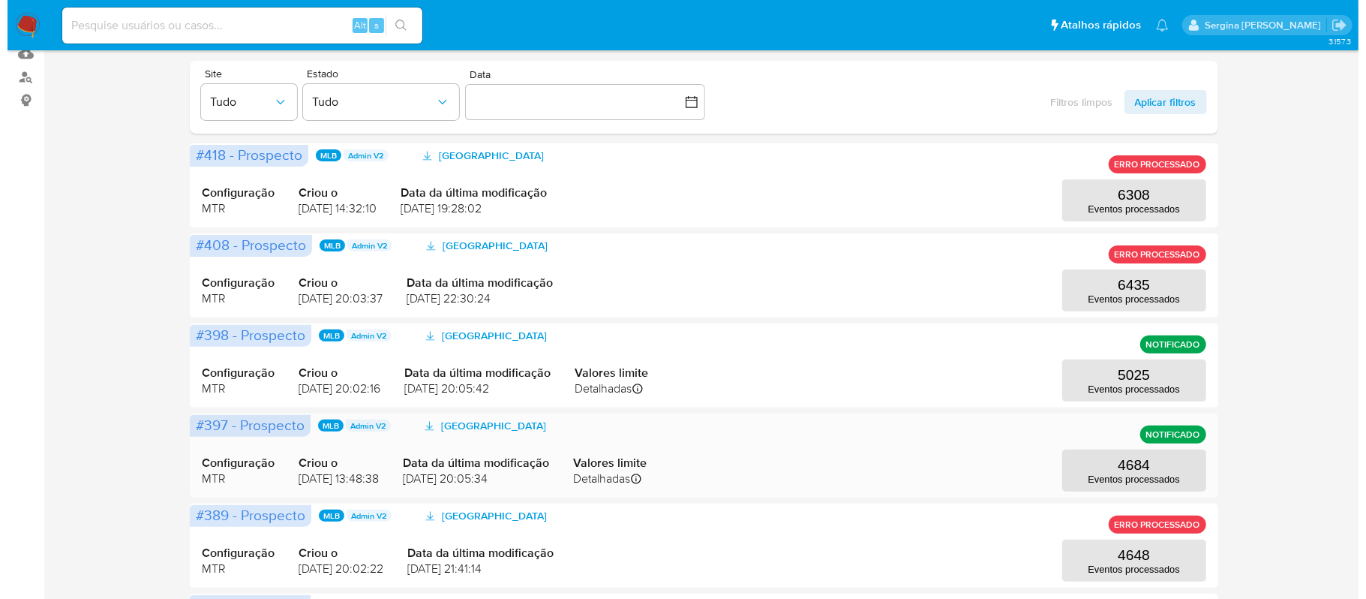
scroll to position [200, 0]
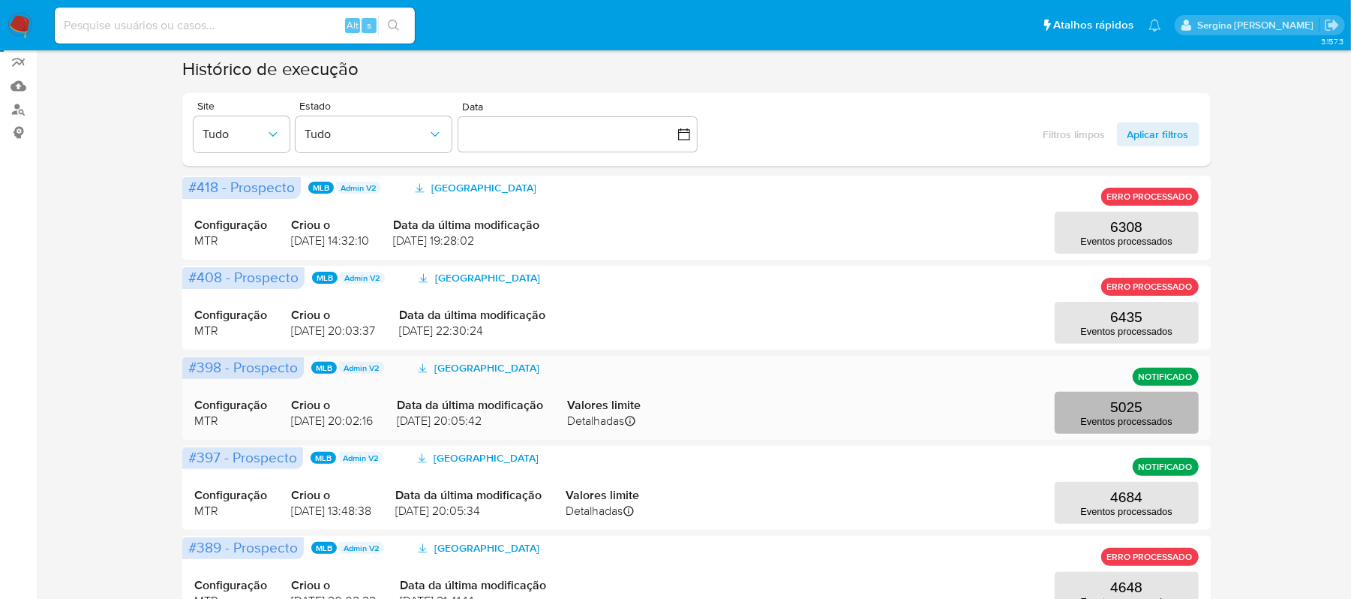
click at [1121, 402] on p "5025" at bounding box center [1126, 407] width 32 height 17
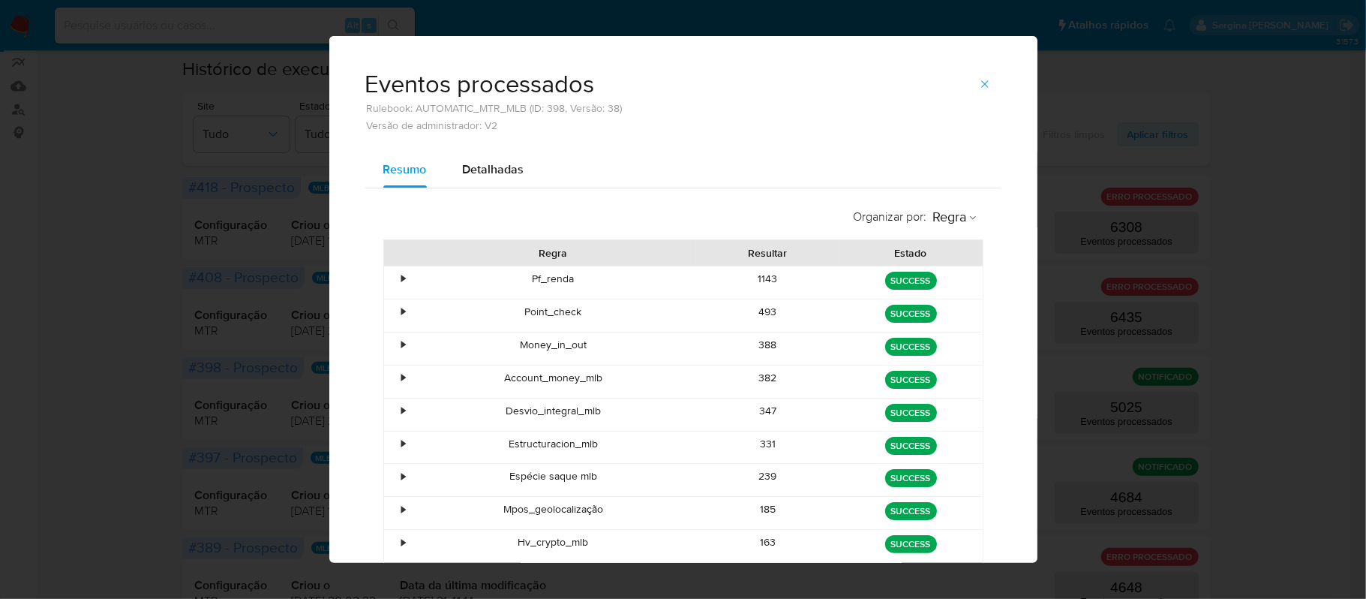
click at [402, 277] on div "•" at bounding box center [404, 279] width 4 height 14
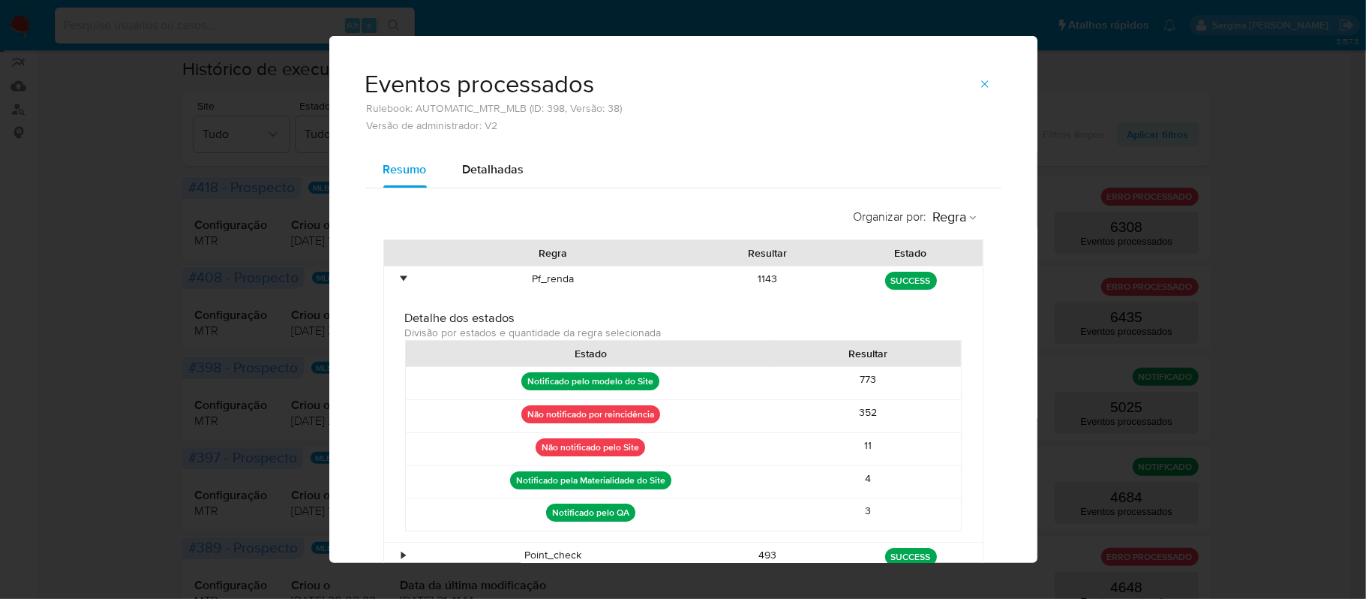
drag, startPoint x: 905, startPoint y: 415, endPoint x: 845, endPoint y: 419, distance: 60.1
click at [845, 419] on div "352" at bounding box center [868, 416] width 185 height 32
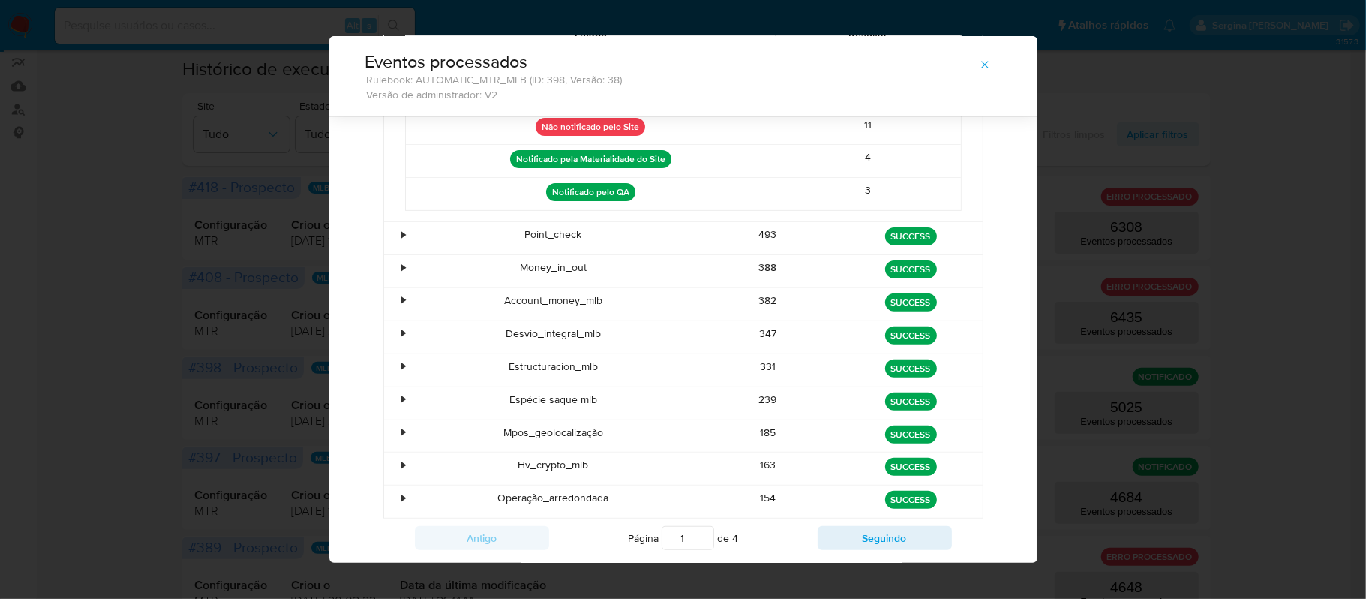
scroll to position [341, 0]
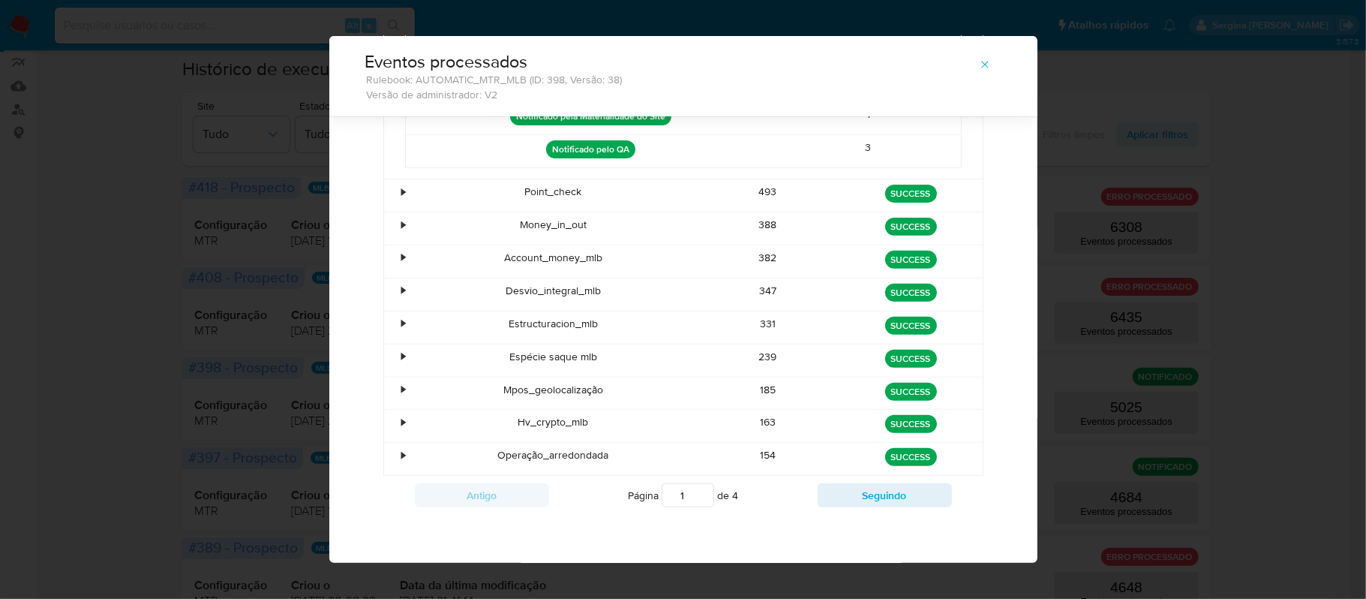
click at [388, 188] on div "•" at bounding box center [397, 195] width 26 height 32
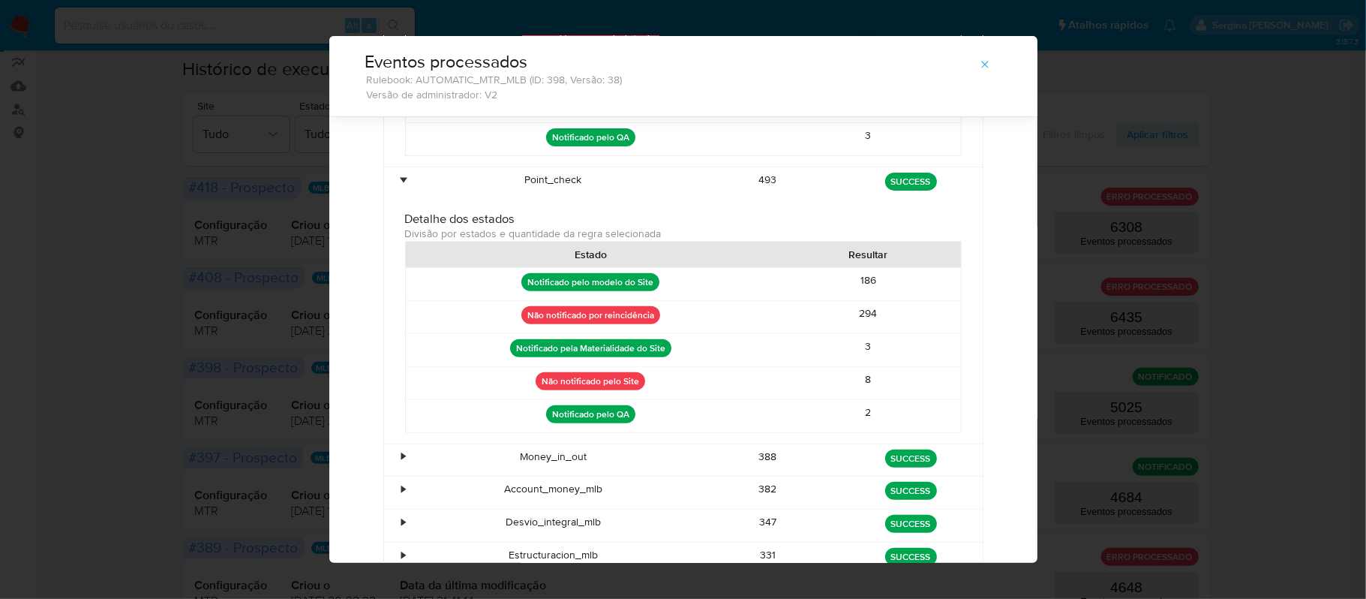
drag, startPoint x: 884, startPoint y: 323, endPoint x: 841, endPoint y: 321, distance: 42.8
click at [841, 321] on div "294" at bounding box center [868, 317] width 185 height 32
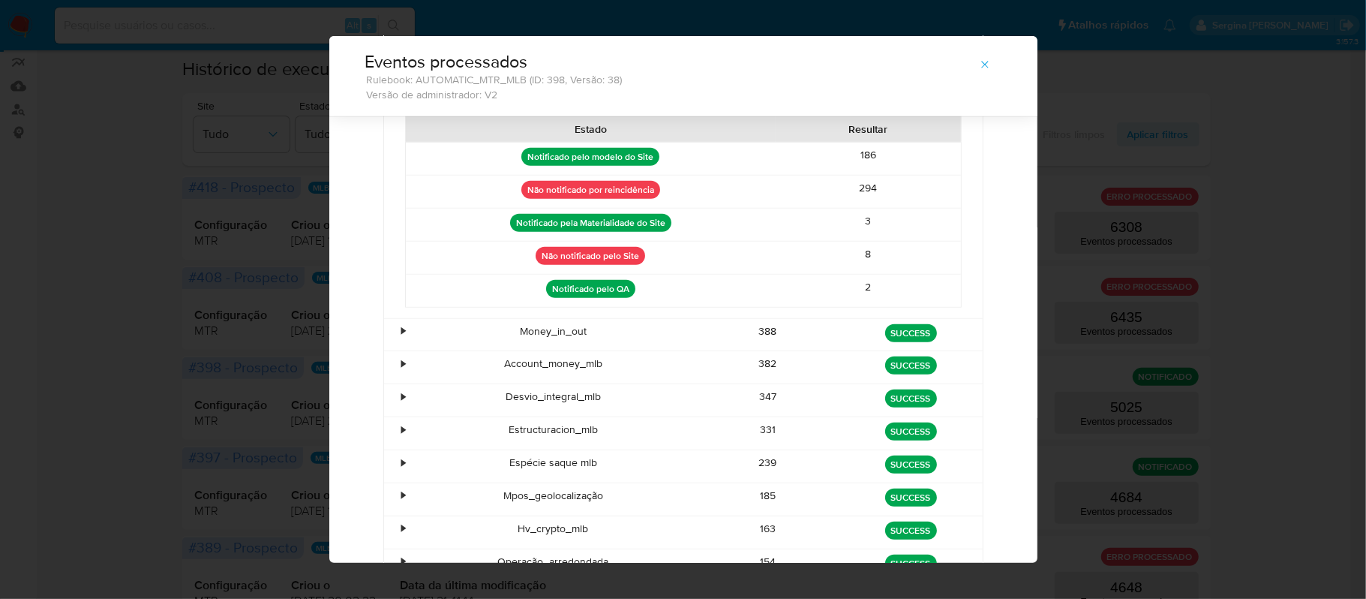
scroll to position [541, 0]
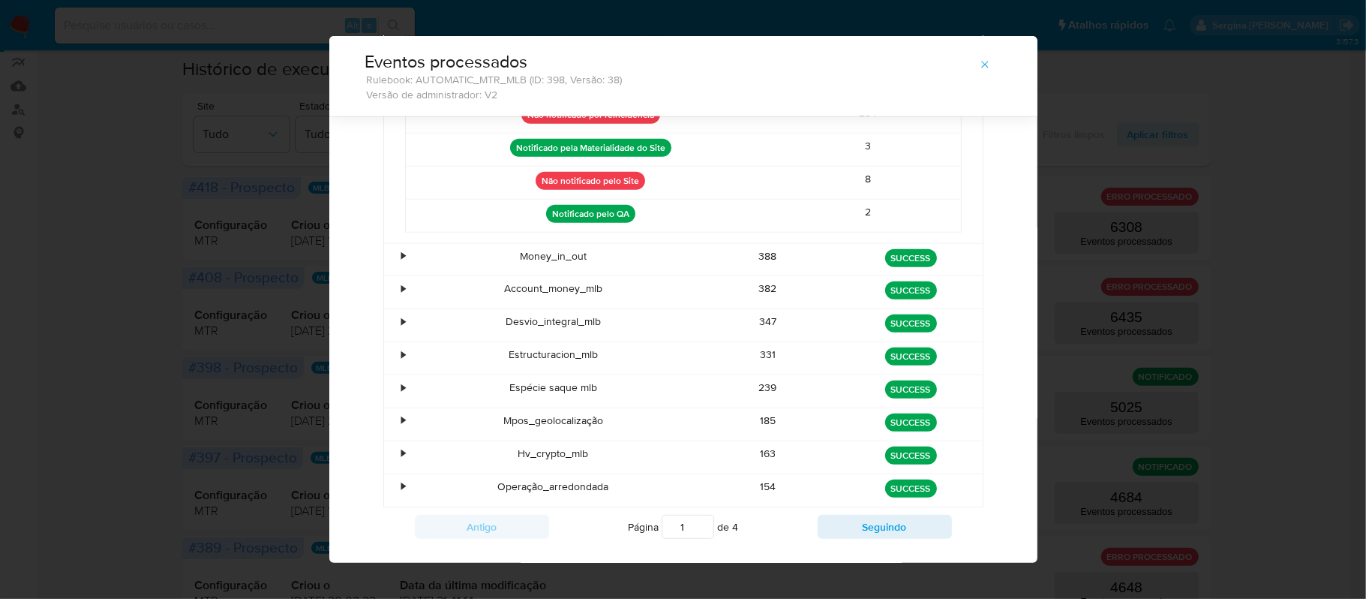
click at [398, 275] on div "•" at bounding box center [397, 260] width 26 height 32
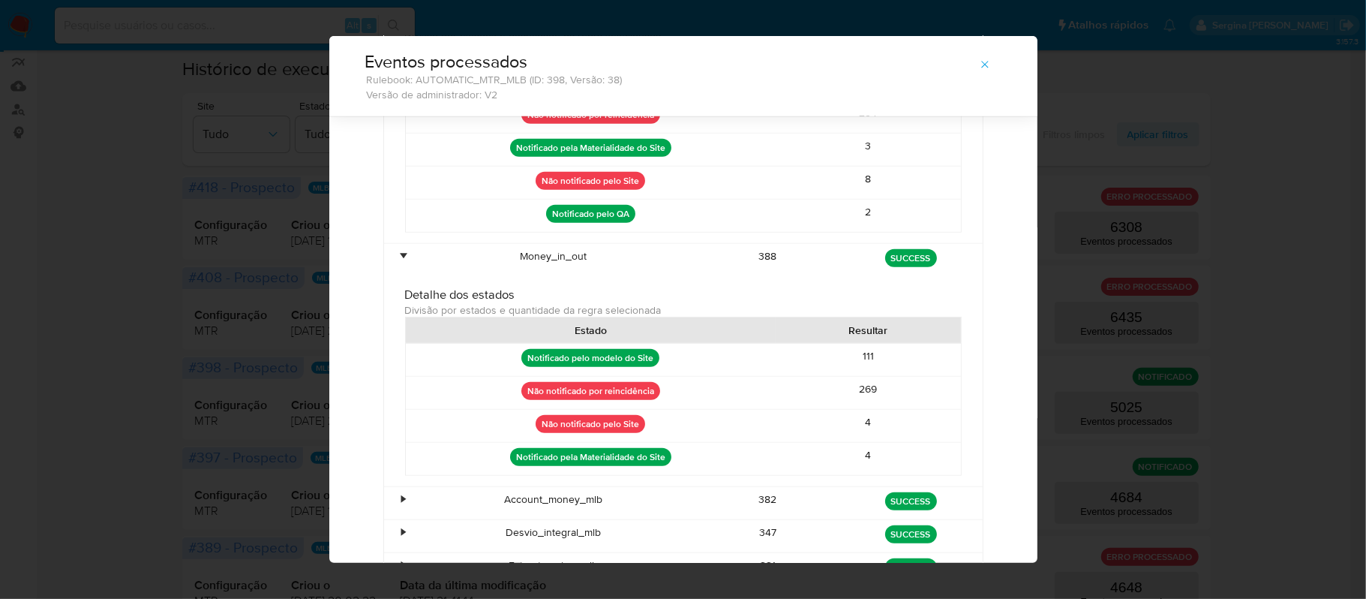
drag, startPoint x: 896, startPoint y: 403, endPoint x: 853, endPoint y: 402, distance: 42.8
click at [853, 402] on div "269" at bounding box center [868, 393] width 185 height 32
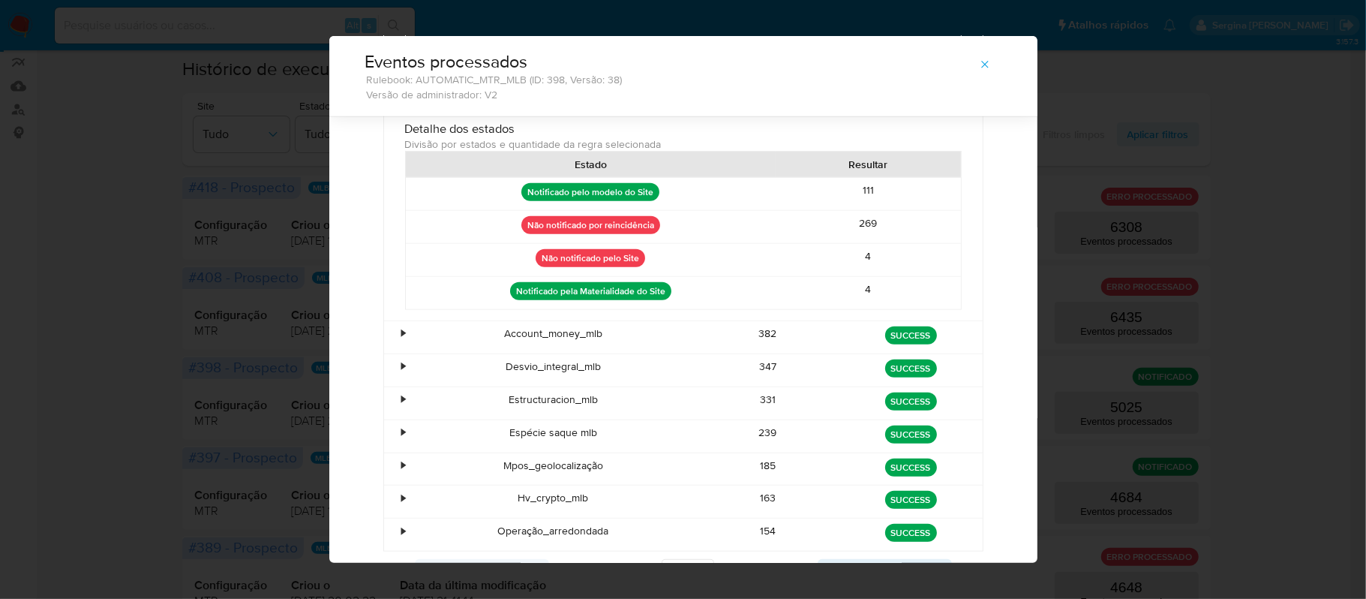
scroll to position [741, 0]
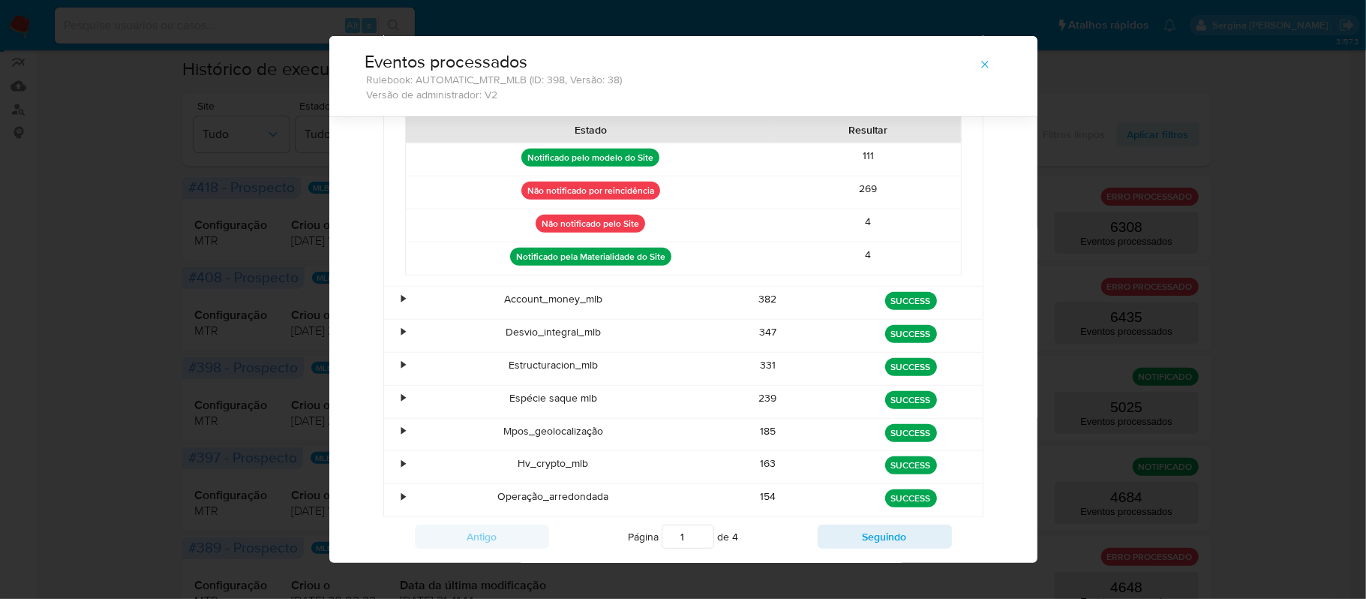
click at [393, 310] on div "•" at bounding box center [397, 303] width 26 height 32
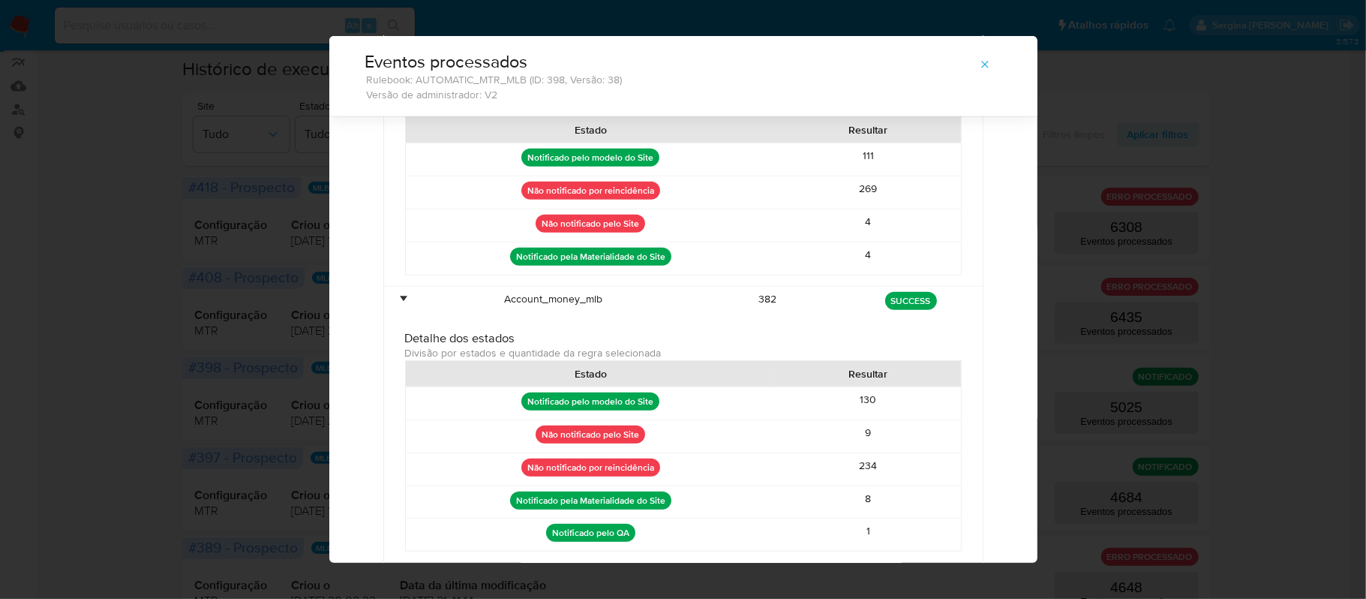
drag, startPoint x: 909, startPoint y: 479, endPoint x: 844, endPoint y: 479, distance: 65.3
click at [844, 479] on div "234" at bounding box center [868, 469] width 185 height 32
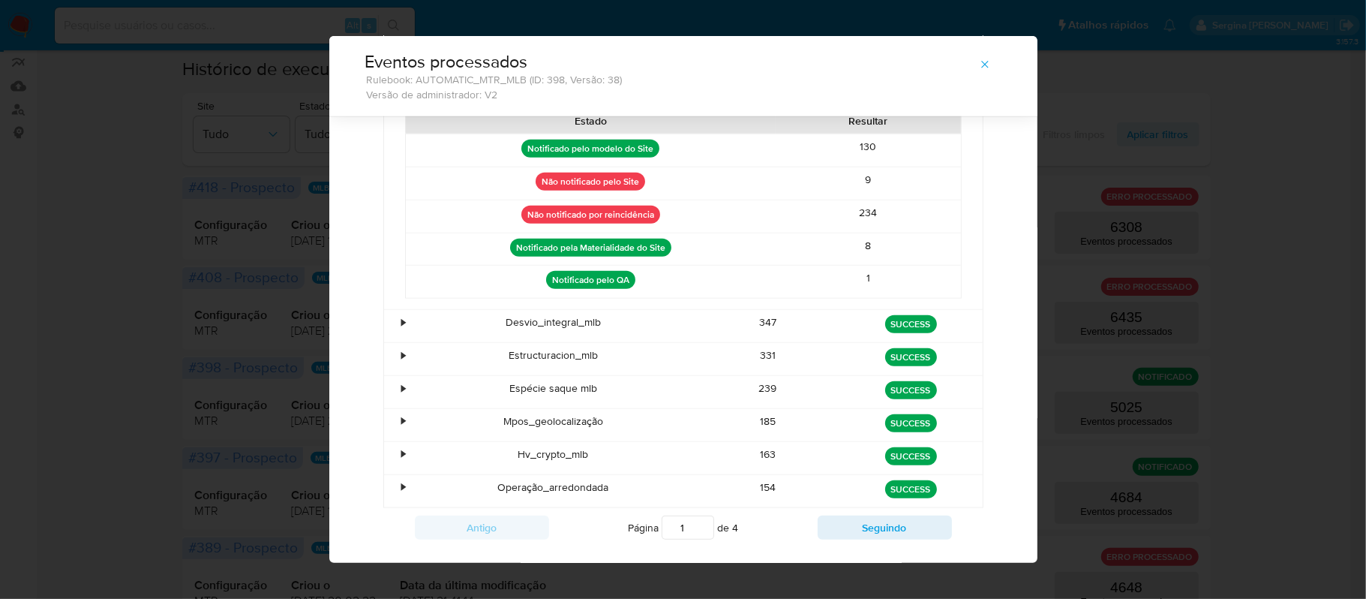
scroll to position [1041, 0]
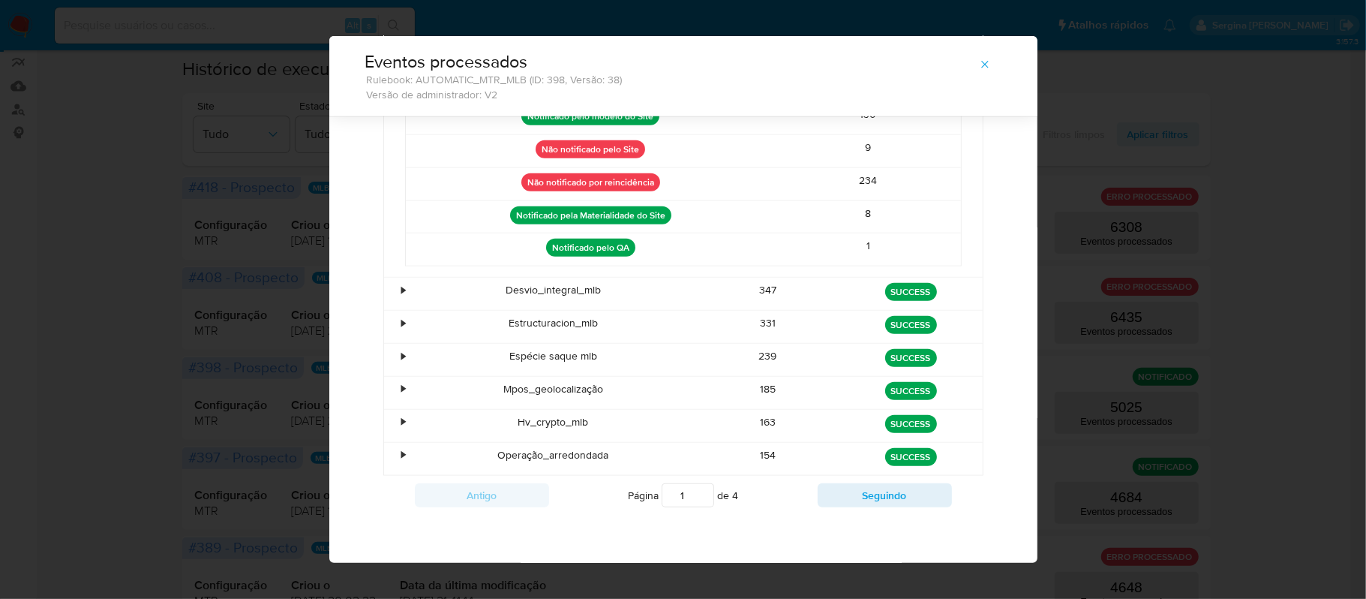
click at [402, 291] on div "•" at bounding box center [404, 290] width 4 height 14
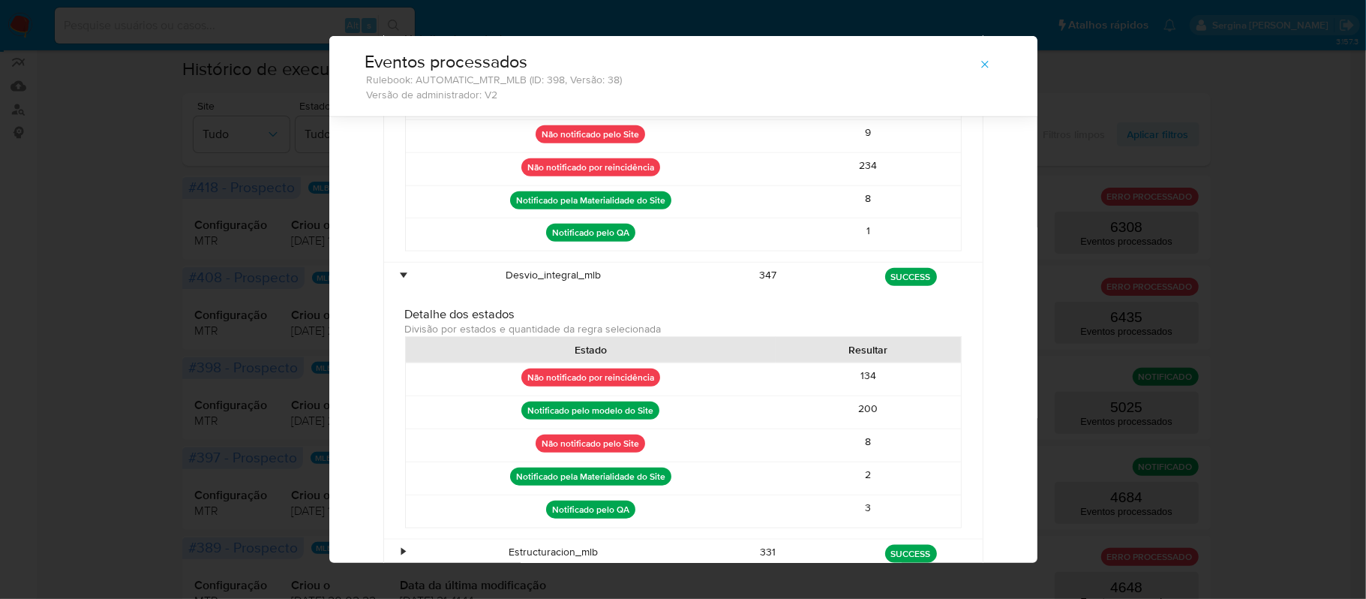
drag, startPoint x: 903, startPoint y: 395, endPoint x: 829, endPoint y: 394, distance: 74.3
click at [829, 394] on div "134" at bounding box center [868, 379] width 185 height 32
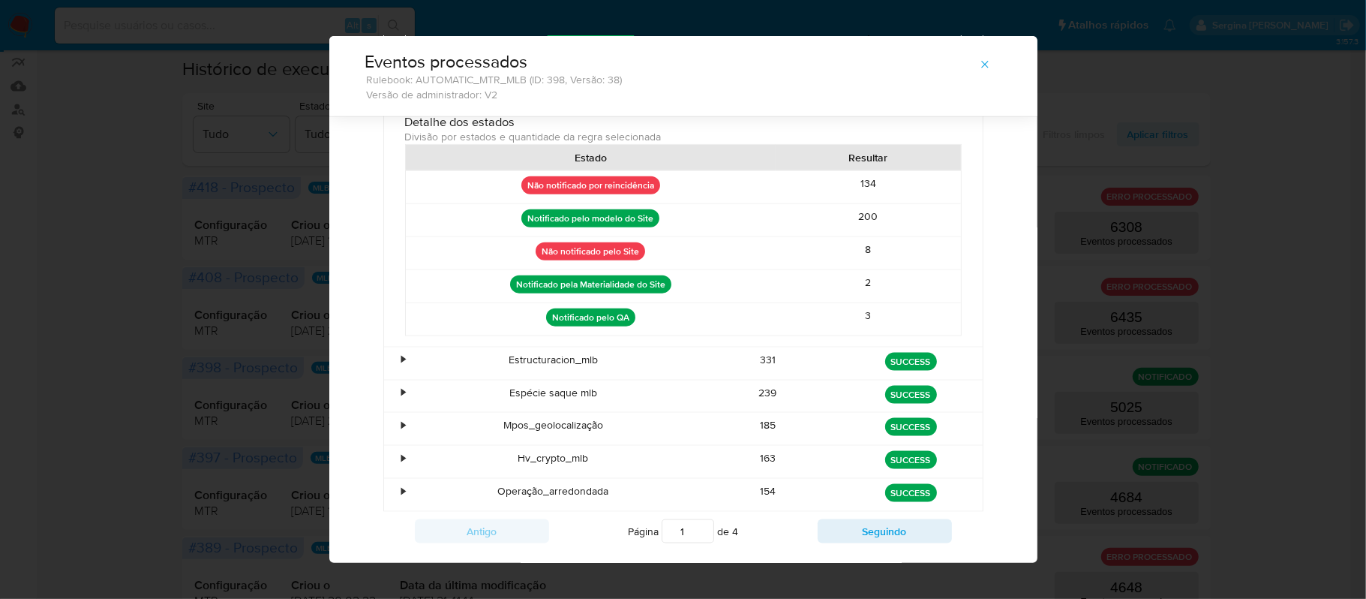
scroll to position [1241, 0]
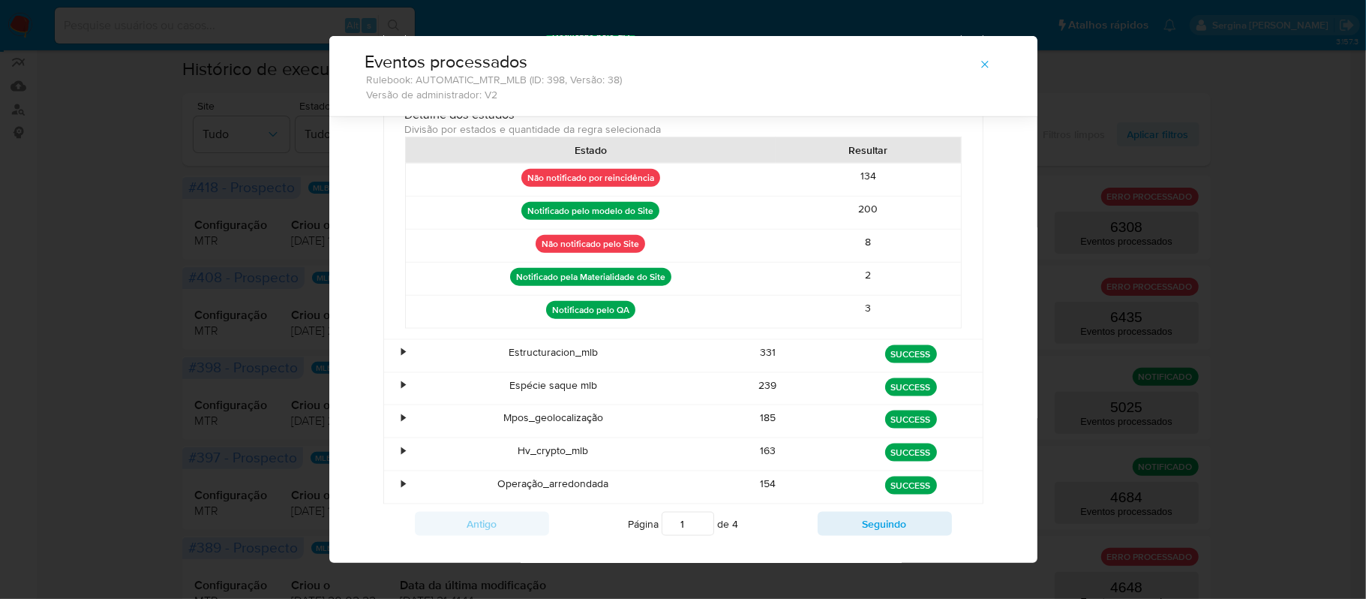
click at [402, 359] on div "•" at bounding box center [404, 352] width 4 height 14
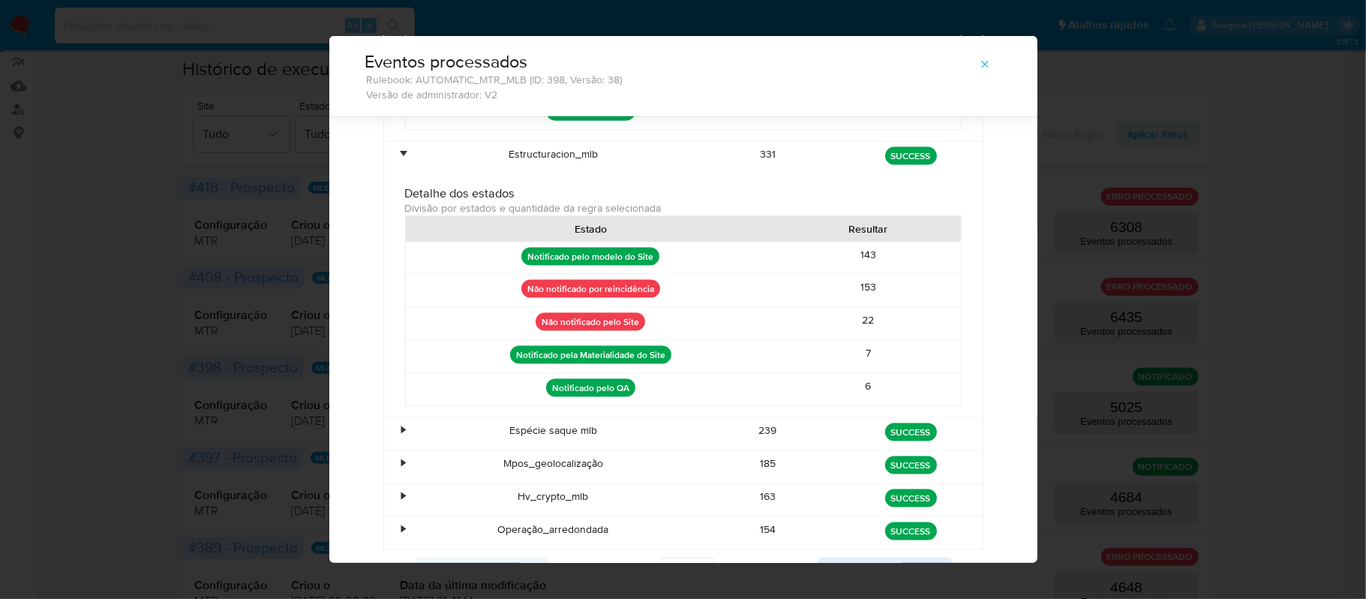
scroll to position [1441, 0]
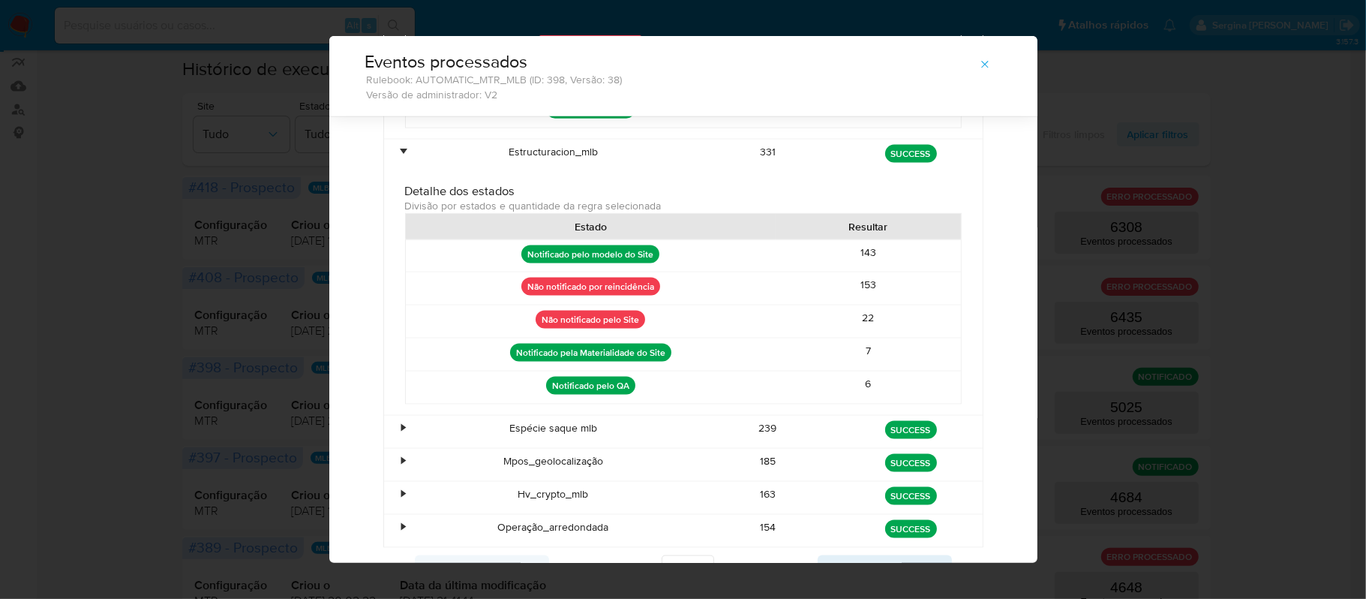
drag, startPoint x: 857, startPoint y: 311, endPoint x: 837, endPoint y: 311, distance: 19.5
click at [837, 305] on div "153" at bounding box center [868, 288] width 185 height 32
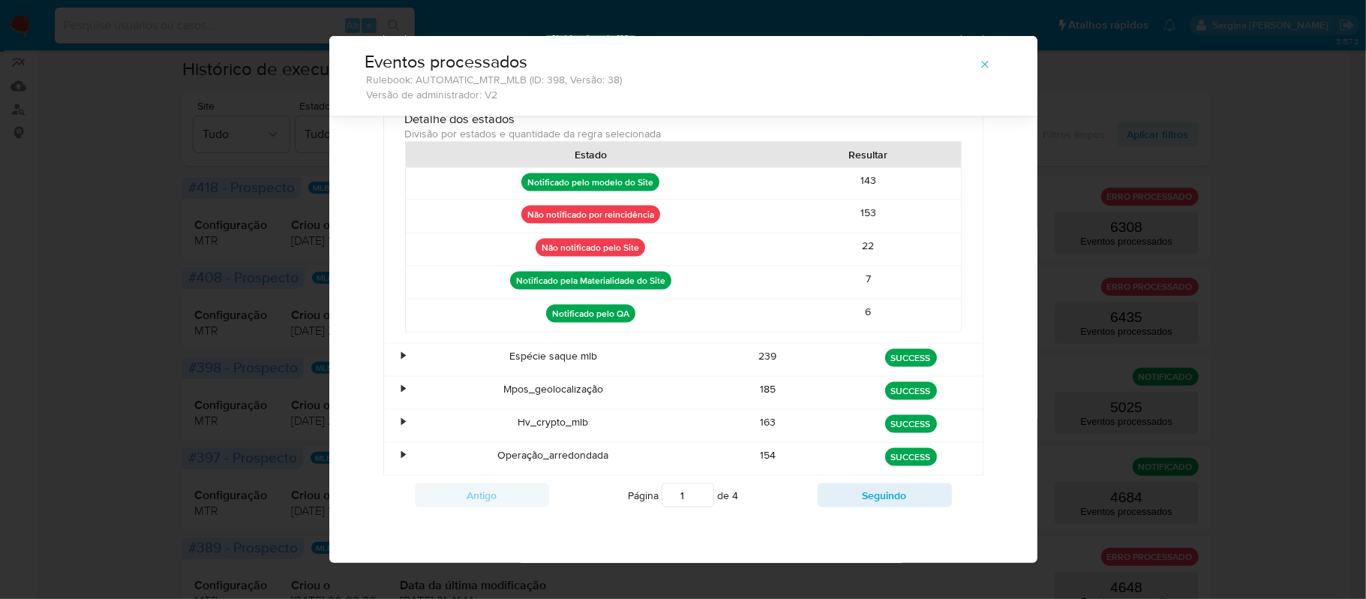
scroll to position [1545, 0]
click at [402, 355] on div "•" at bounding box center [404, 356] width 4 height 14
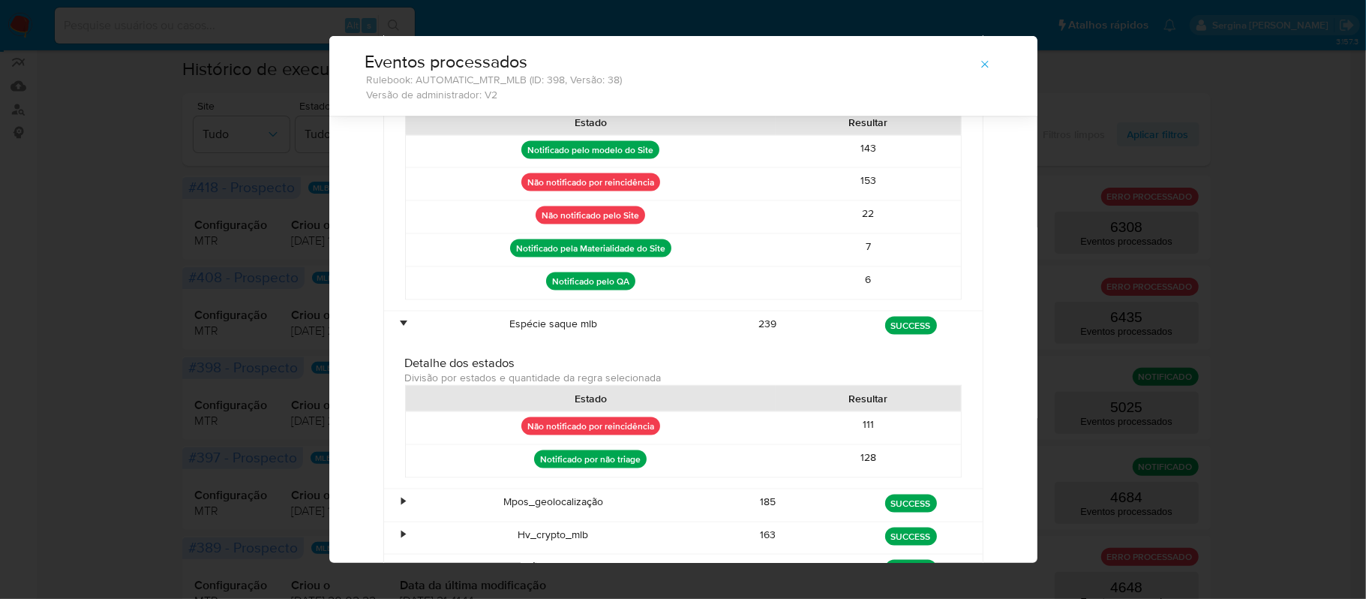
drag, startPoint x: 889, startPoint y: 454, endPoint x: 833, endPoint y: 458, distance: 56.4
click at [833, 444] on div "111" at bounding box center [868, 428] width 185 height 32
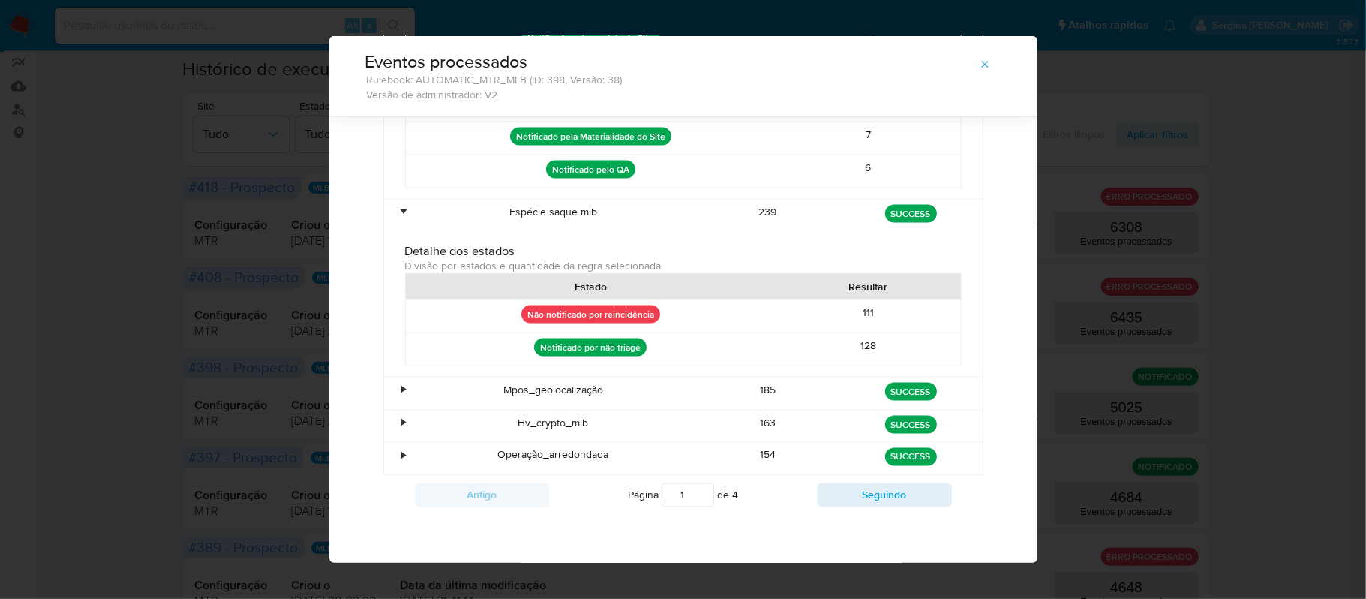
scroll to position [1692, 0]
click at [392, 390] on div "•" at bounding box center [397, 393] width 26 height 32
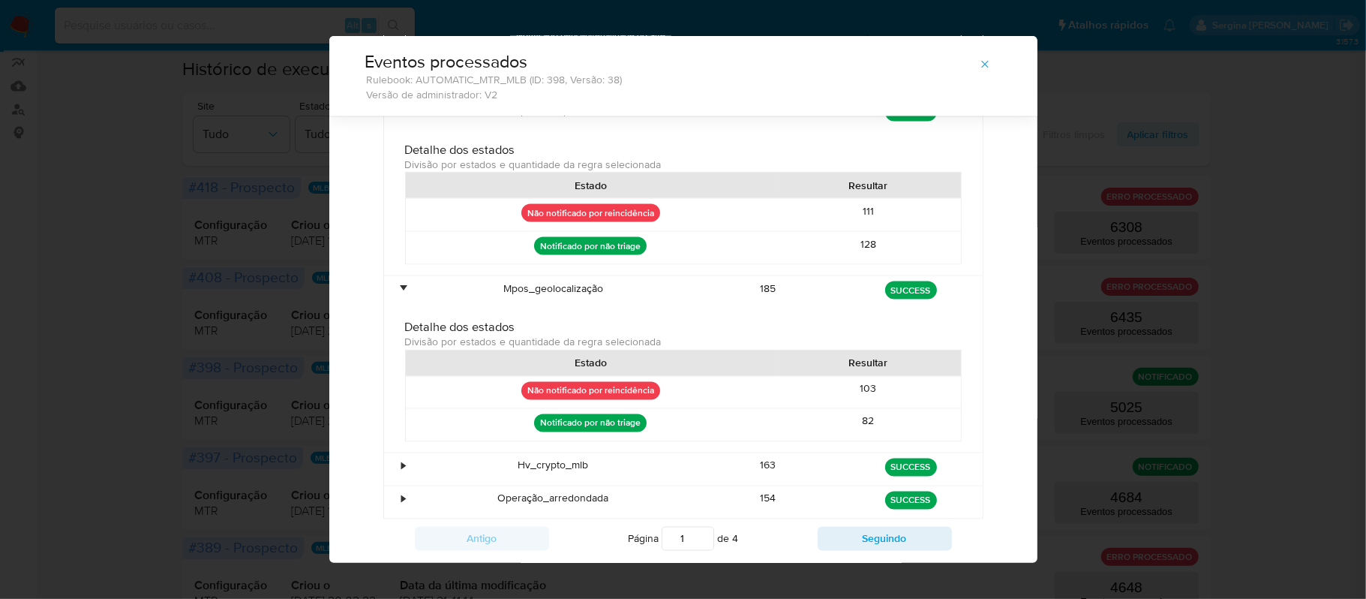
scroll to position [1839, 0]
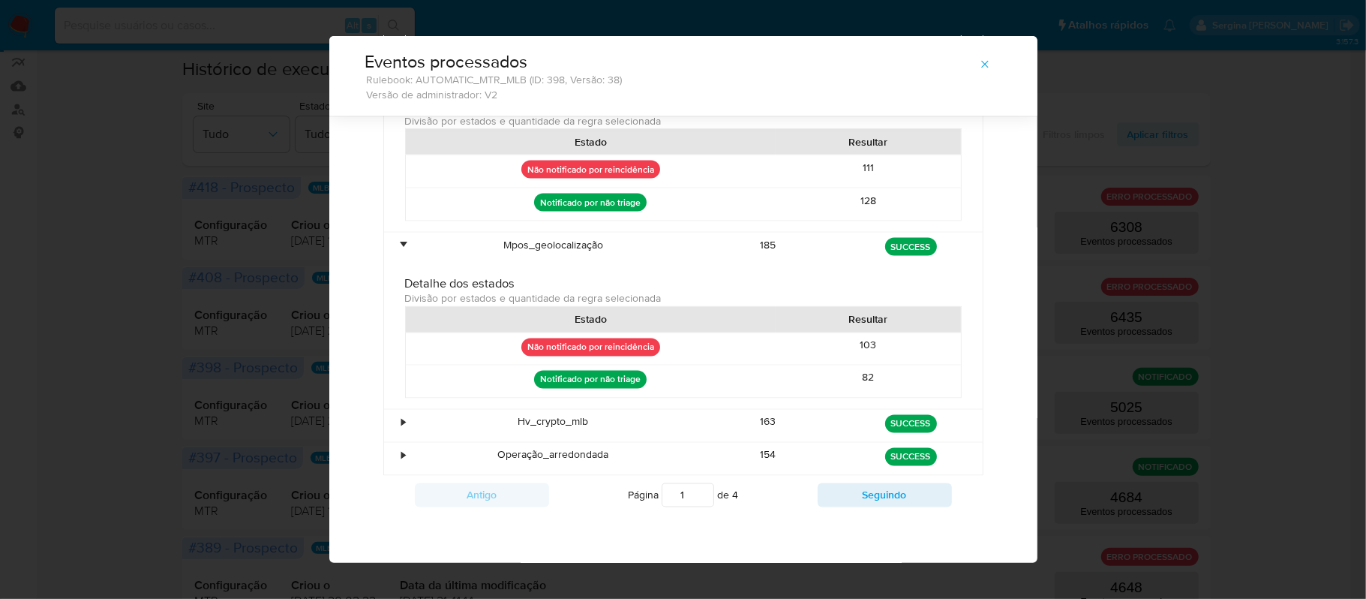
drag, startPoint x: 893, startPoint y: 342, endPoint x: 831, endPoint y: 346, distance: 61.6
click at [831, 346] on div "103" at bounding box center [868, 349] width 185 height 32
click at [385, 423] on div "•" at bounding box center [397, 426] width 26 height 32
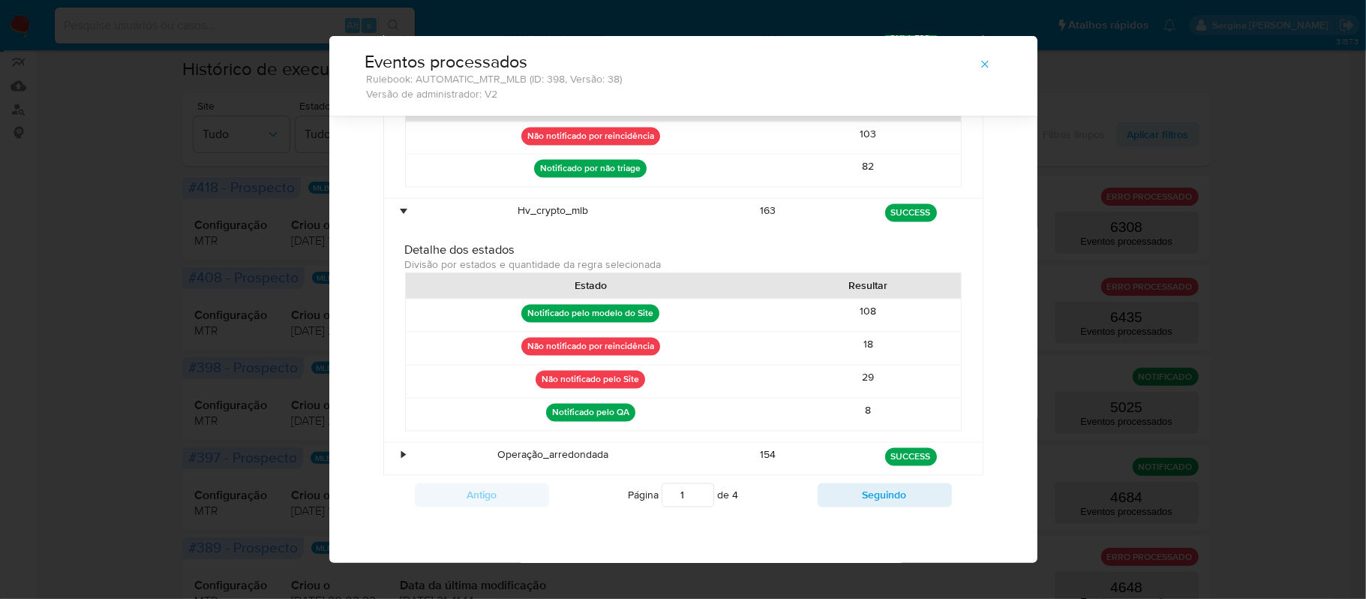
scroll to position [2039, 0]
drag, startPoint x: 874, startPoint y: 353, endPoint x: 852, endPoint y: 355, distance: 21.9
click at [852, 355] on div "18" at bounding box center [868, 348] width 185 height 32
click at [389, 459] on div "•" at bounding box center [397, 459] width 26 height 32
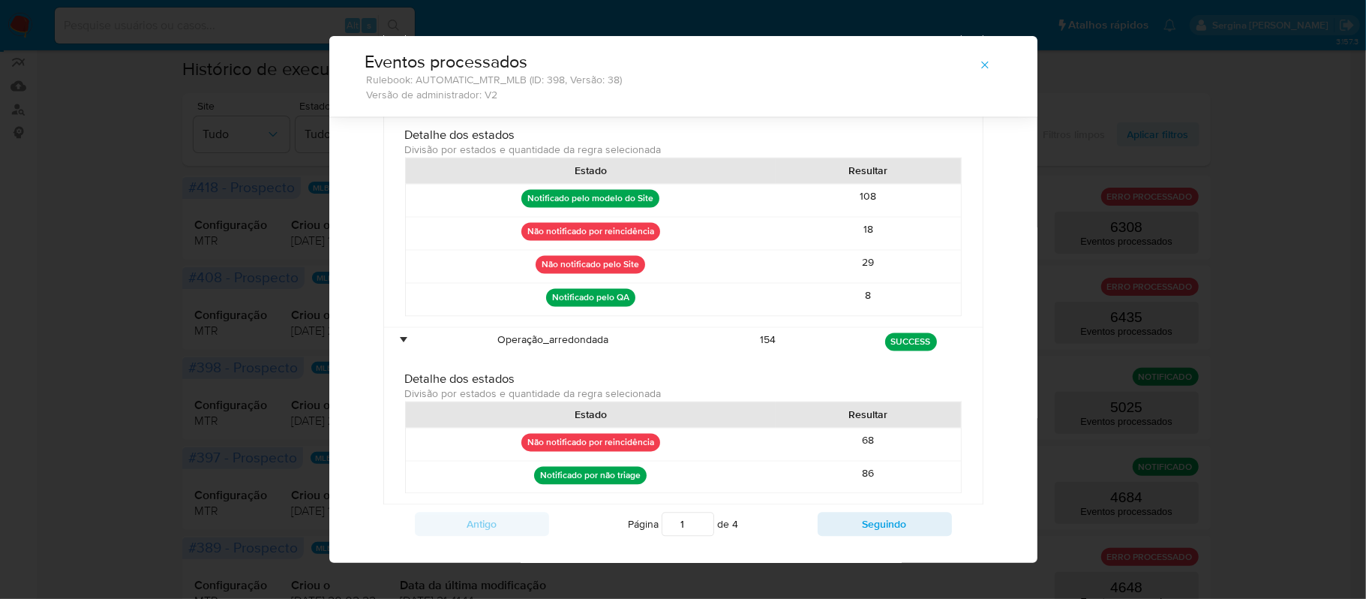
scroll to position [2199, 0]
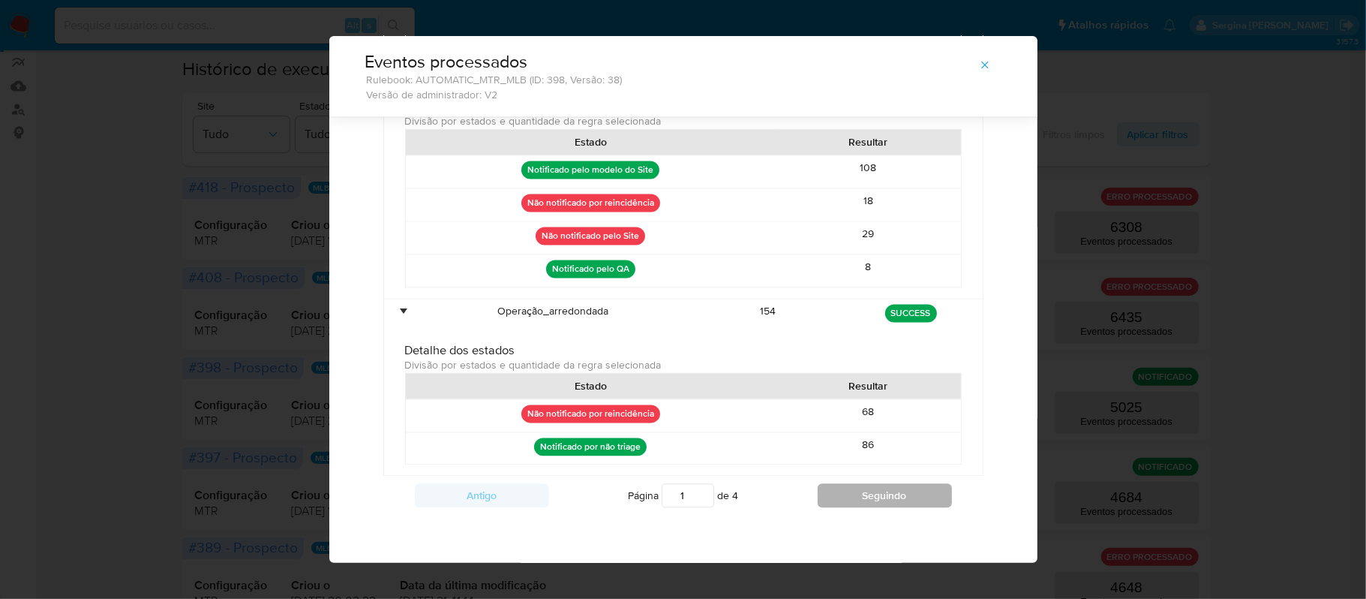
click at [867, 503] on button "Seguindo" at bounding box center [885, 495] width 134 height 24
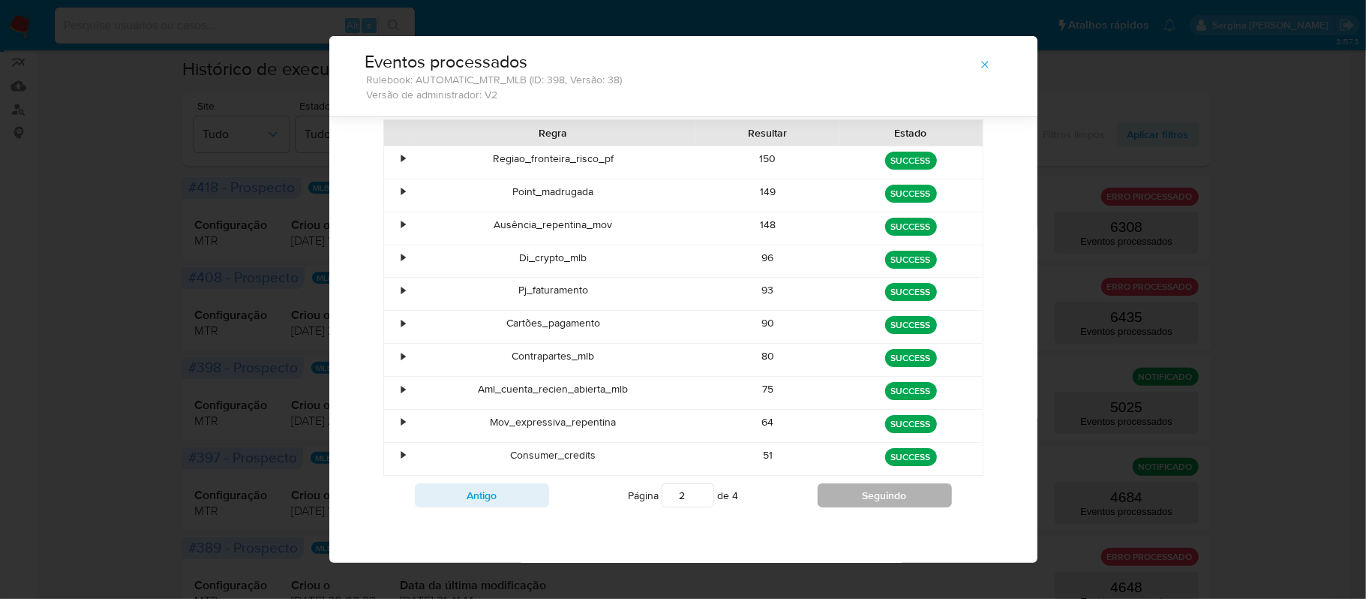
scroll to position [93, 0]
click at [392, 154] on div "•" at bounding box center [397, 162] width 26 height 32
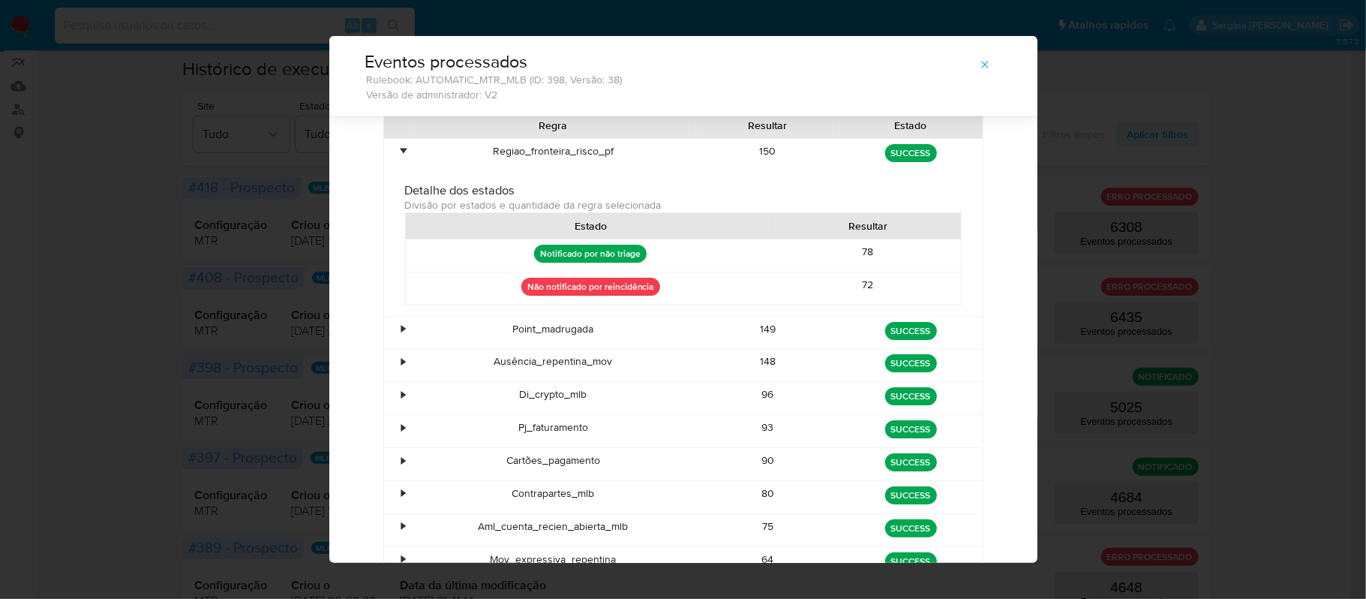
drag, startPoint x: 887, startPoint y: 287, endPoint x: 848, endPoint y: 288, distance: 39.0
click at [848, 288] on div "72" at bounding box center [868, 288] width 185 height 32
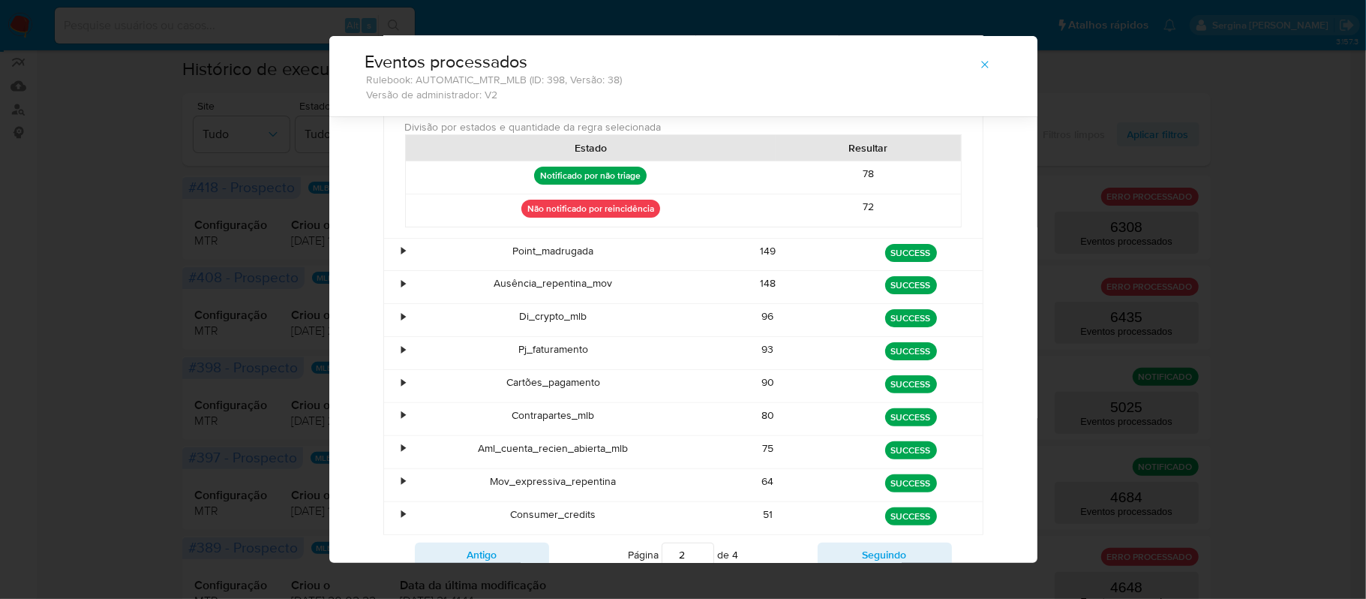
scroll to position [193, 0]
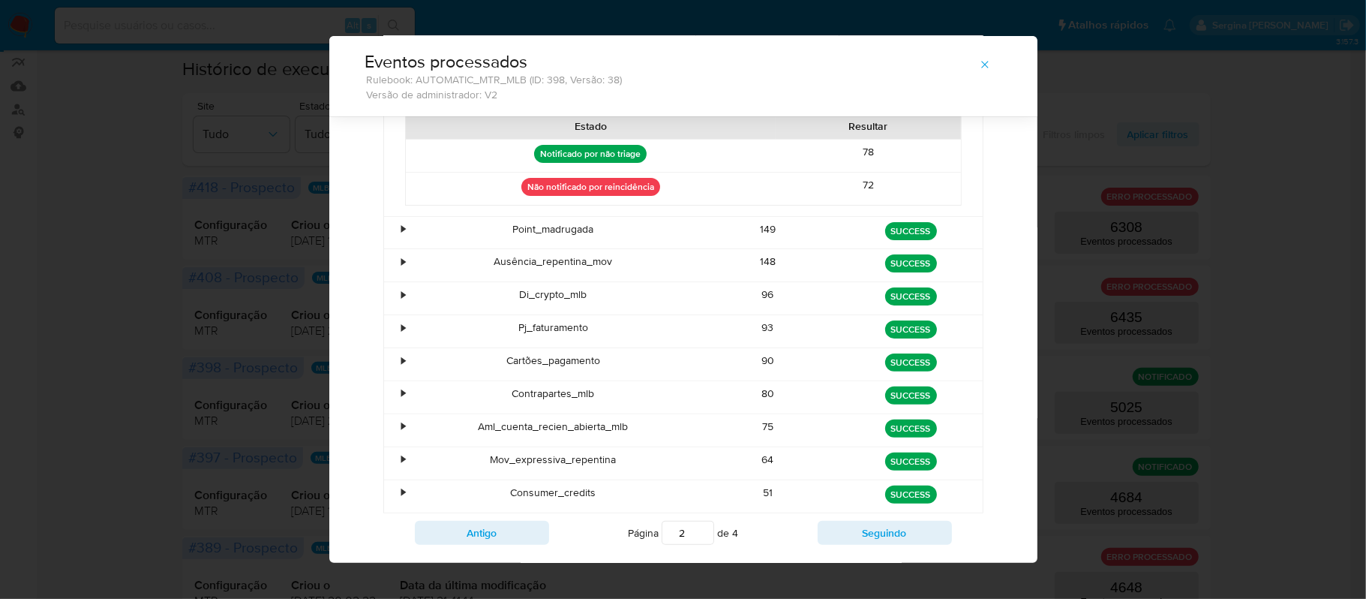
click at [390, 234] on div "•" at bounding box center [397, 233] width 26 height 32
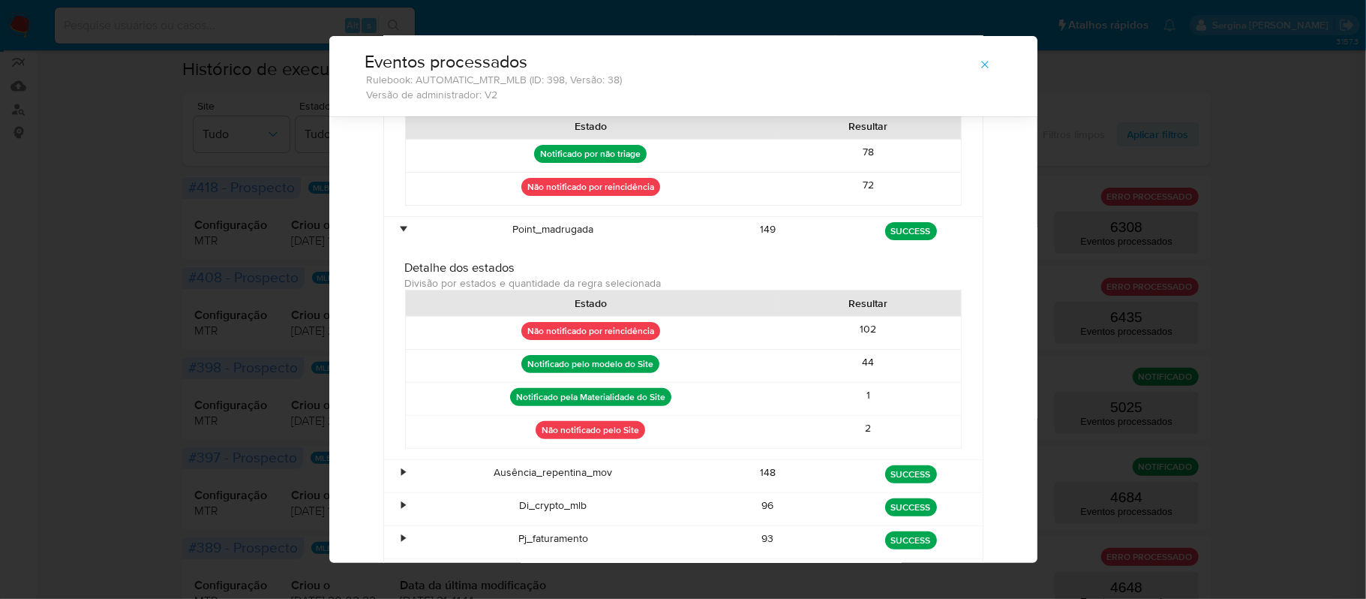
drag, startPoint x: 893, startPoint y: 316, endPoint x: 854, endPoint y: 340, distance: 45.8
click at [843, 335] on div "Estado Resultar Não notificado por reincidência 102 Notificado pelo modelo do S…" at bounding box center [683, 369] width 557 height 159
drag, startPoint x: 891, startPoint y: 335, endPoint x: 831, endPoint y: 338, distance: 60.1
click at [831, 338] on div "102" at bounding box center [868, 333] width 185 height 32
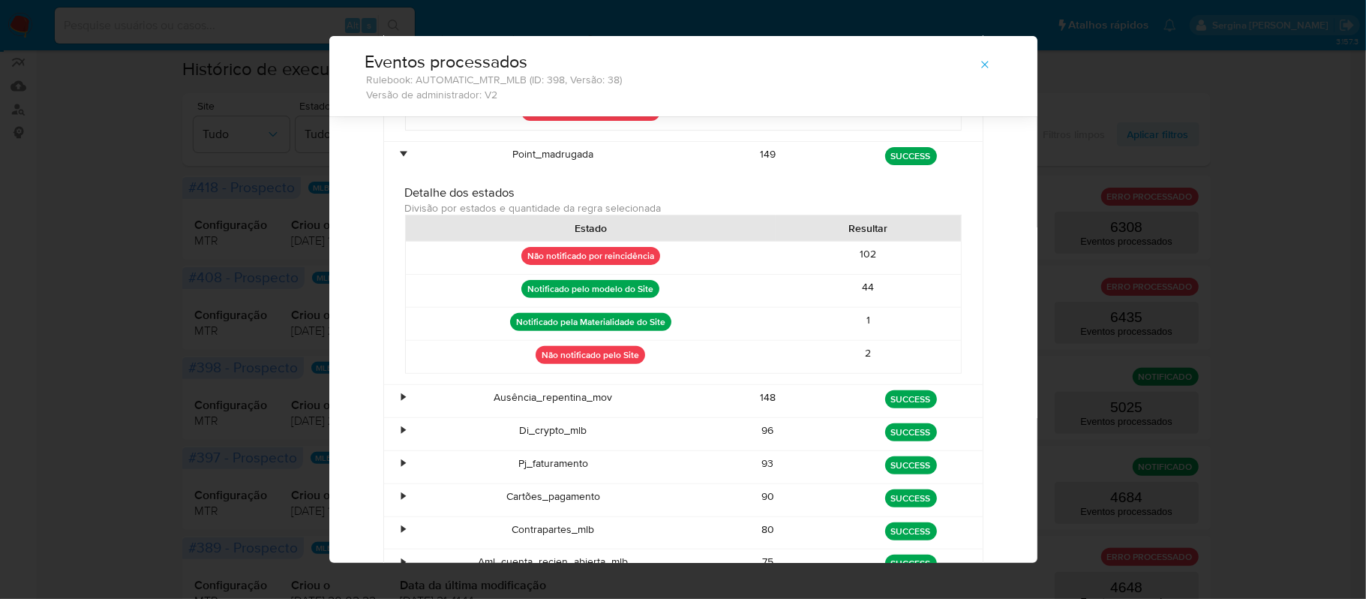
scroll to position [393, 0]
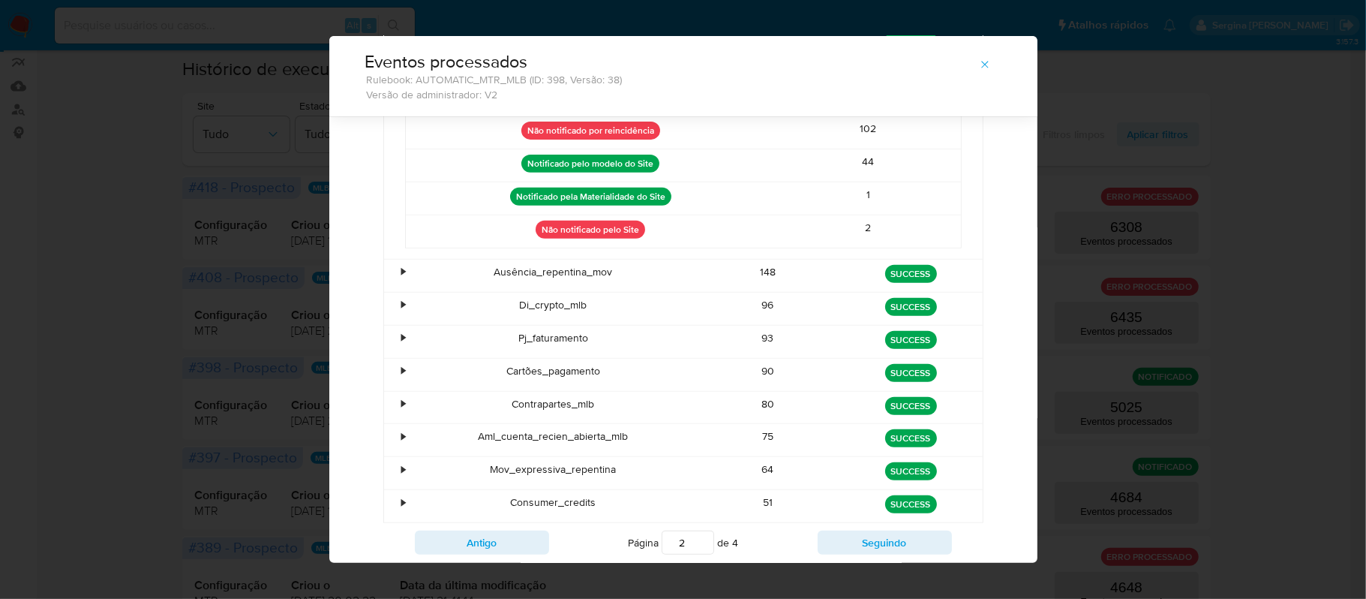
click at [402, 279] on div "•" at bounding box center [404, 272] width 4 height 14
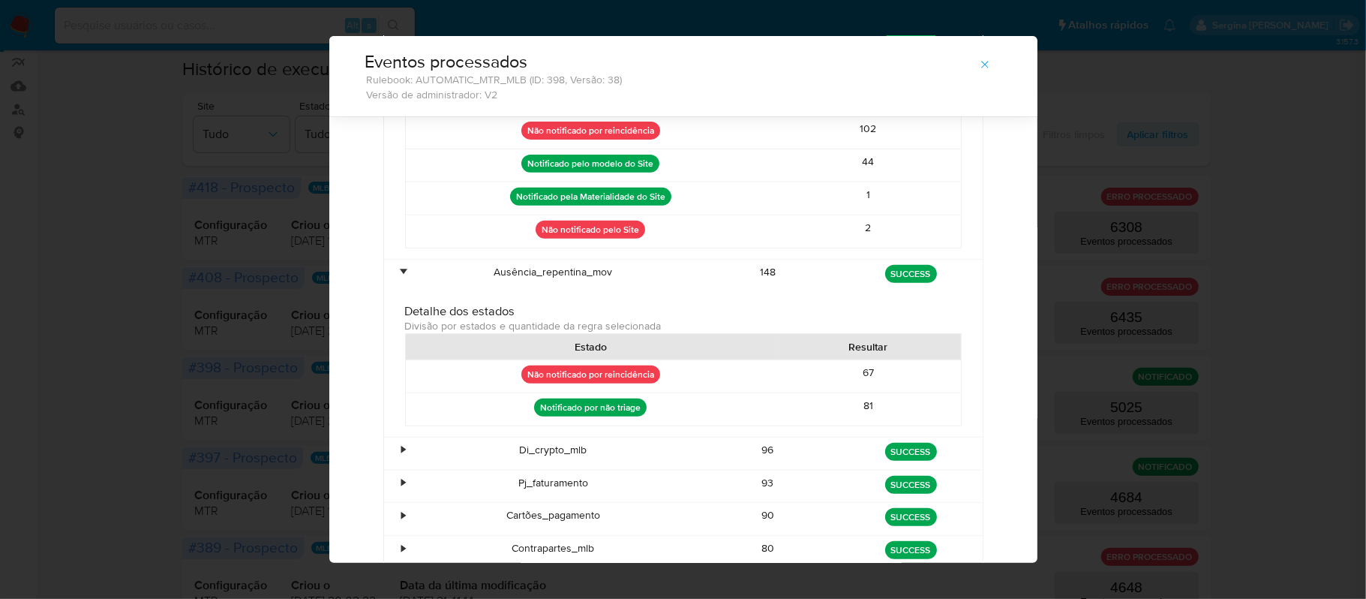
drag, startPoint x: 865, startPoint y: 381, endPoint x: 844, endPoint y: 384, distance: 21.2
click at [844, 384] on div "67" at bounding box center [868, 376] width 185 height 32
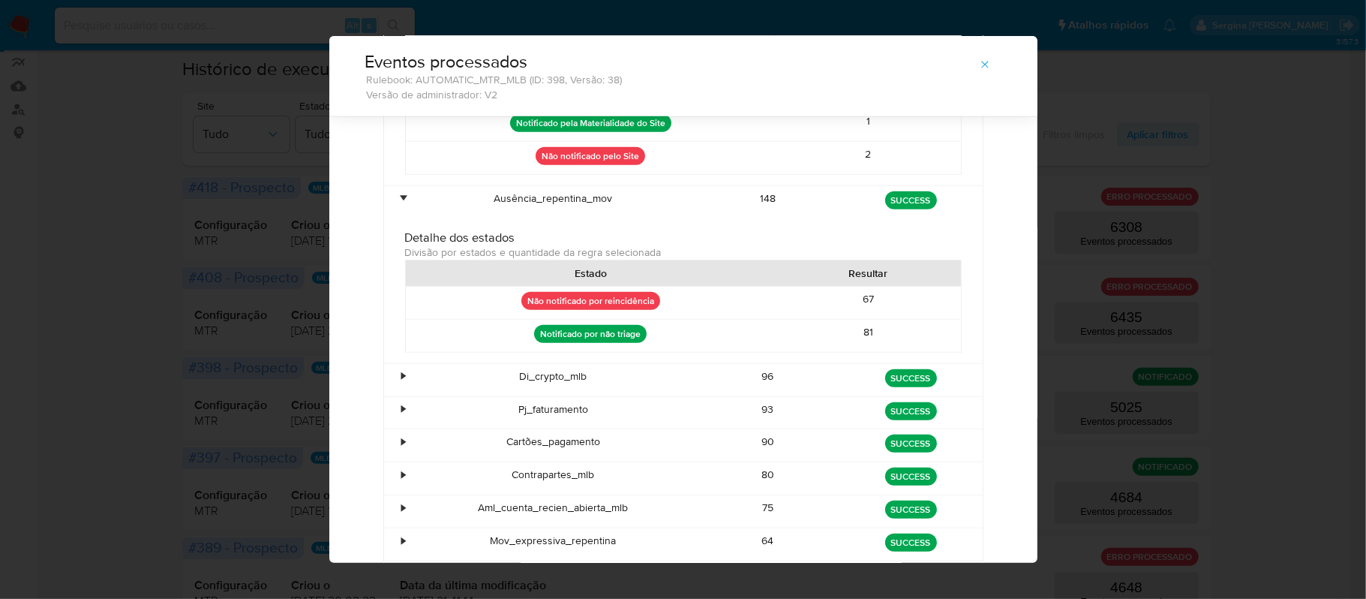
scroll to position [593, 0]
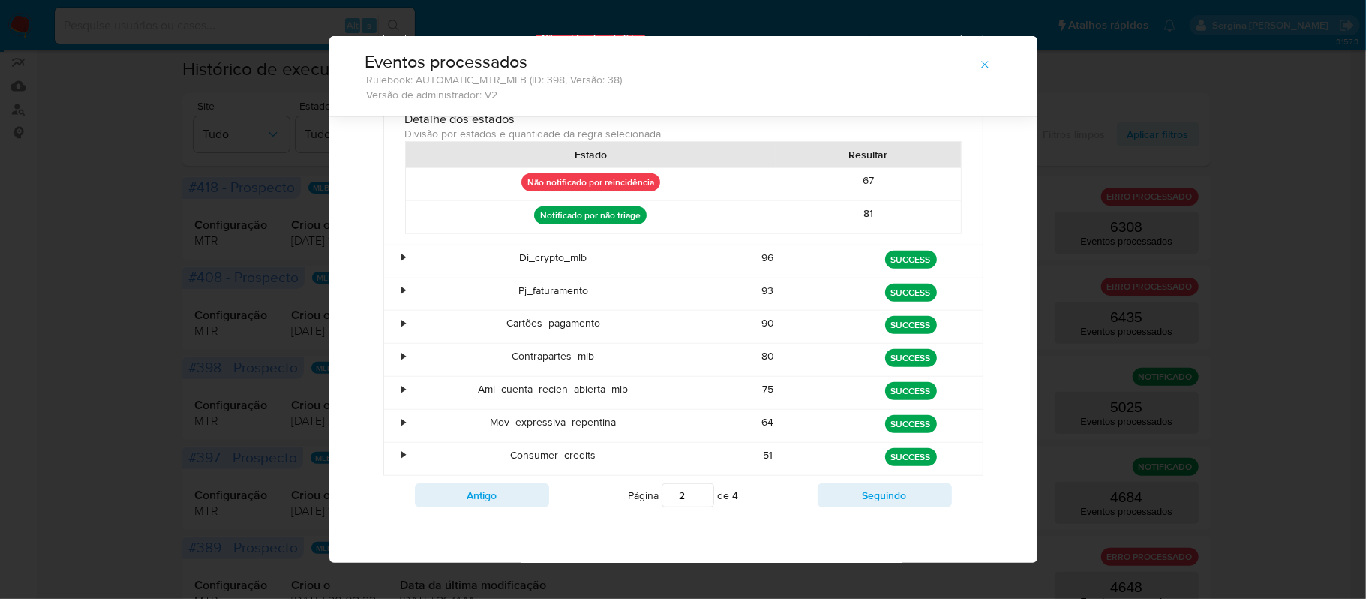
click at [401, 259] on div "•" at bounding box center [397, 261] width 26 height 32
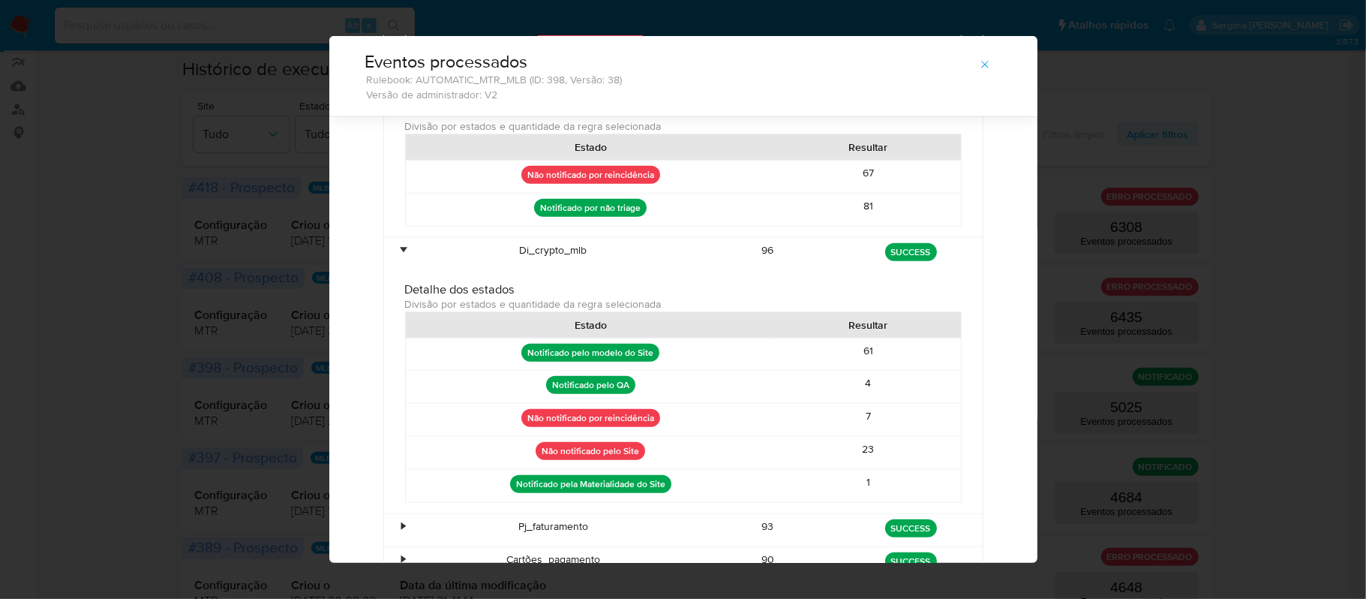
drag, startPoint x: 872, startPoint y: 430, endPoint x: 841, endPoint y: 430, distance: 30.8
click at [841, 430] on div "7" at bounding box center [868, 420] width 185 height 32
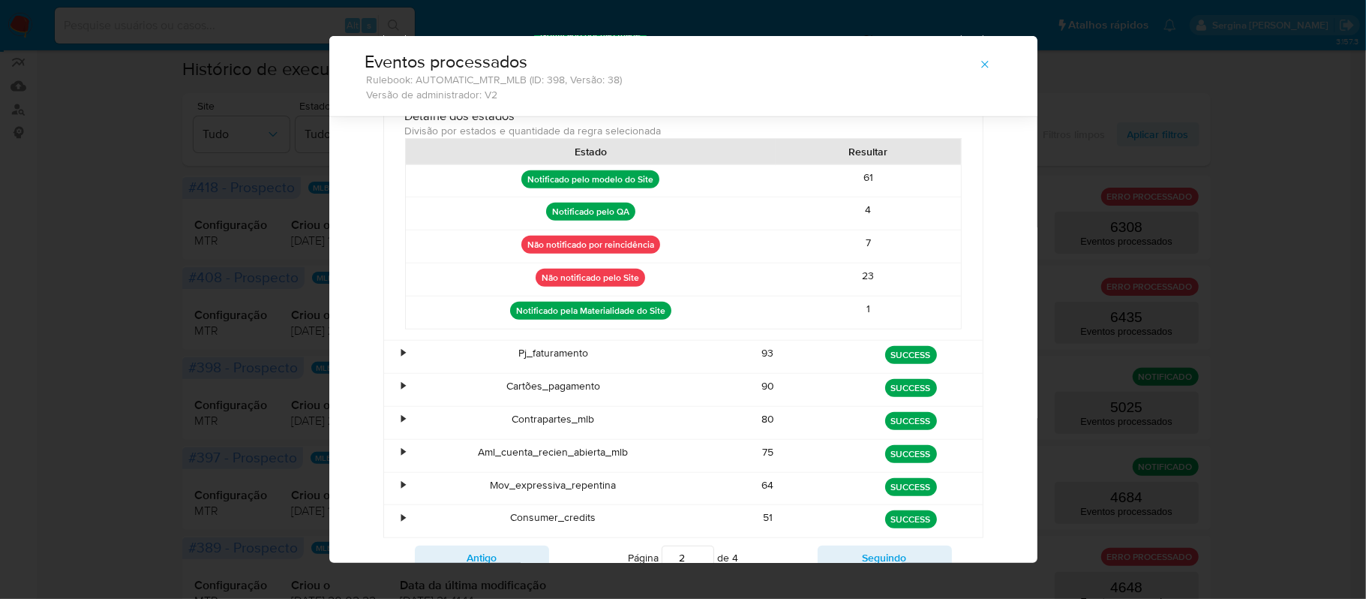
scroll to position [793, 0]
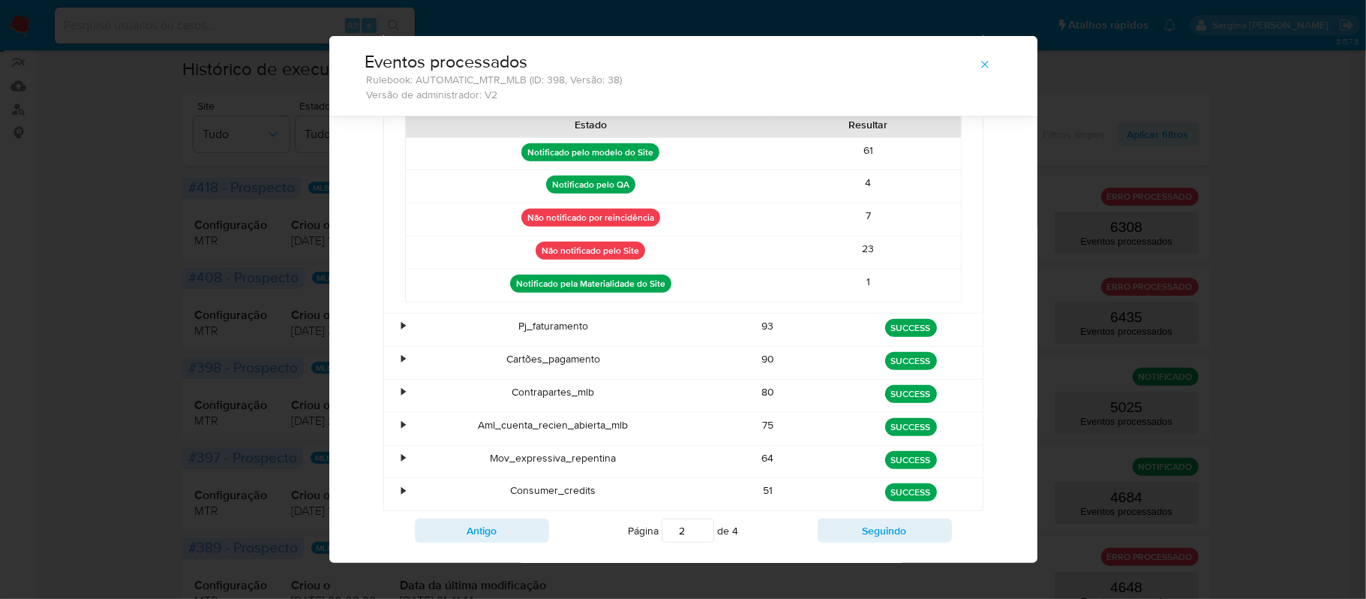
click at [391, 336] on div "•" at bounding box center [397, 330] width 26 height 32
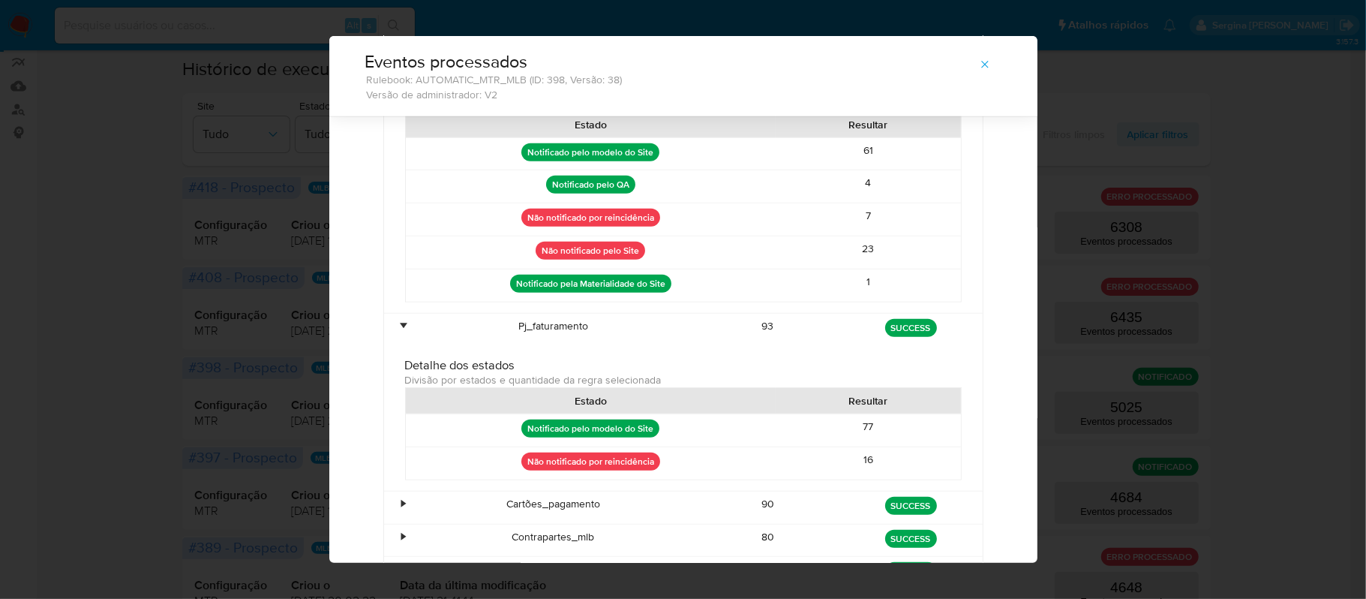
drag, startPoint x: 868, startPoint y: 472, endPoint x: 843, endPoint y: 478, distance: 25.5
click at [843, 478] on div "16" at bounding box center [868, 463] width 185 height 32
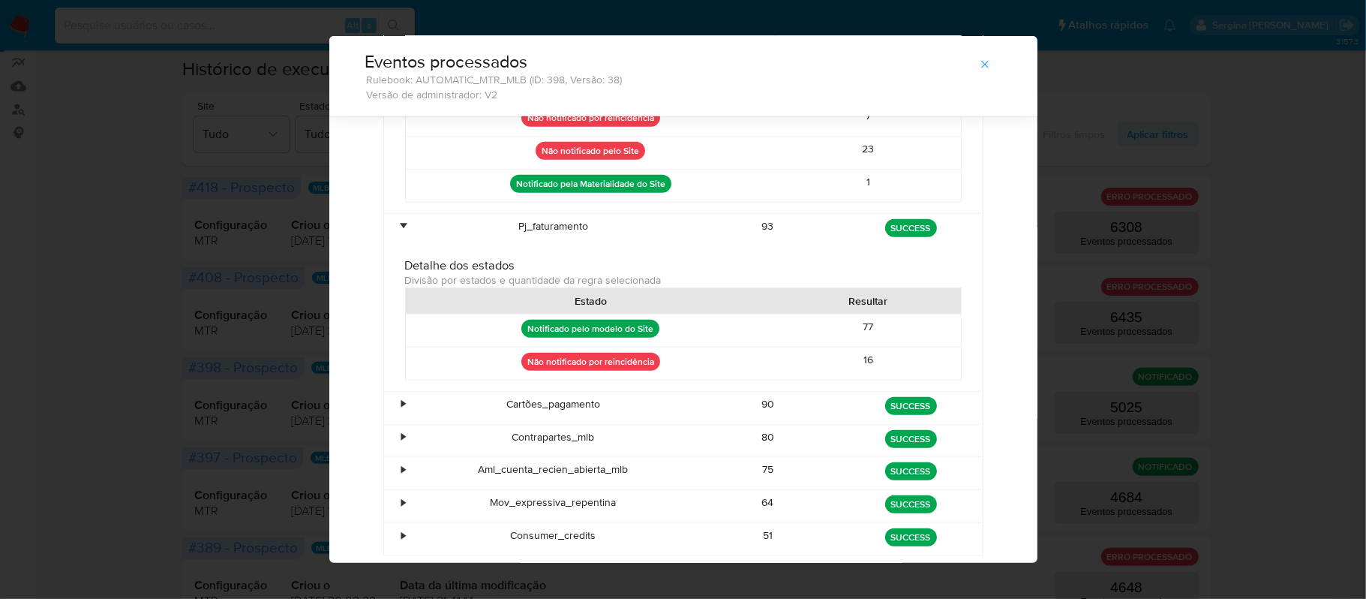
scroll to position [995, 0]
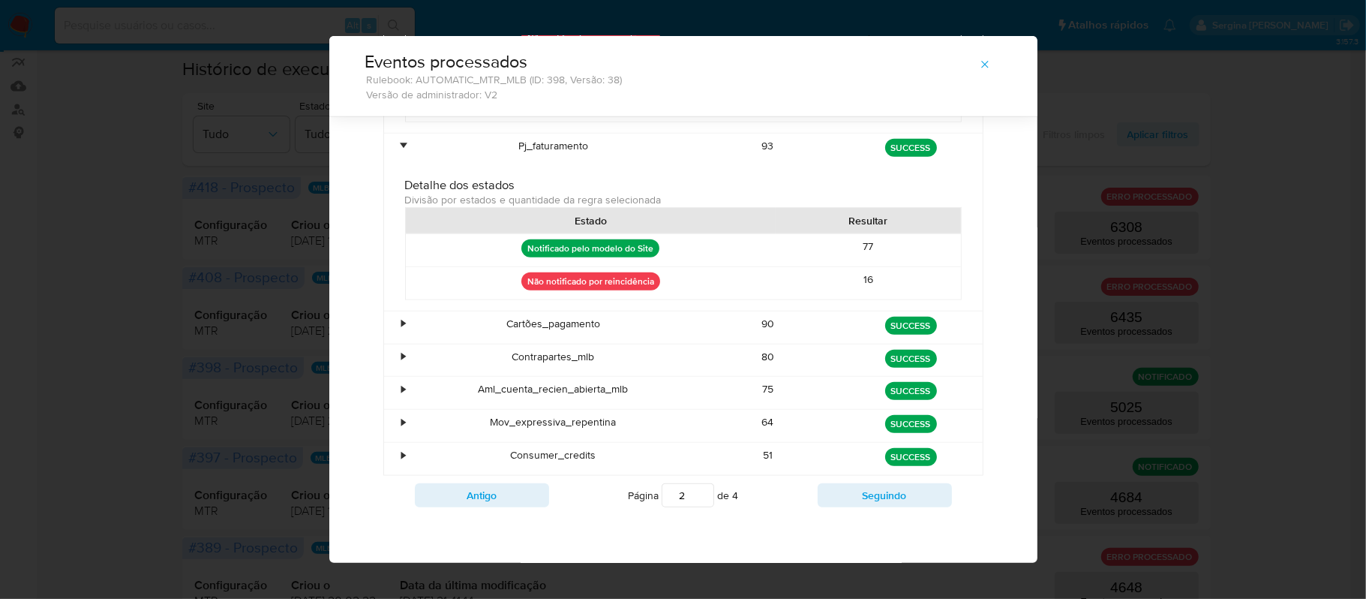
click at [402, 321] on div "•" at bounding box center [404, 324] width 4 height 14
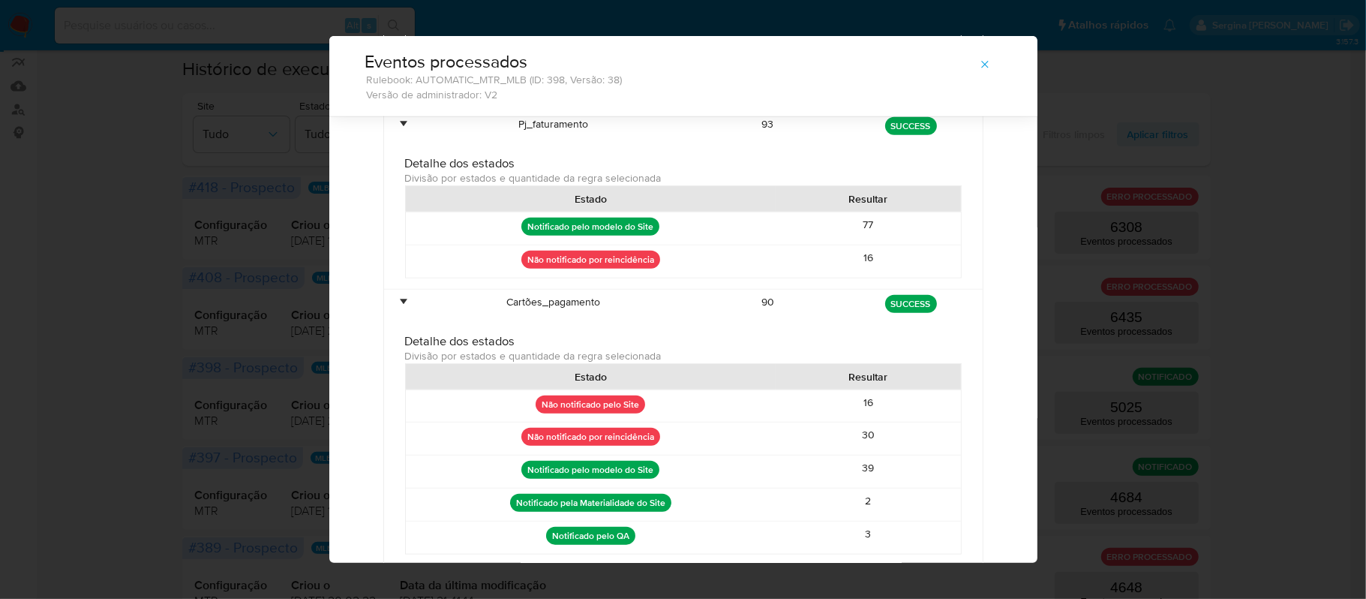
drag, startPoint x: 894, startPoint y: 459, endPoint x: 837, endPoint y: 459, distance: 57.0
click at [837, 455] on div "30" at bounding box center [868, 438] width 185 height 32
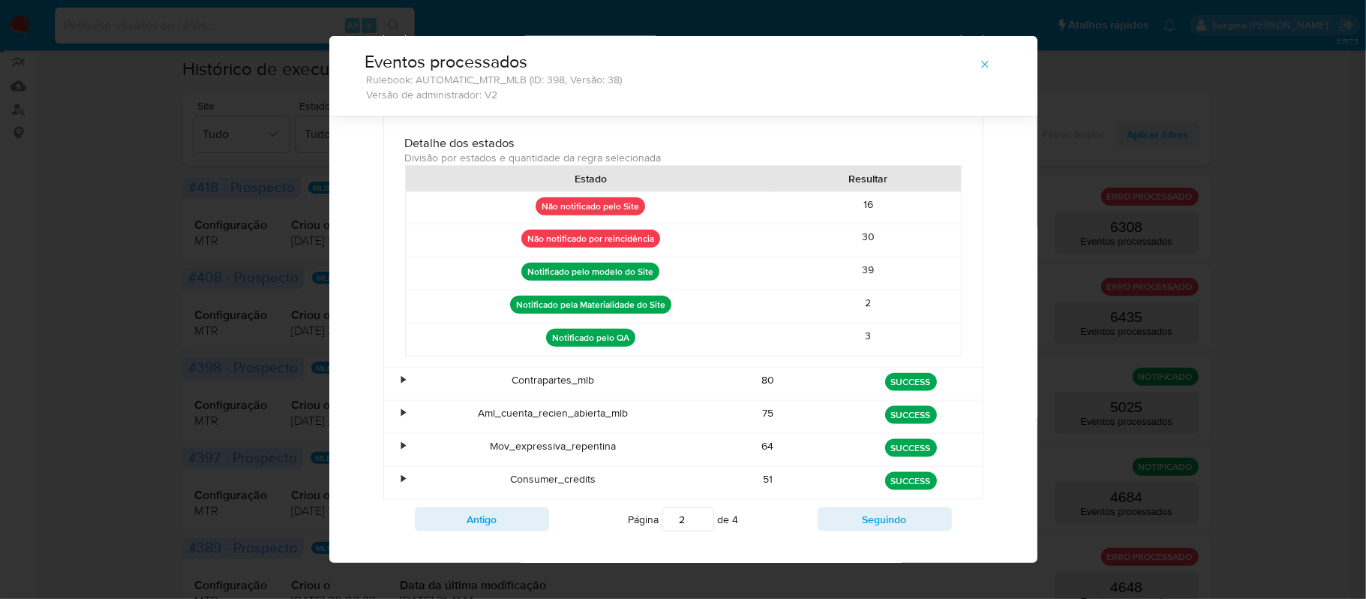
scroll to position [1195, 0]
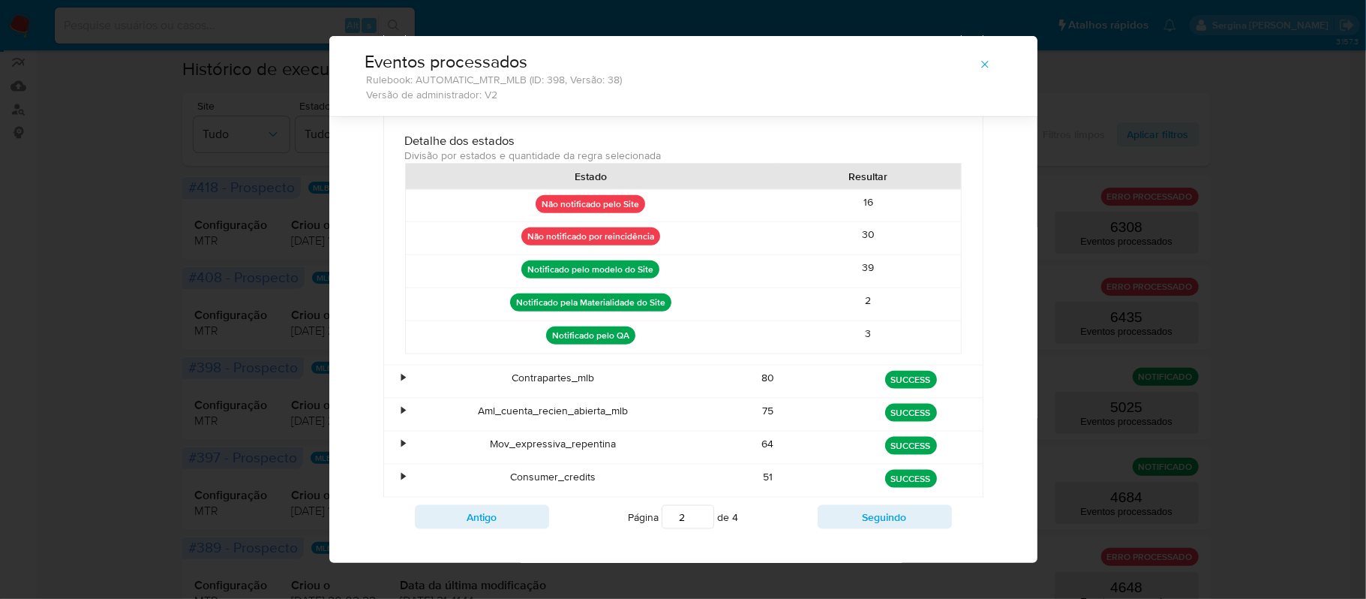
click at [392, 398] on div "•" at bounding box center [397, 381] width 26 height 32
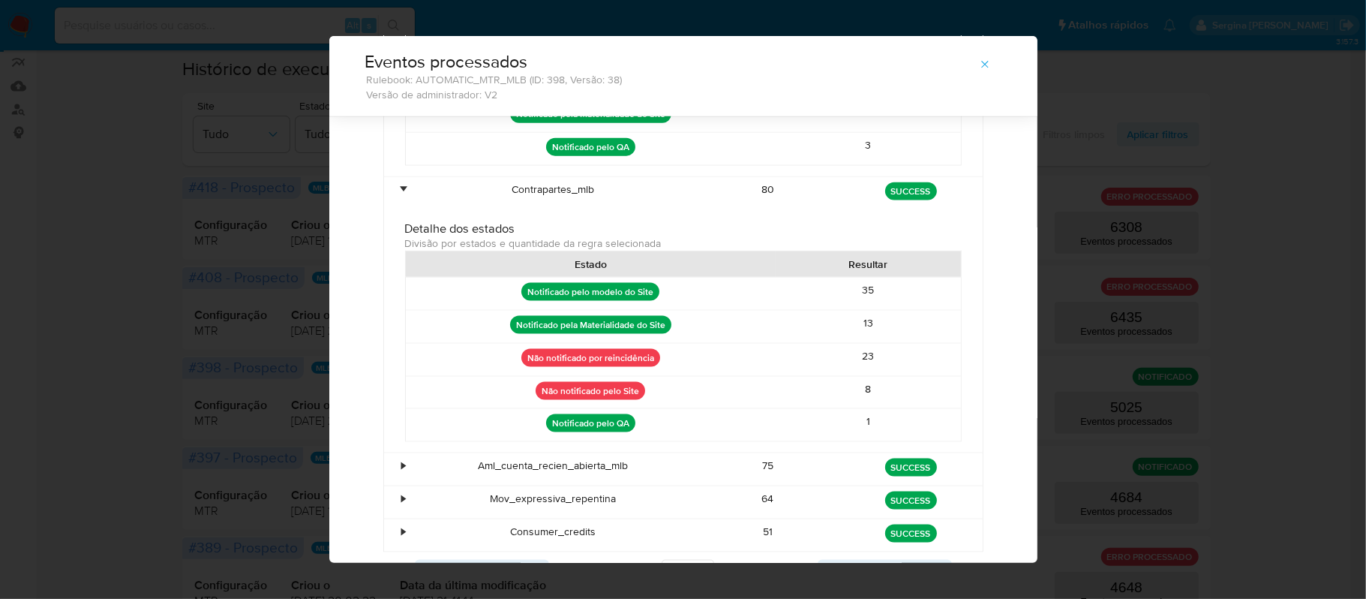
scroll to position [1395, 0]
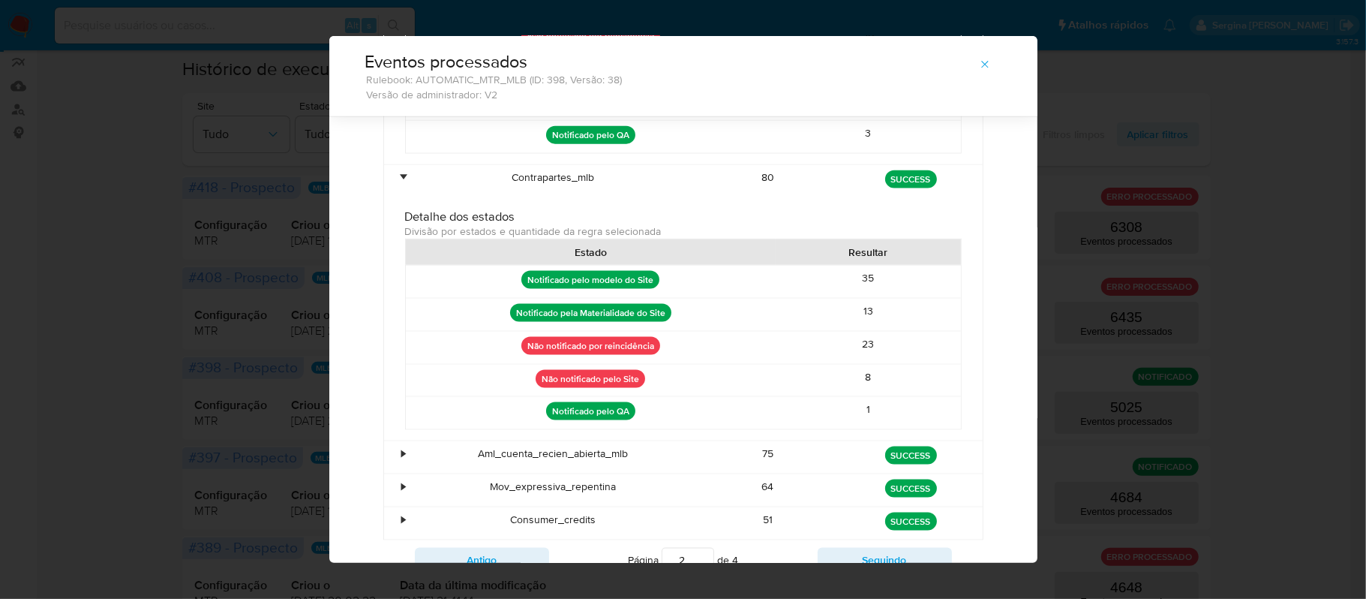
drag, startPoint x: 870, startPoint y: 375, endPoint x: 854, endPoint y: 374, distance: 16.6
click at [854, 364] on div "23" at bounding box center [868, 348] width 185 height 32
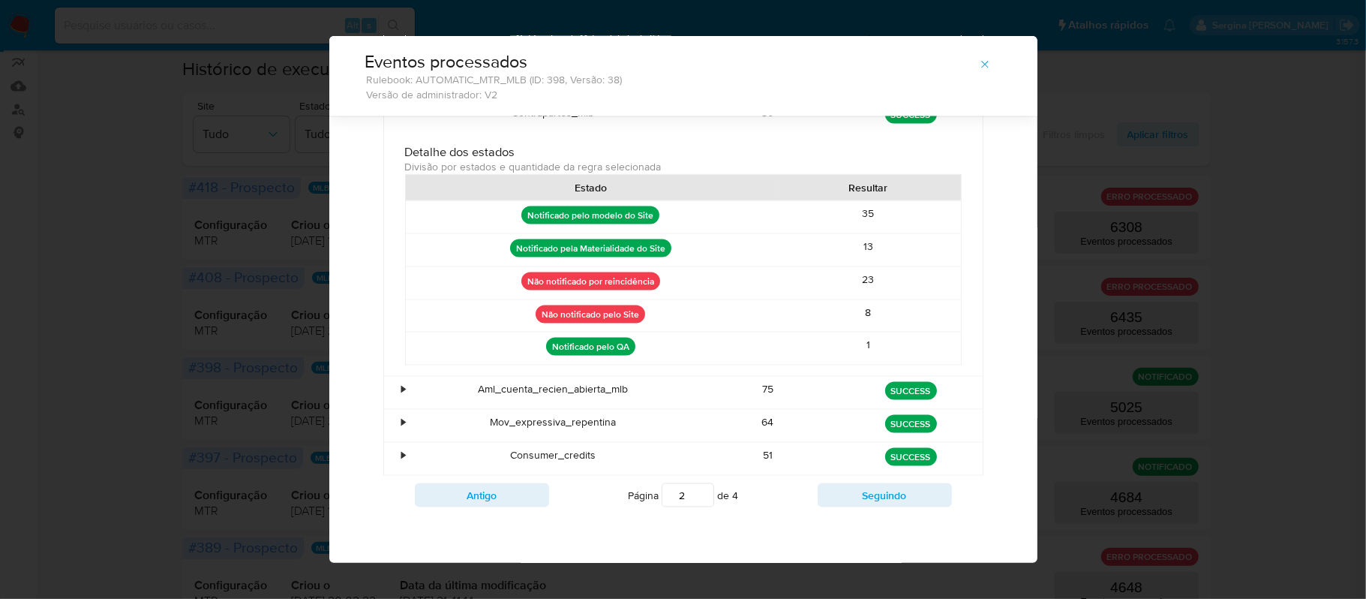
scroll to position [1490, 0]
click at [402, 387] on div "•" at bounding box center [404, 389] width 4 height 14
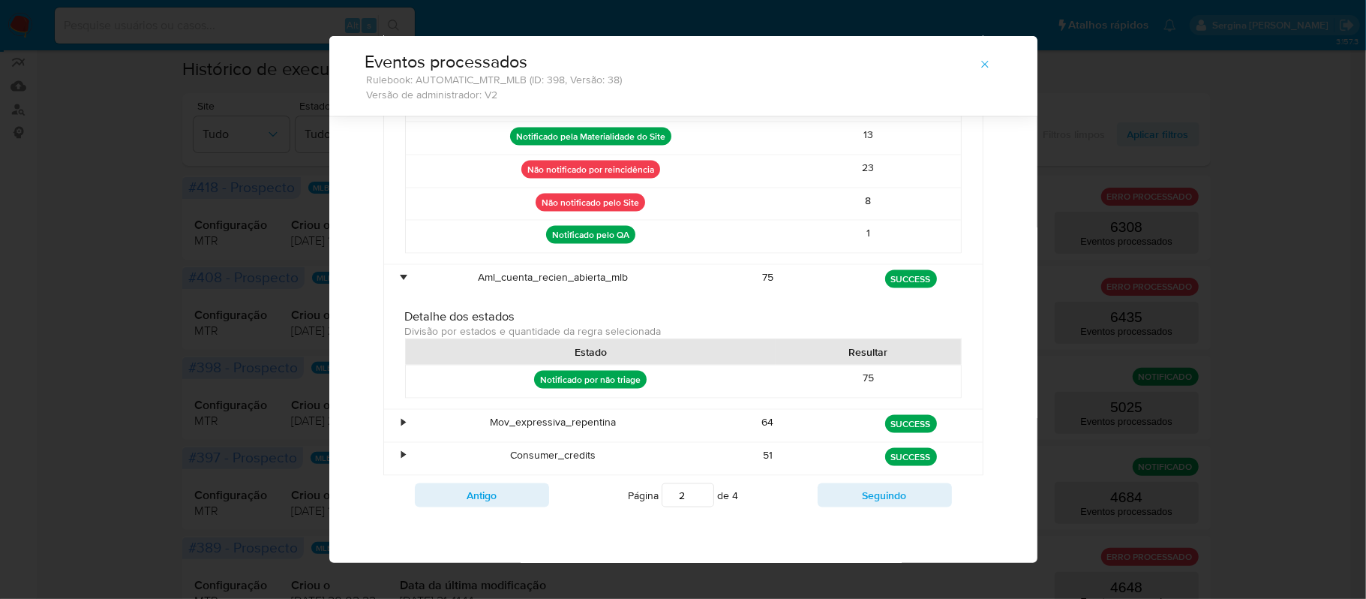
scroll to position [1603, 0]
click at [402, 425] on div "•" at bounding box center [404, 422] width 4 height 14
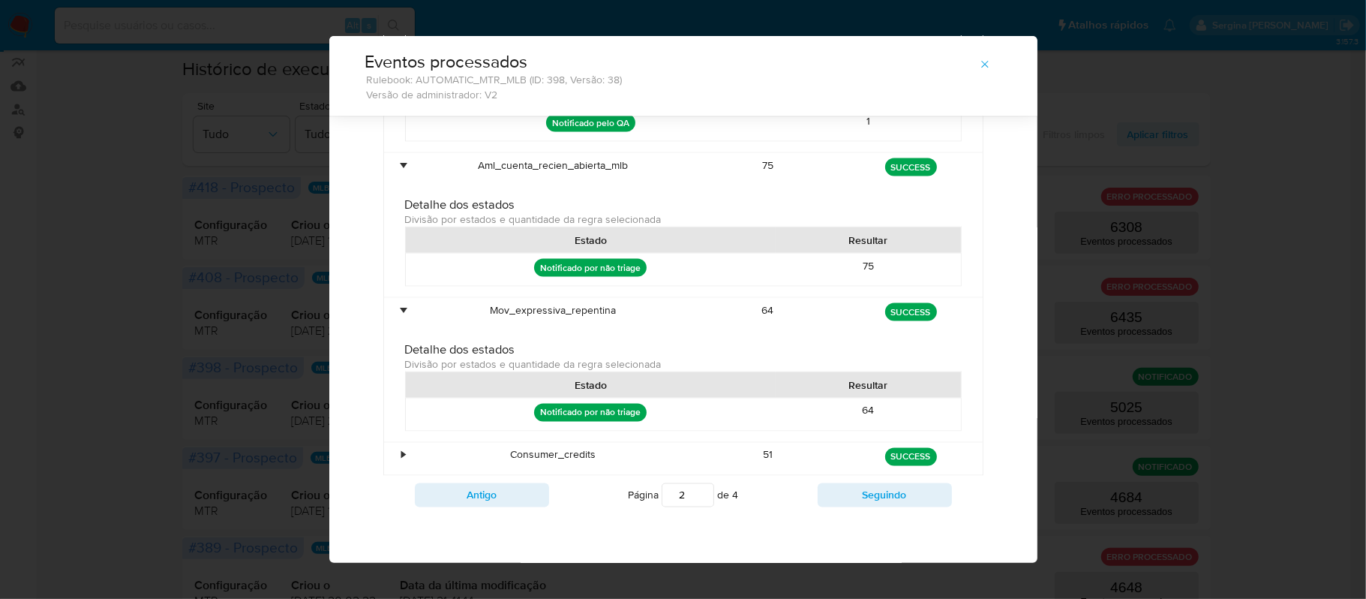
scroll to position [1716, 0]
click at [410, 456] on div "Consumer_credits" at bounding box center [553, 459] width 287 height 32
click at [389, 455] on div "•" at bounding box center [397, 459] width 26 height 32
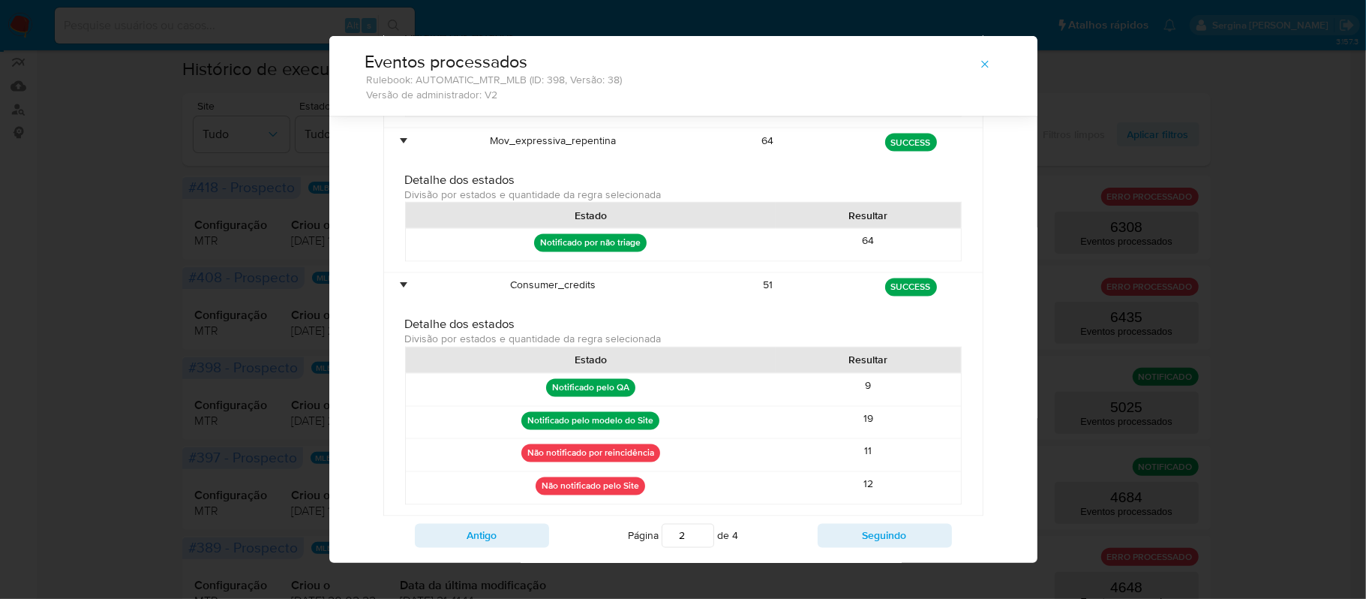
scroll to position [1930, 0]
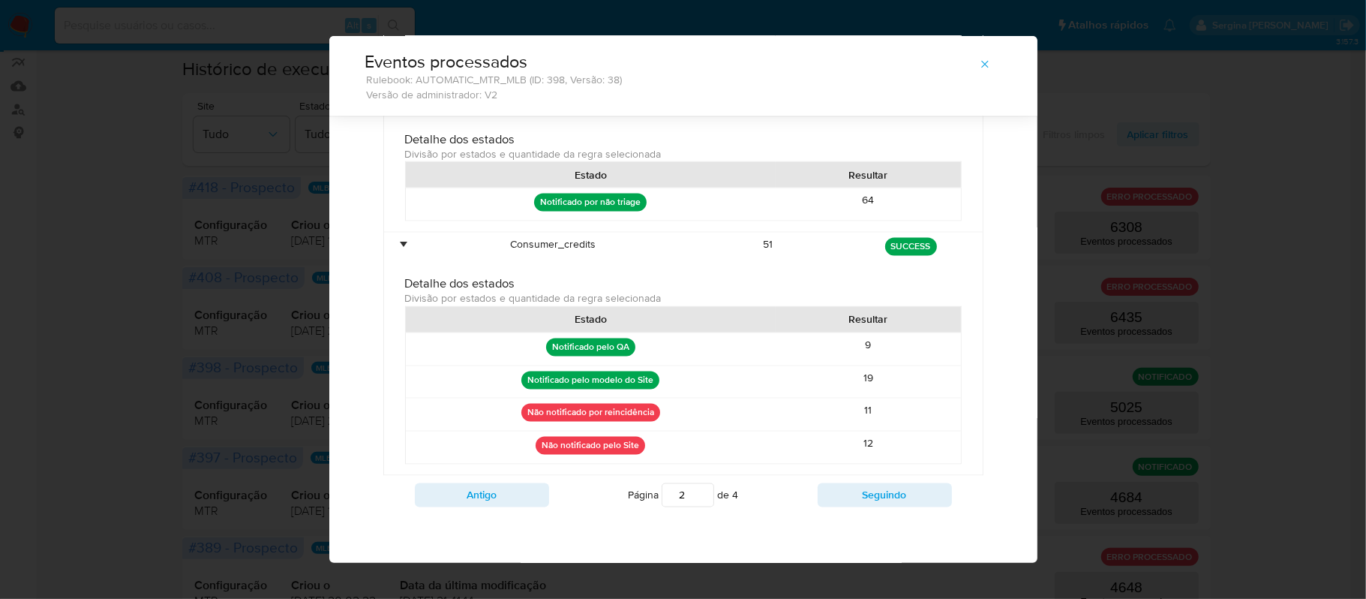
drag, startPoint x: 890, startPoint y: 411, endPoint x: 837, endPoint y: 414, distance: 52.6
click at [837, 414] on div "11" at bounding box center [868, 414] width 185 height 32
click at [894, 496] on button "Seguindo" at bounding box center [885, 495] width 134 height 24
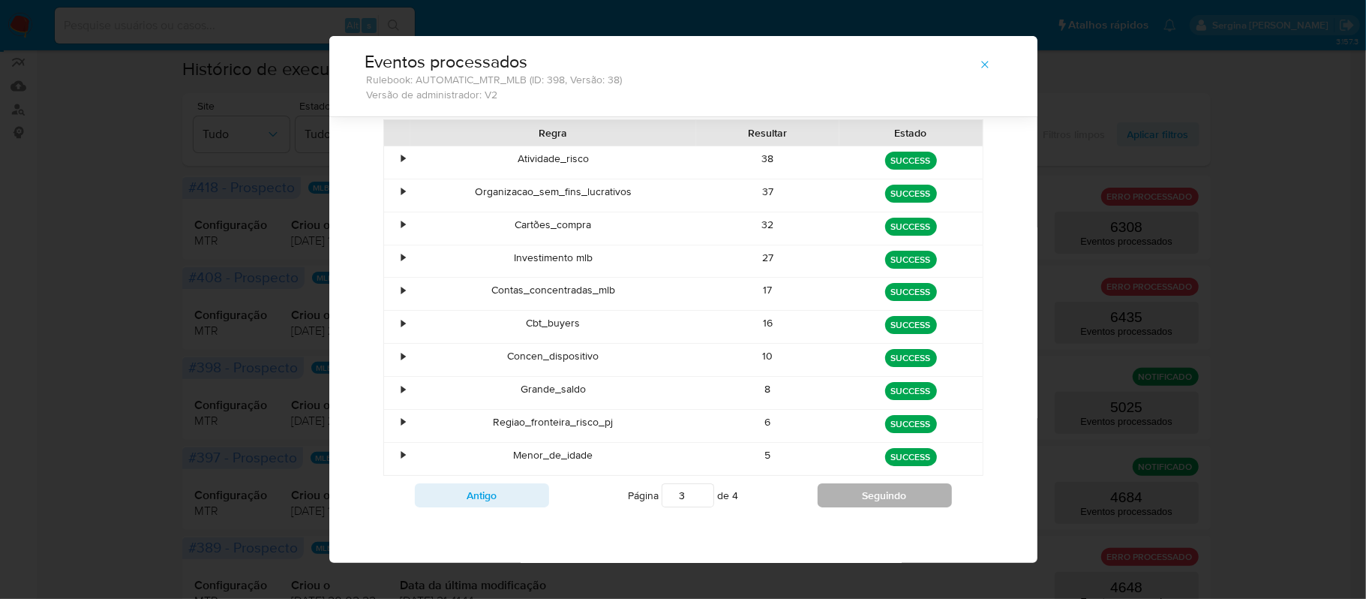
scroll to position [93, 0]
click at [387, 150] on div "•" at bounding box center [397, 162] width 26 height 32
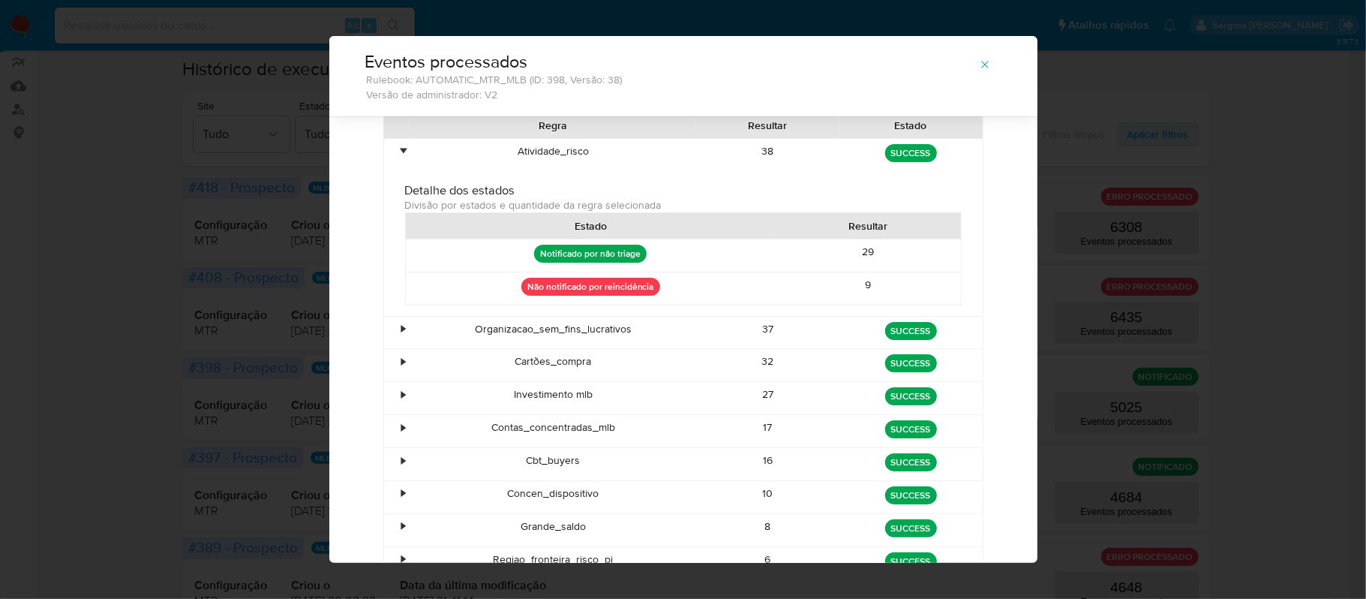
drag, startPoint x: 864, startPoint y: 285, endPoint x: 825, endPoint y: 286, distance: 39.0
click at [825, 285] on div "9" at bounding box center [868, 288] width 185 height 32
click at [402, 335] on div "•" at bounding box center [404, 329] width 4 height 14
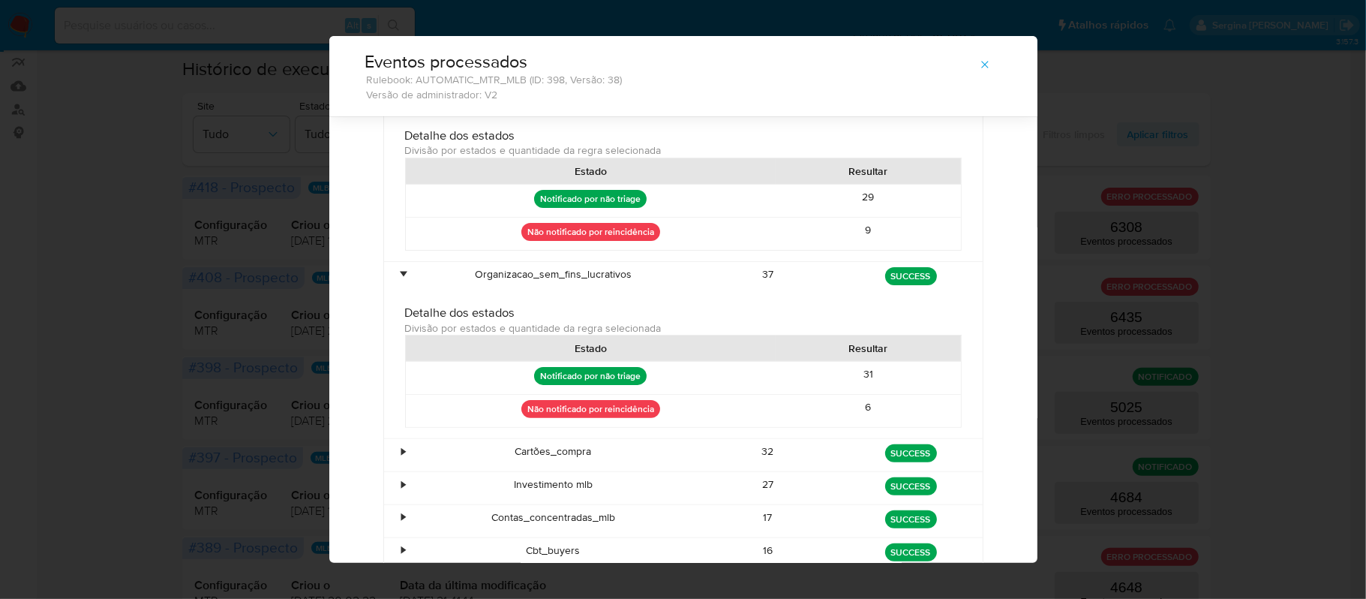
scroll to position [193, 0]
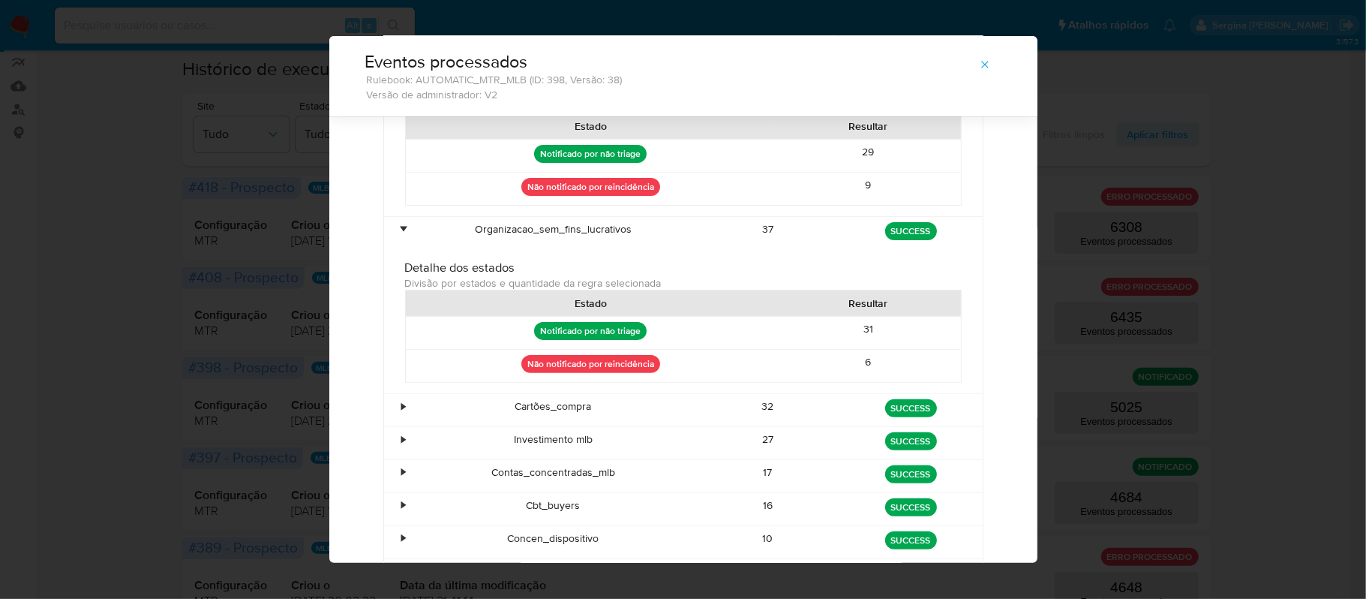
drag, startPoint x: 889, startPoint y: 374, endPoint x: 857, endPoint y: 370, distance: 32.5
click at [857, 370] on div "6" at bounding box center [868, 366] width 185 height 32
click at [390, 414] on div "•" at bounding box center [397, 410] width 26 height 32
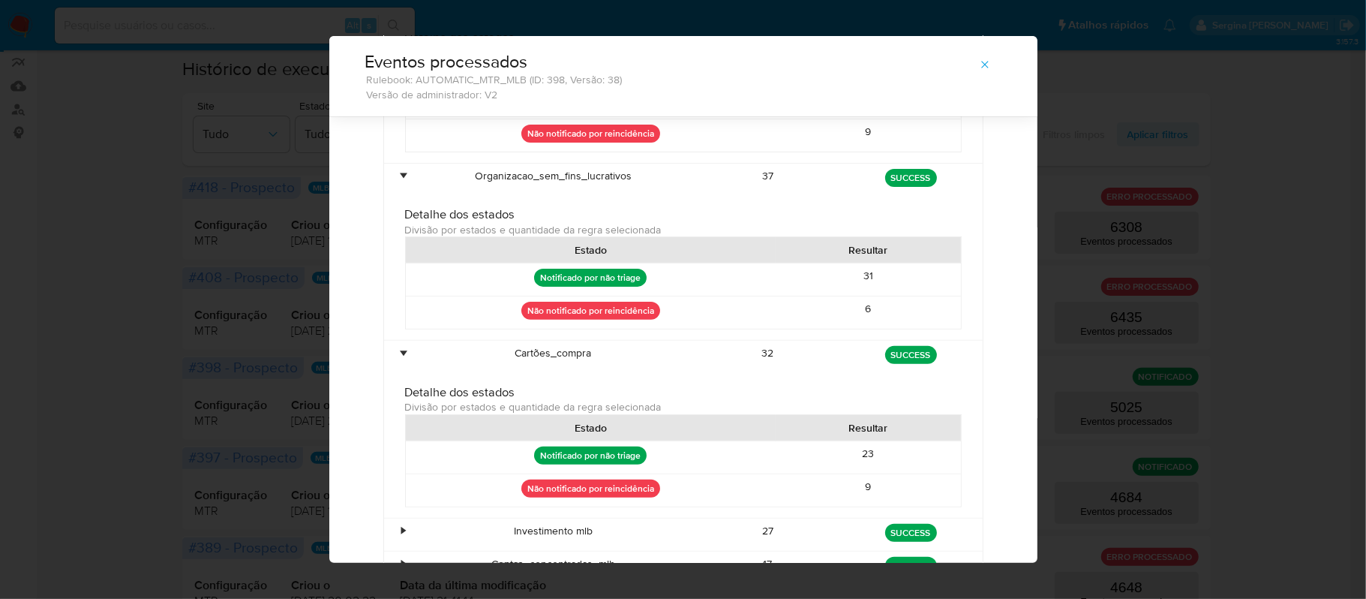
scroll to position [393, 0]
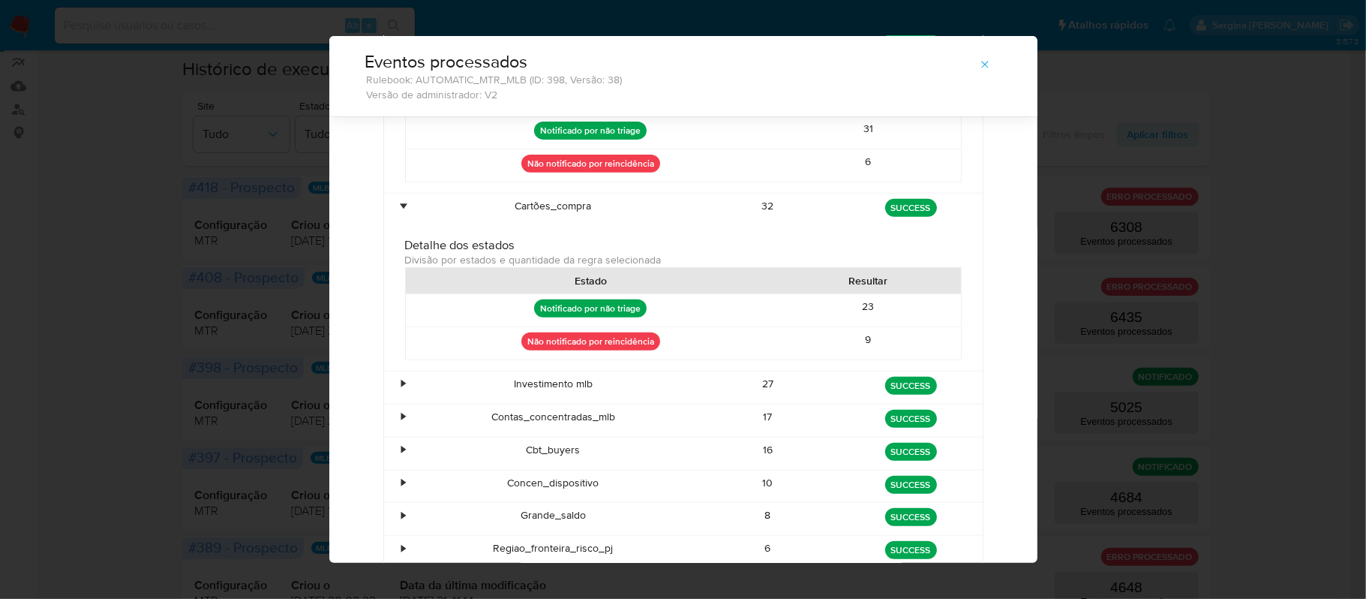
click at [391, 397] on div "•" at bounding box center [397, 387] width 26 height 32
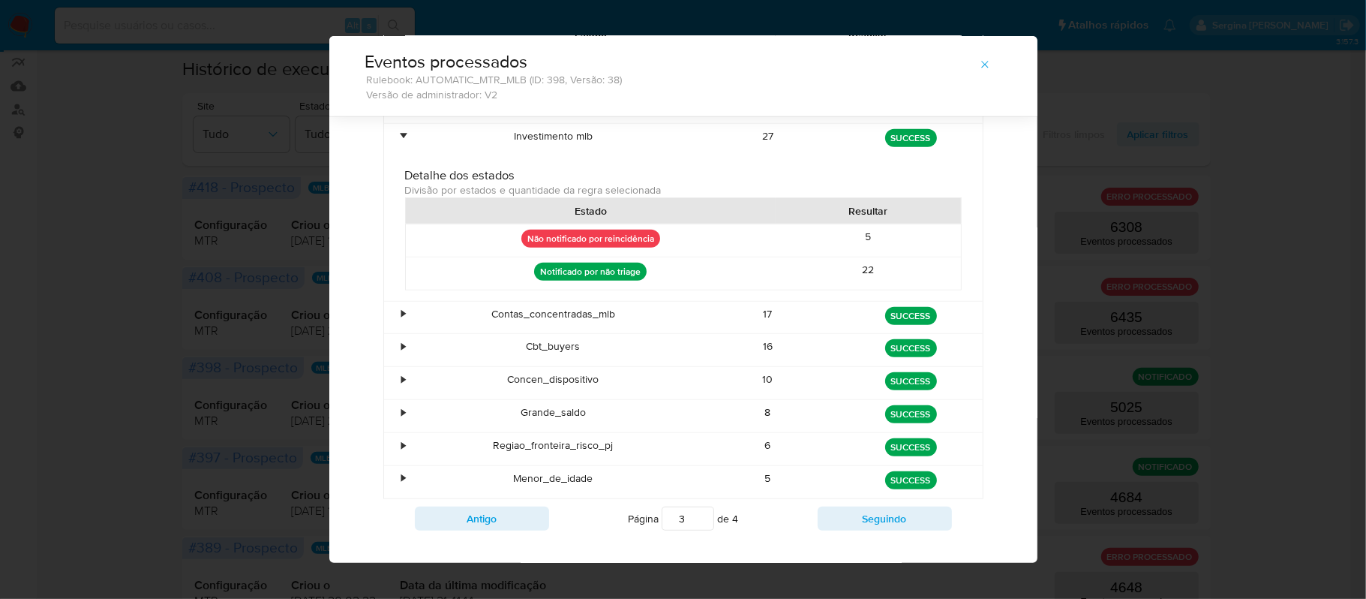
scroll to position [680, 0]
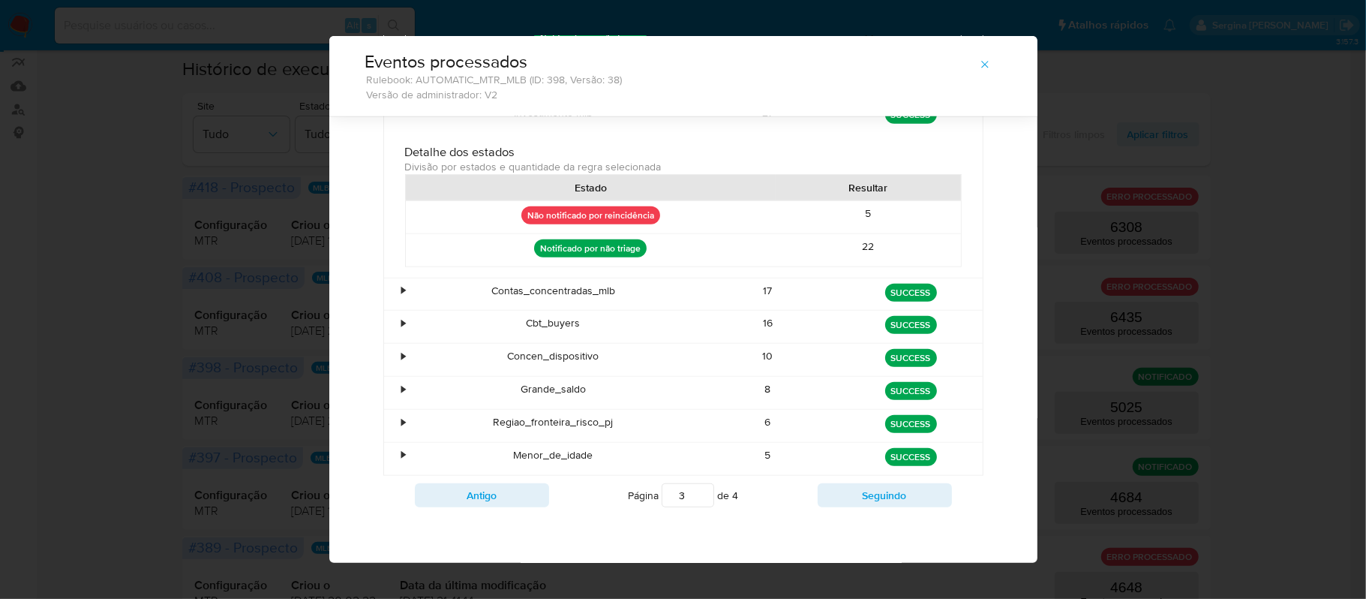
click at [402, 284] on div "•" at bounding box center [404, 291] width 4 height 14
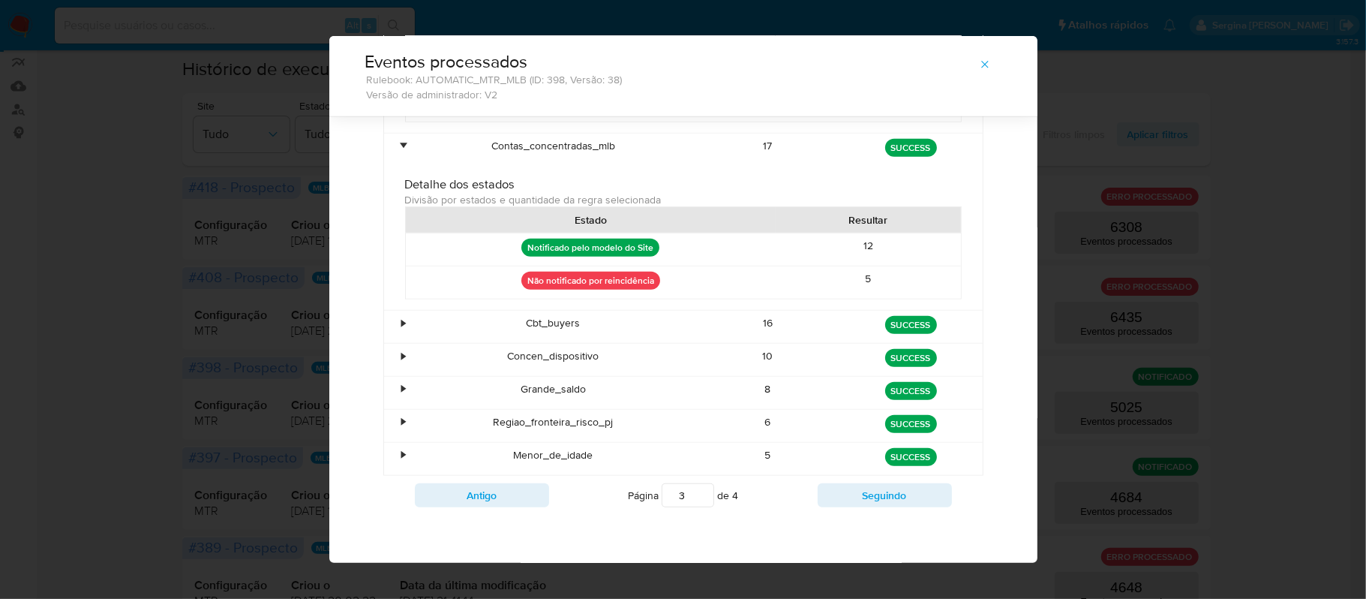
scroll to position [826, 0]
click at [402, 318] on div "•" at bounding box center [404, 323] width 4 height 14
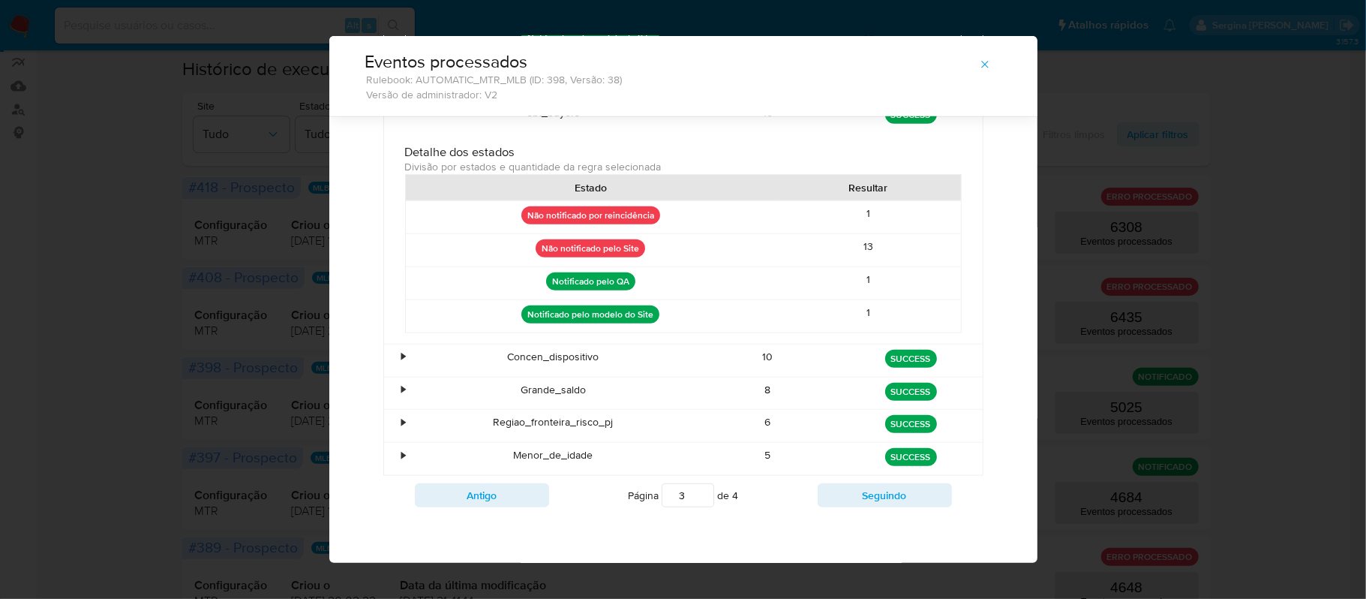
scroll to position [1026, 0]
click at [402, 364] on div "•" at bounding box center [404, 357] width 4 height 14
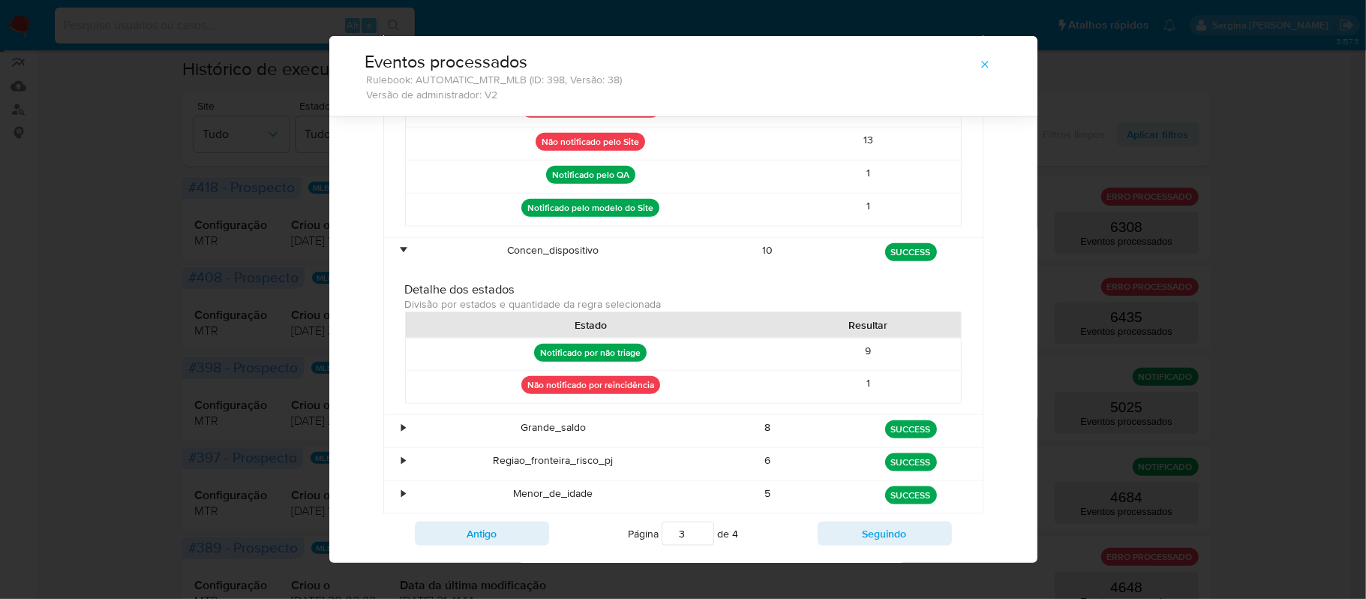
scroll to position [1187, 0]
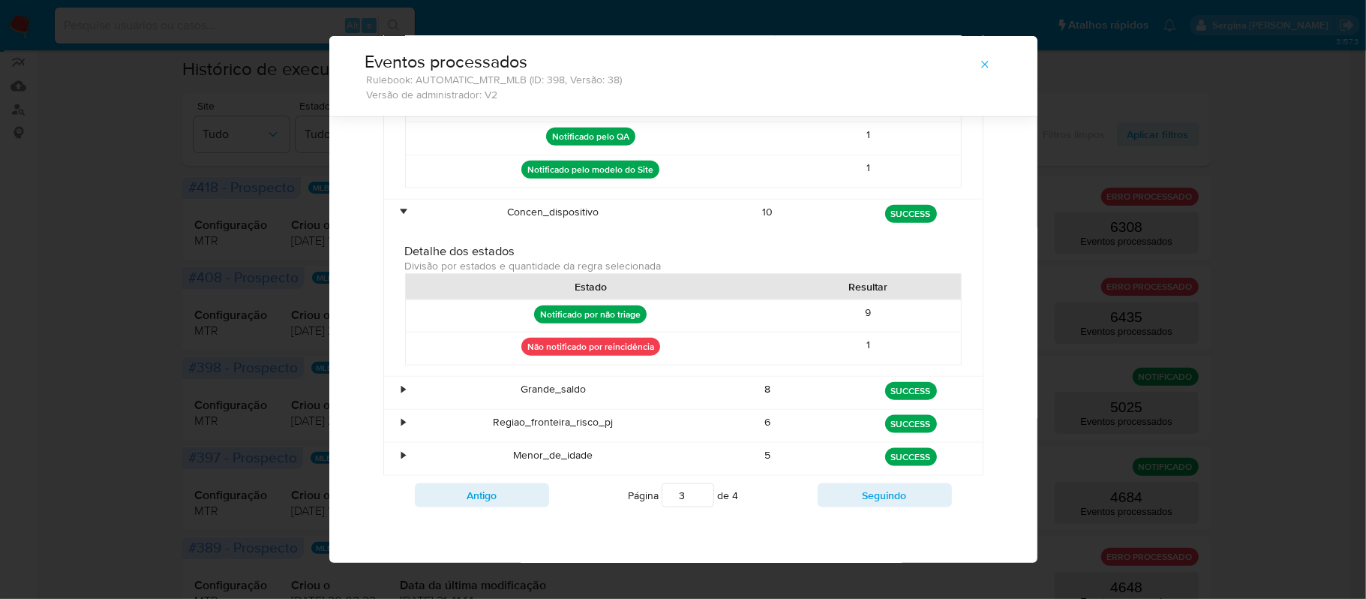
click at [388, 389] on div "•" at bounding box center [397, 393] width 26 height 32
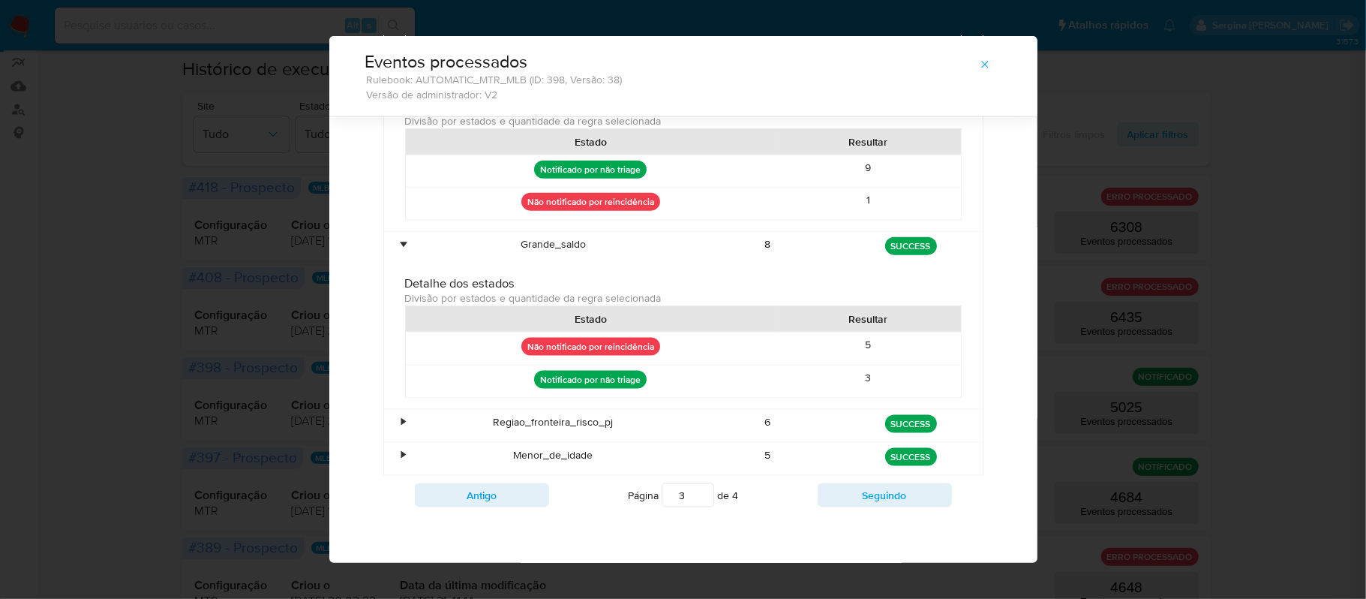
scroll to position [1333, 0]
click at [402, 416] on div "•" at bounding box center [404, 422] width 4 height 14
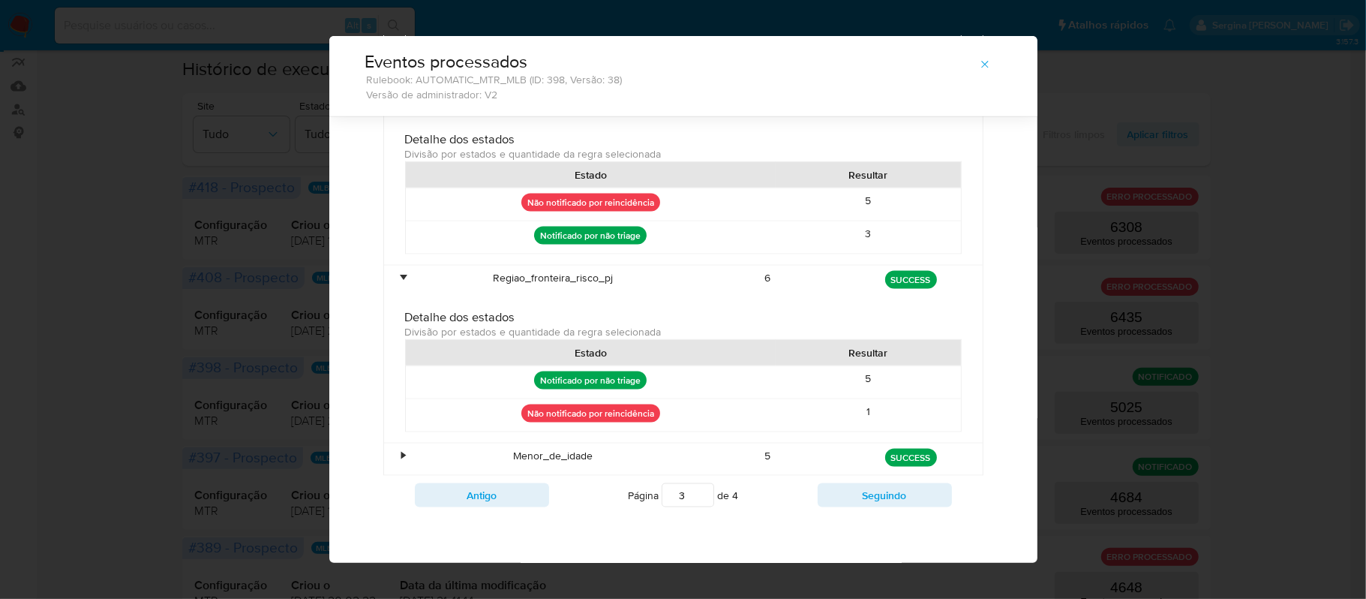
scroll to position [1480, 0]
click at [392, 456] on div "•" at bounding box center [397, 459] width 26 height 32
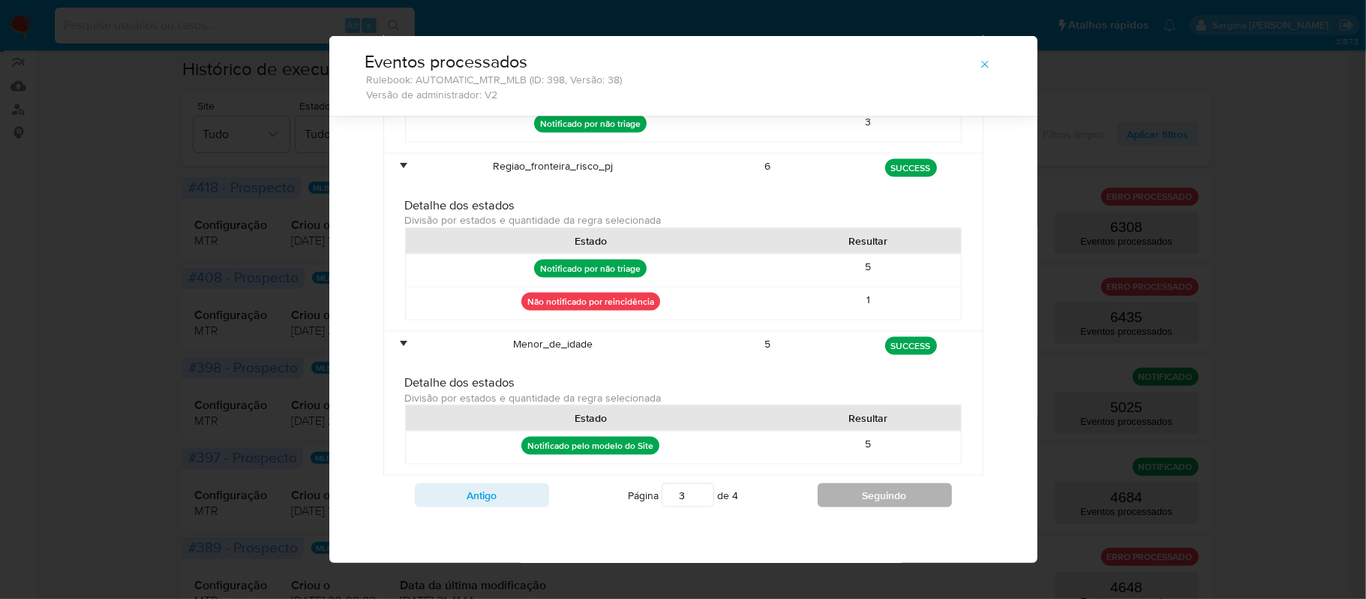
click at [870, 498] on button "Seguindo" at bounding box center [885, 495] width 134 height 24
type input "4"
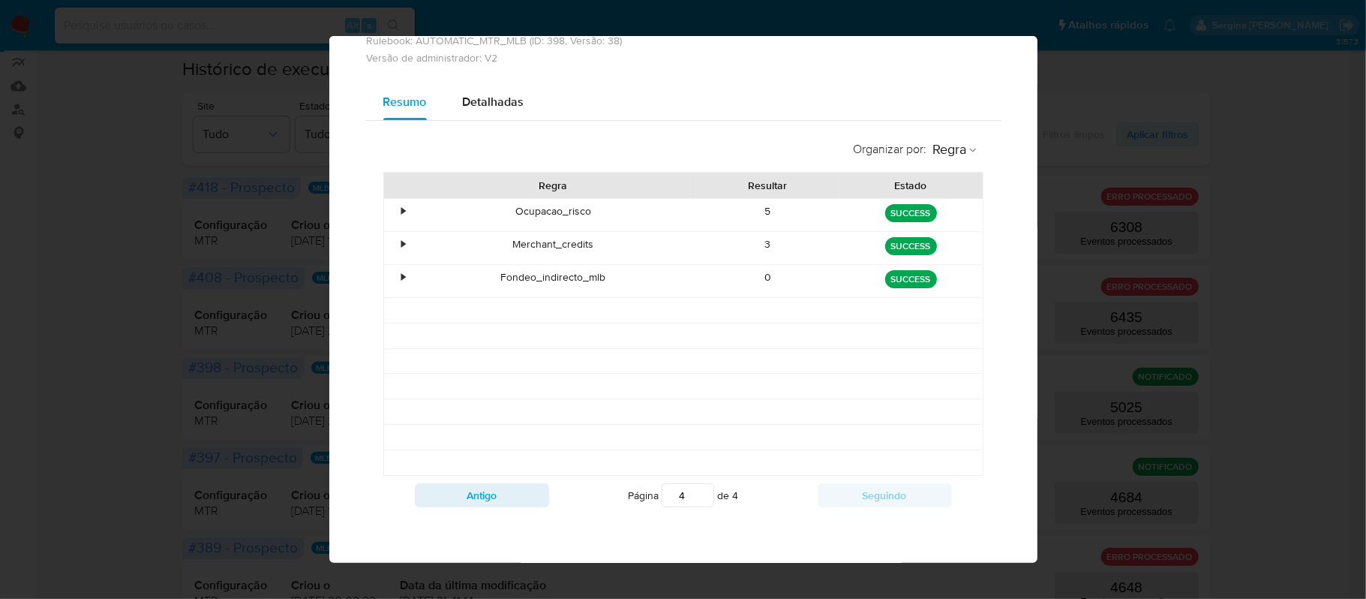
click at [387, 214] on div "•" at bounding box center [397, 215] width 26 height 32
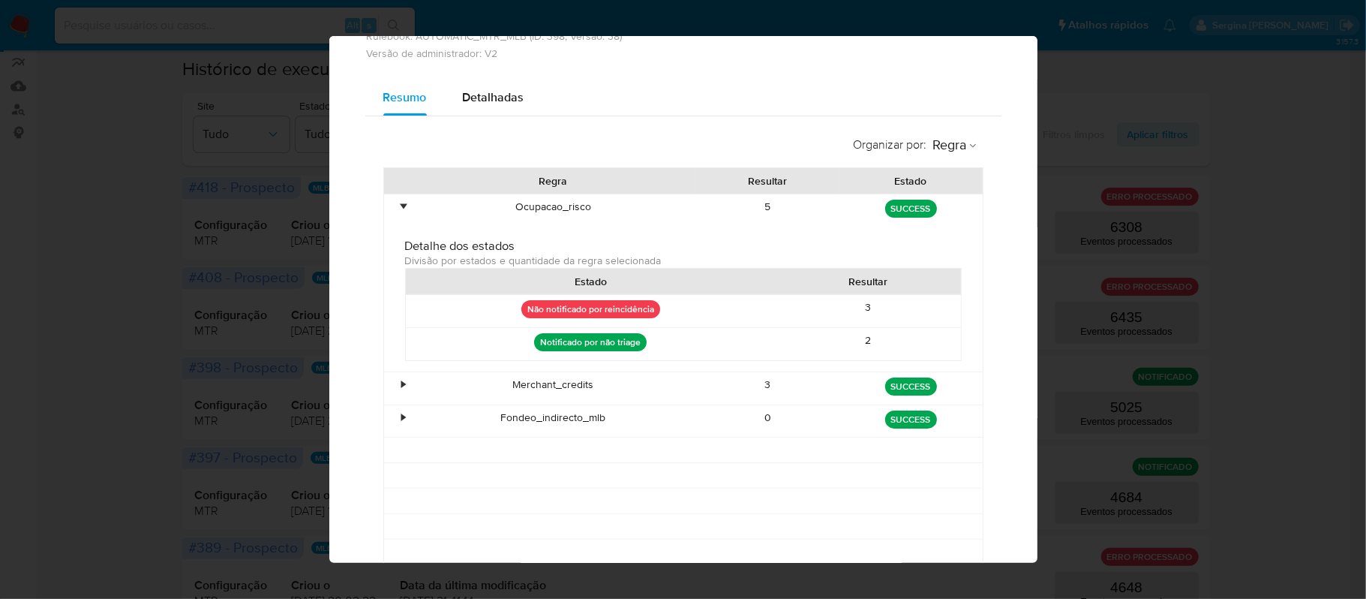
click at [389, 385] on div "•" at bounding box center [397, 388] width 26 height 32
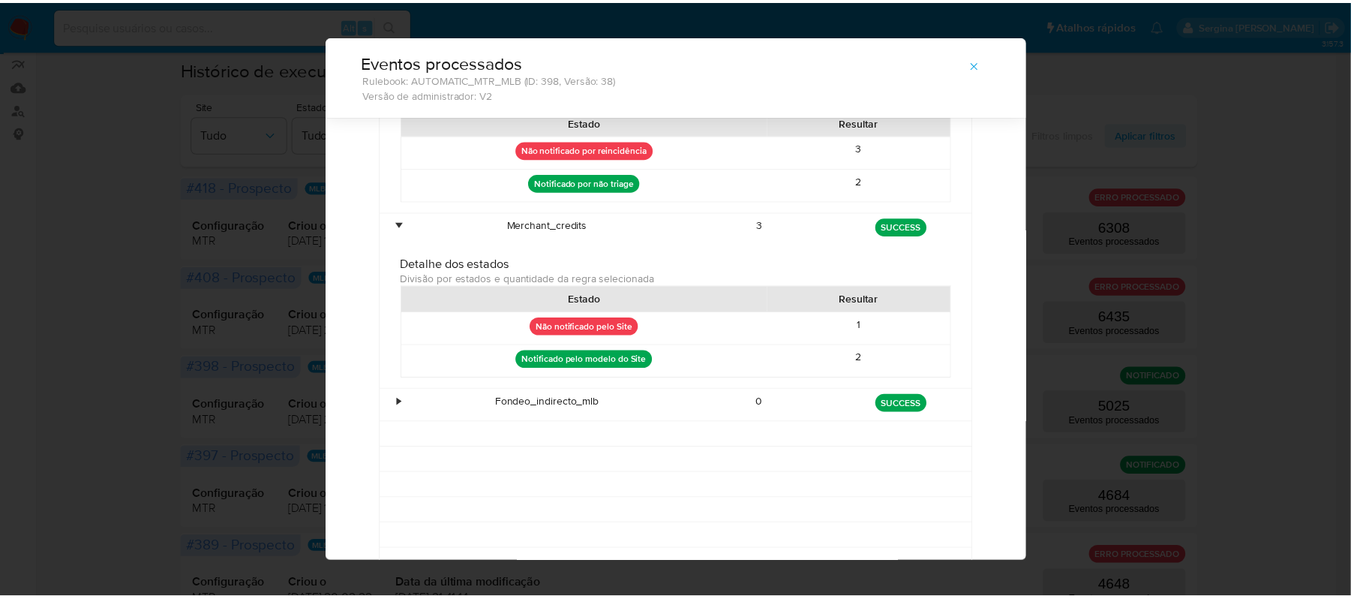
scroll to position [238, 0]
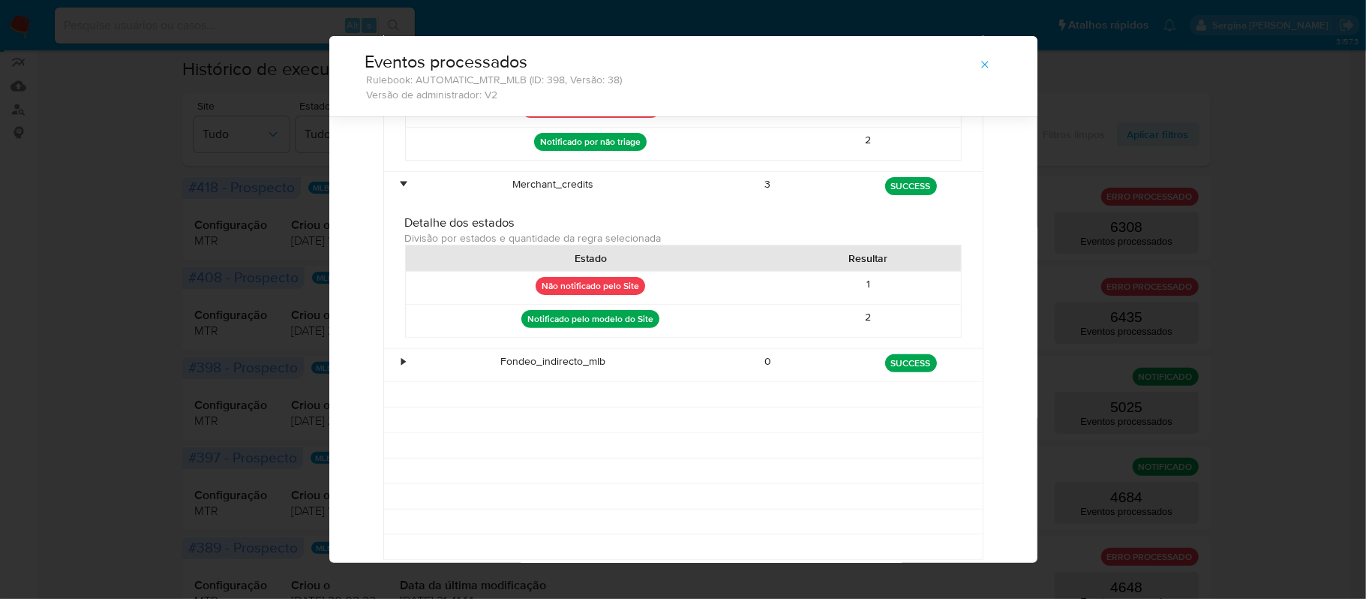
click at [402, 368] on div "•" at bounding box center [404, 361] width 4 height 14
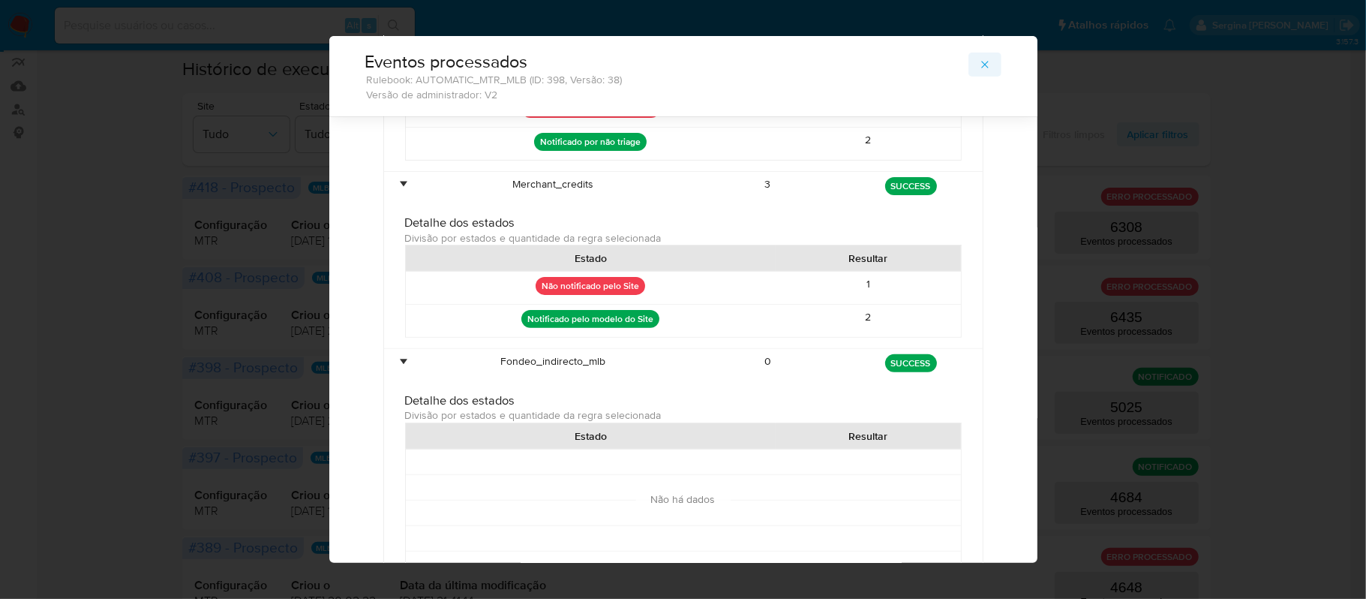
click at [979, 55] on span "button" at bounding box center [985, 64] width 12 height 21
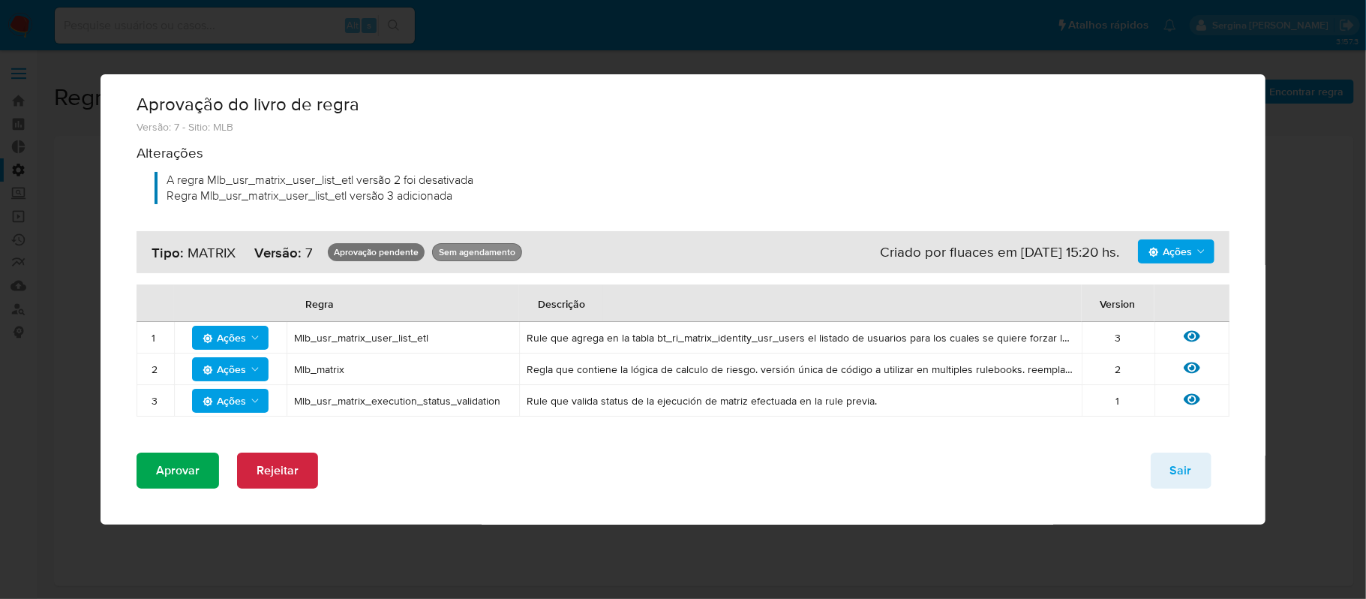
click at [153, 471] on button "Aprovar" at bounding box center [178, 470] width 83 height 36
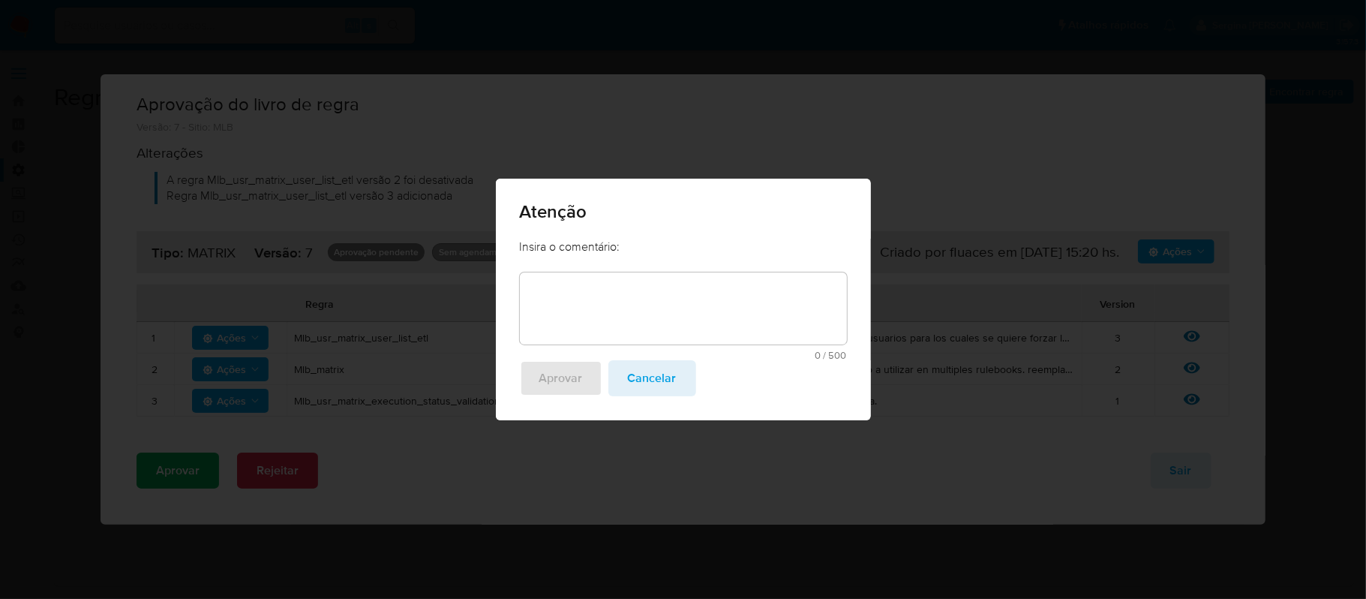
click at [583, 299] on textarea at bounding box center [683, 308] width 327 height 72
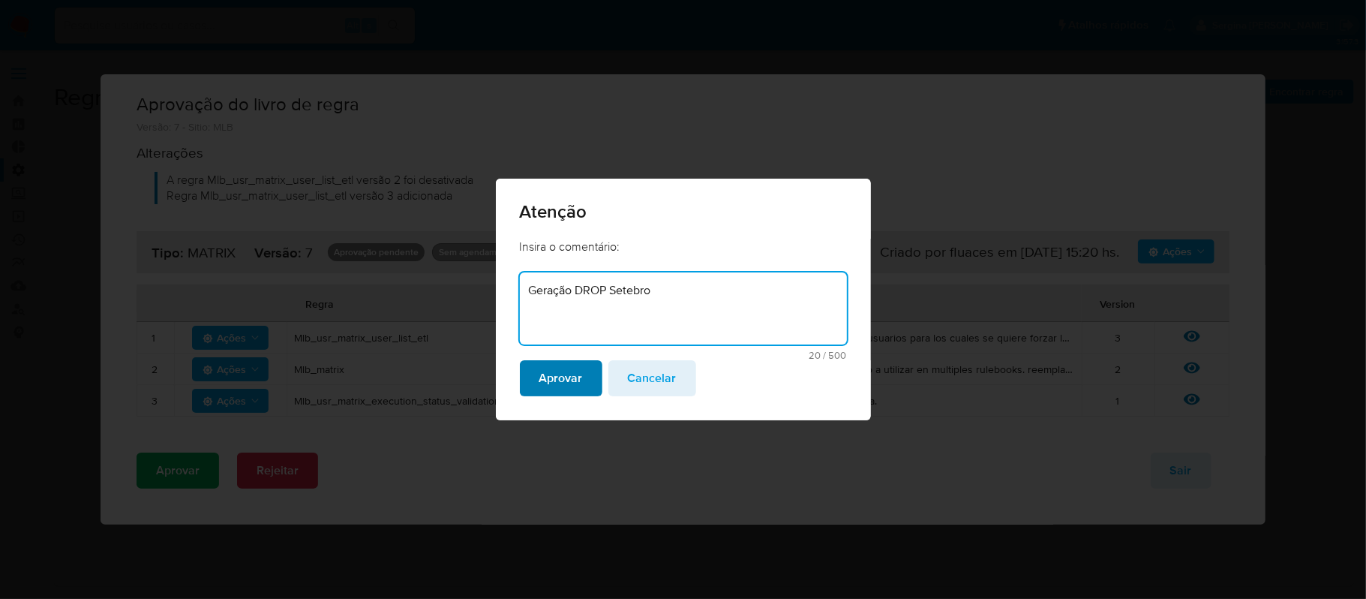
type textarea "Geração DROP Setebro"
click at [564, 378] on span "Aprovar" at bounding box center [561, 378] width 44 height 33
